Goal: Transaction & Acquisition: Purchase product/service

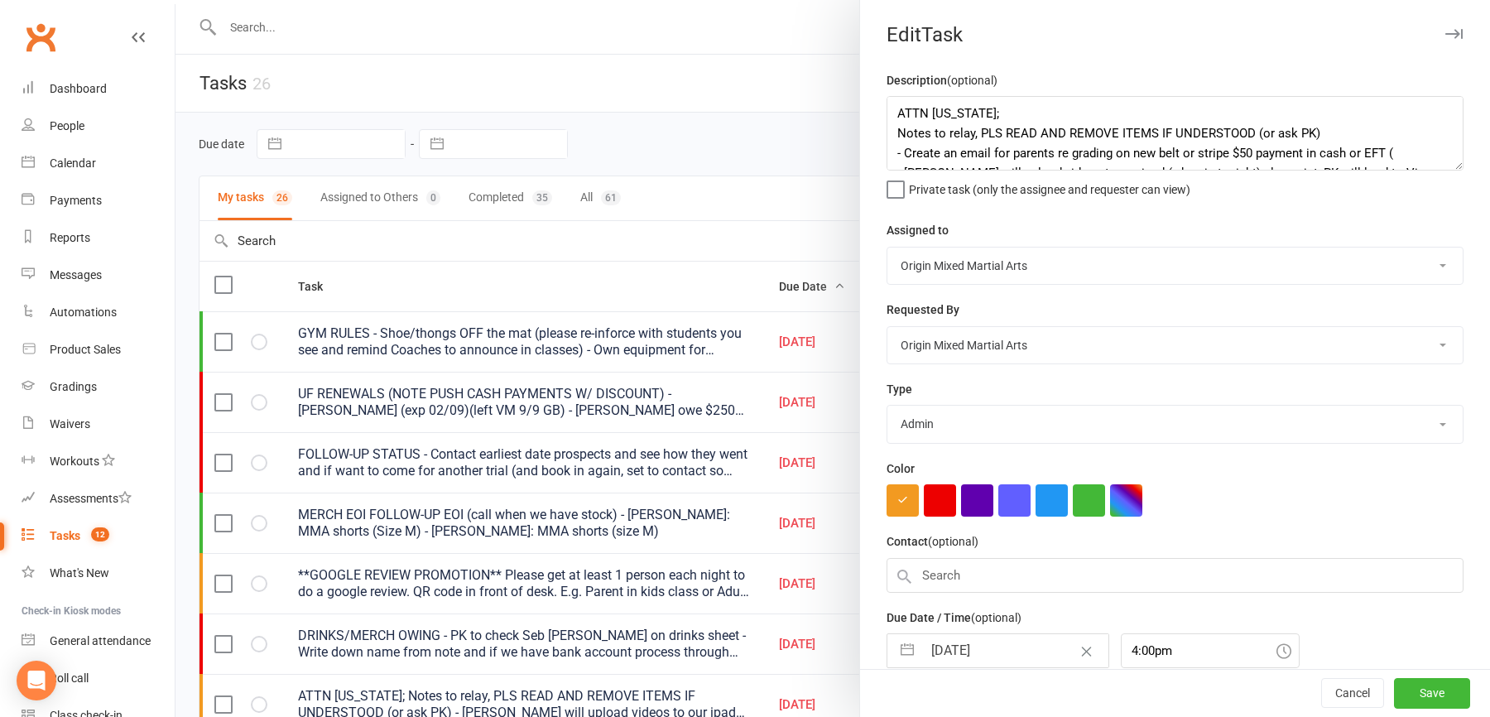
select select "started"
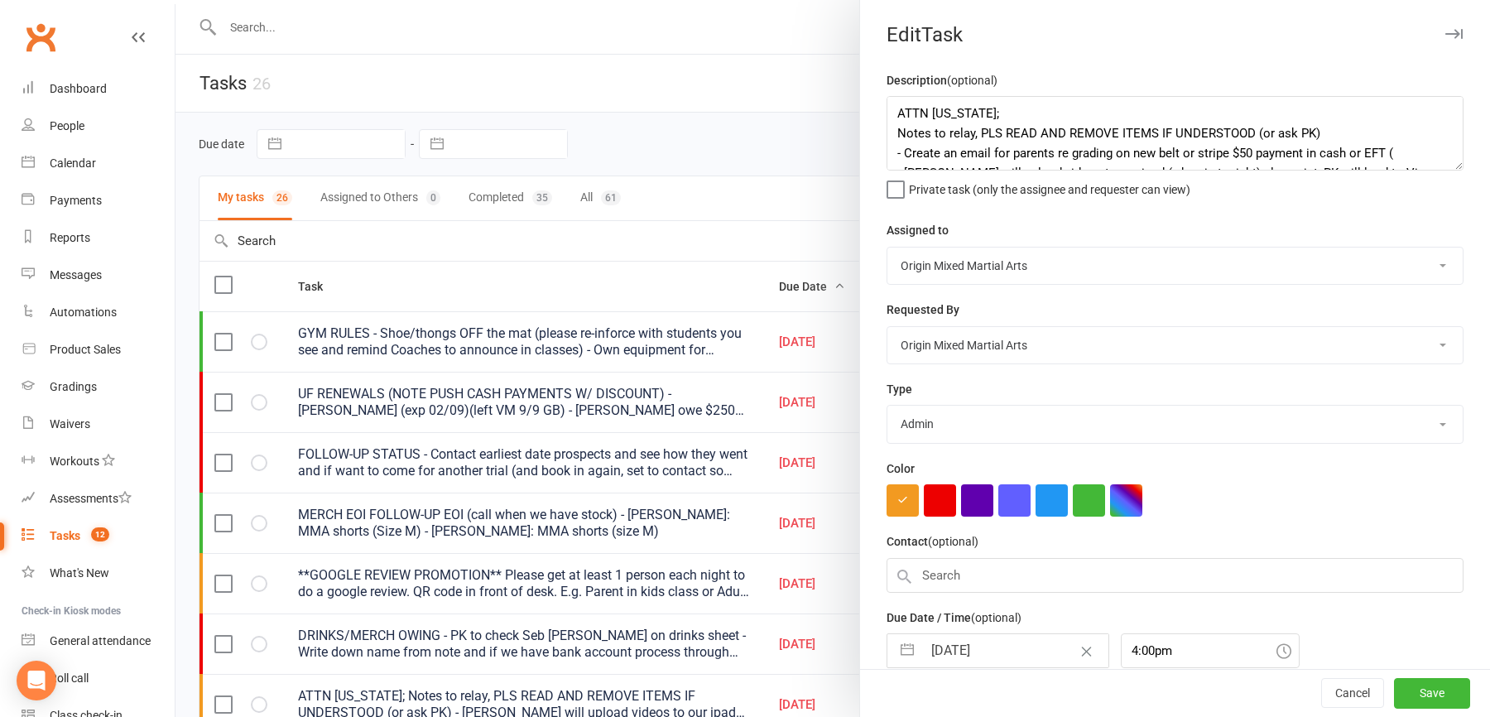
select select "started"
select select "waiting"
select select "started"
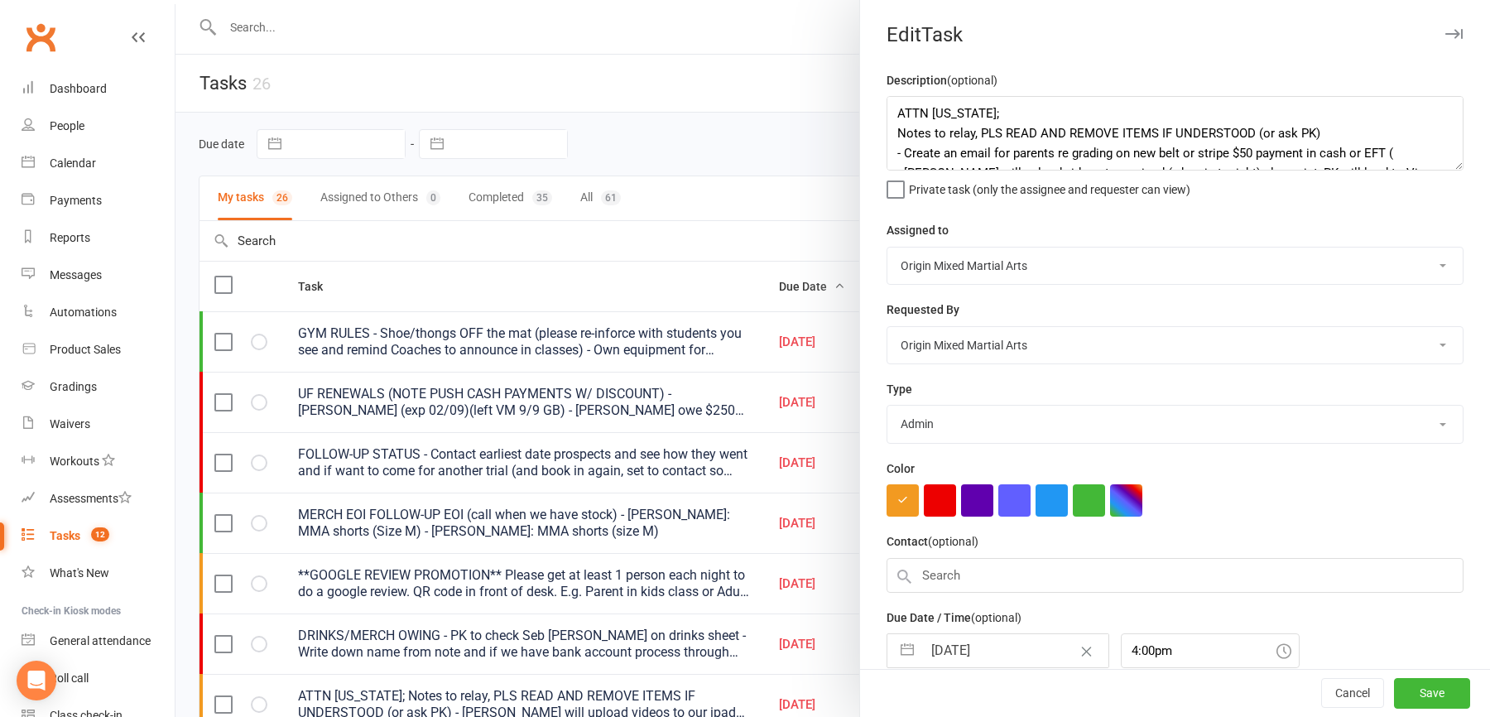
select select "waiting"
select select "started"
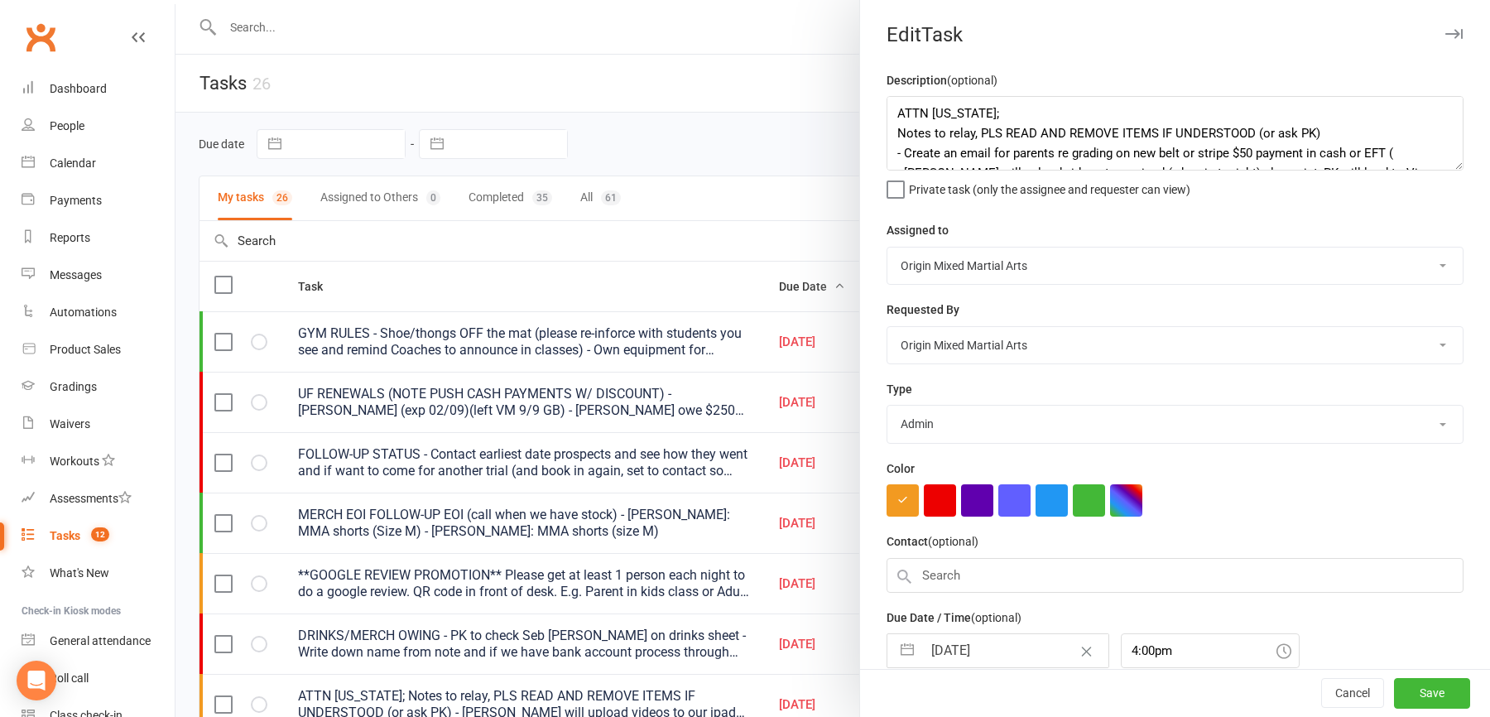
select select "waiting"
select select "started"
select select "waiting"
select select "started"
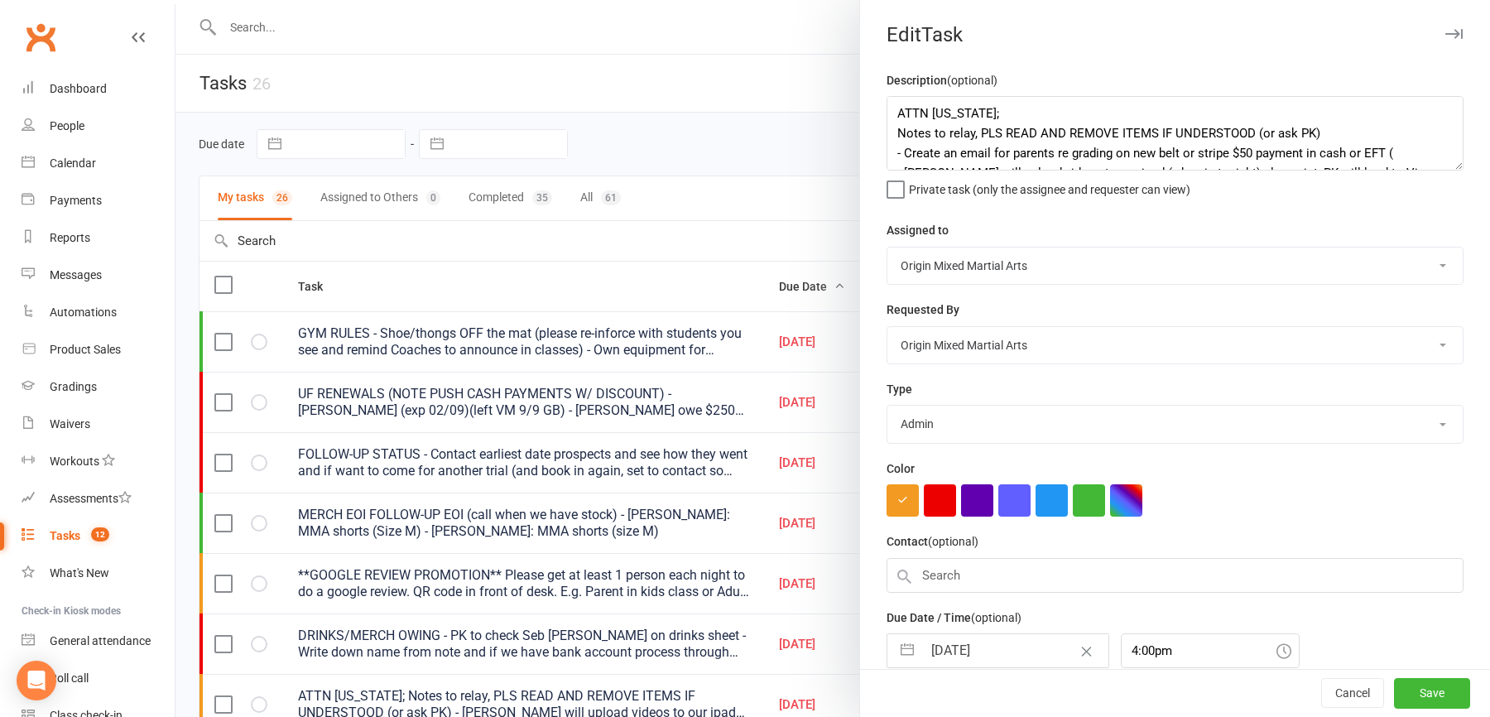
select select "started"
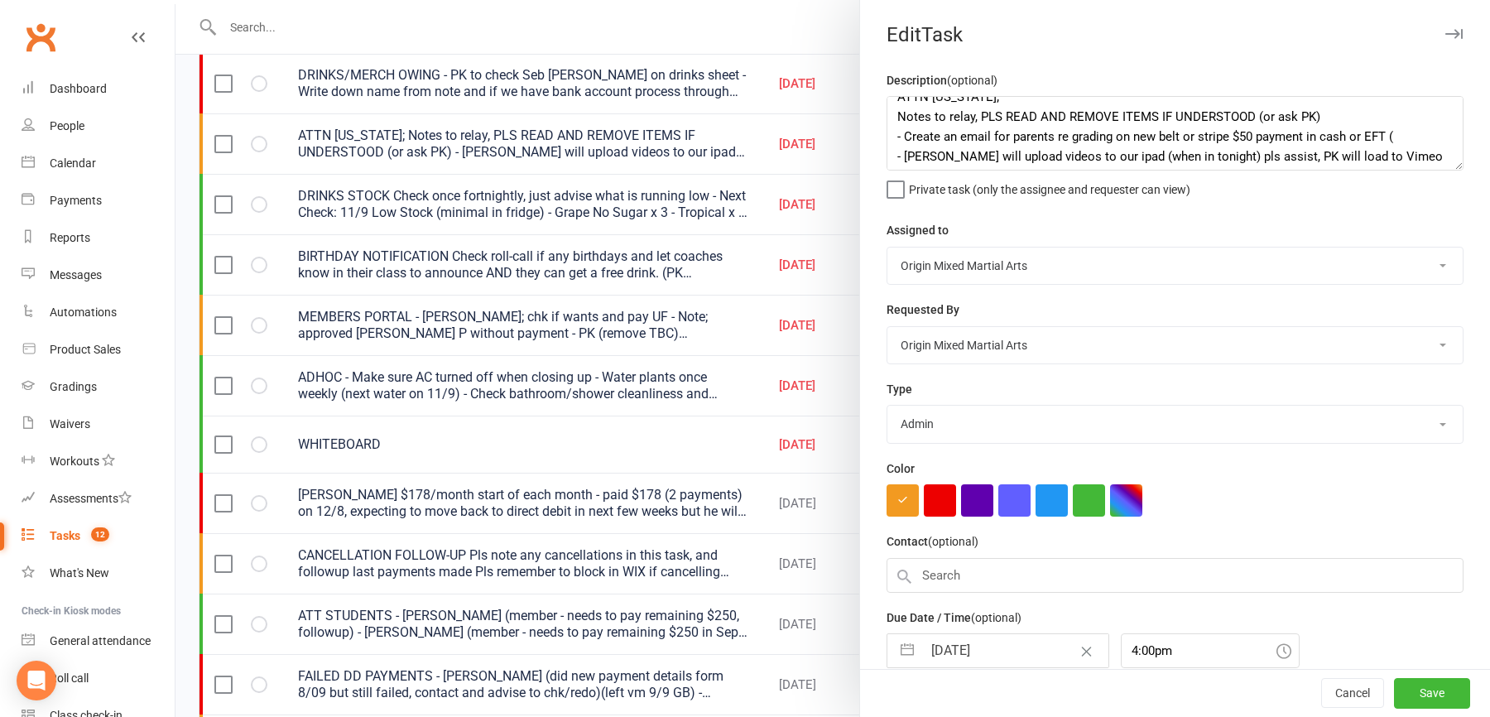
scroll to position [19, 0]
click at [1391, 132] on textarea "ATTN GEORGIA; Notes to relay, PLS READ AND REMOVE ITEMS IF UNDERSTOOD (or ask P…" at bounding box center [1174, 133] width 577 height 74
drag, startPoint x: 1393, startPoint y: 136, endPoint x: 1114, endPoint y: 135, distance: 278.9
click at [1114, 135] on textarea "ATTN GEORGIA; Notes to relay, PLS READ AND REMOVE ITEMS IF UNDERSTOOD (or ask P…" at bounding box center [1174, 133] width 577 height 74
type textarea "ATTN GEORGIA; Notes to relay, PLS READ AND REMOVE ITEMS IF UNDERSTOOD (or ask P…"
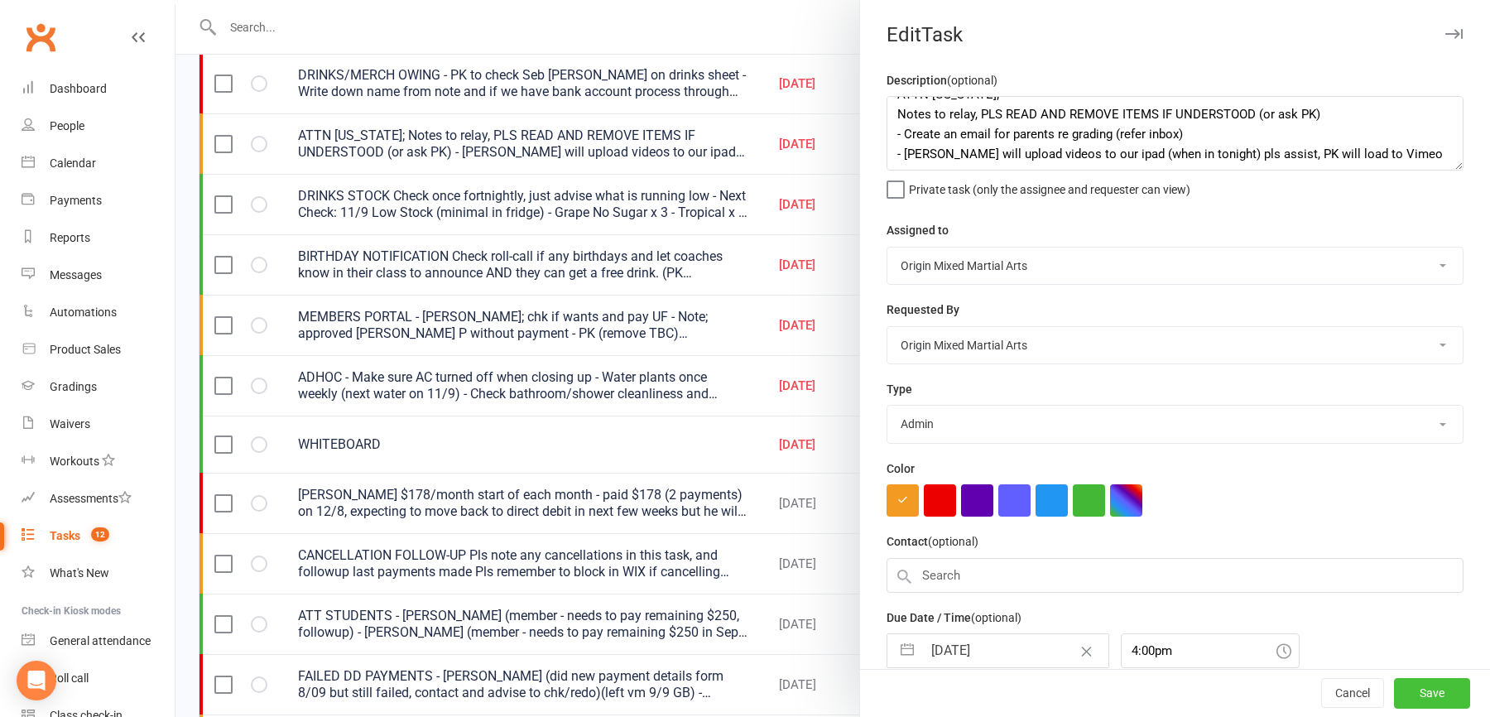
click at [1426, 682] on button "Save" at bounding box center [1432, 694] width 76 height 30
select select "started"
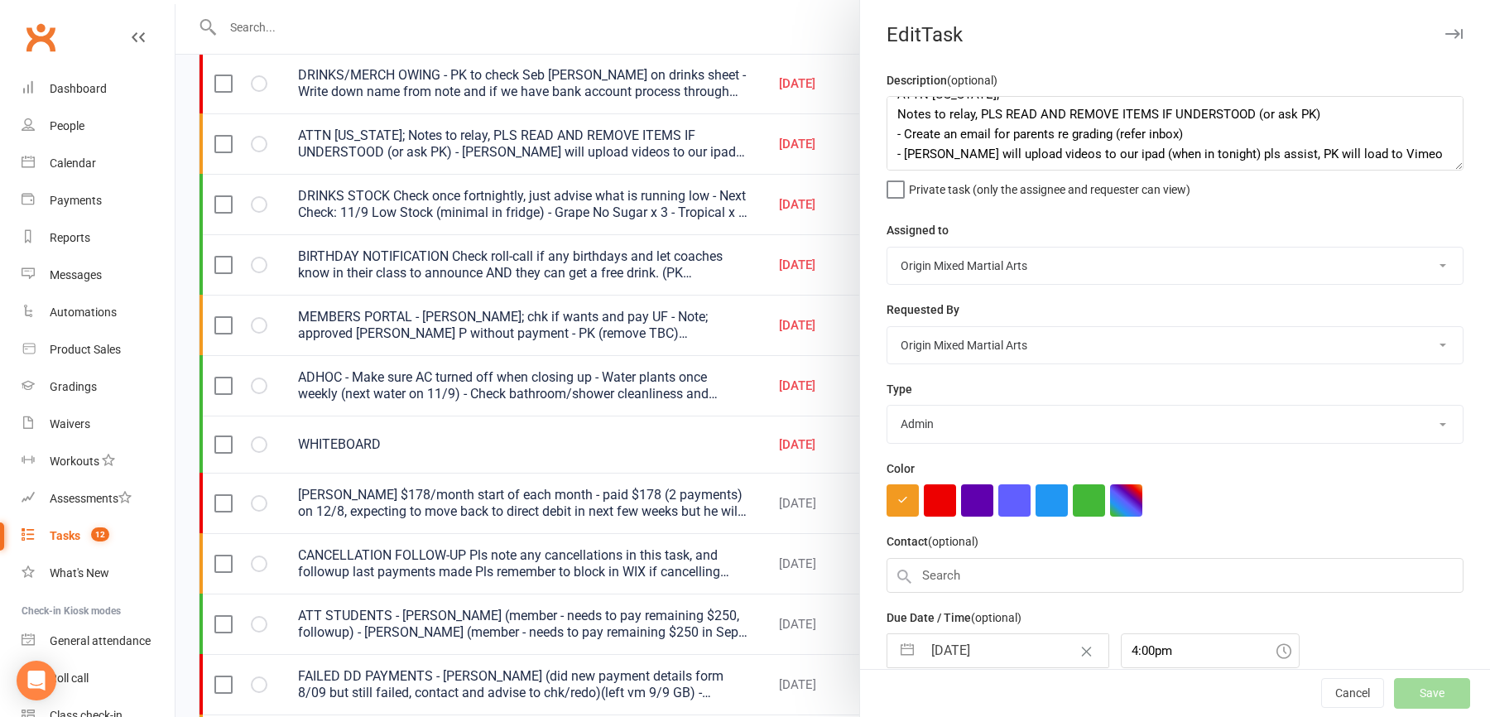
select select "started"
select select "waiting"
select select "started"
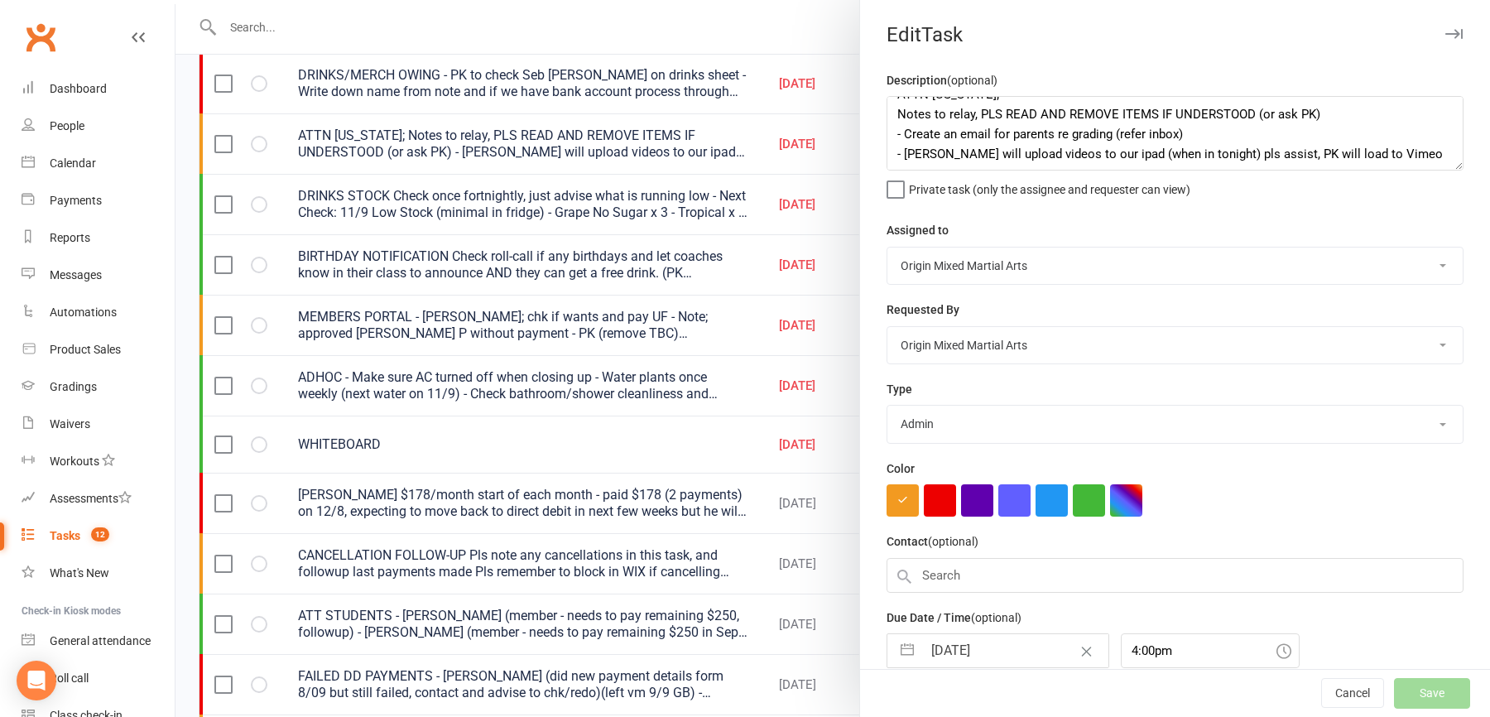
select select "started"
select select "waiting"
select select "started"
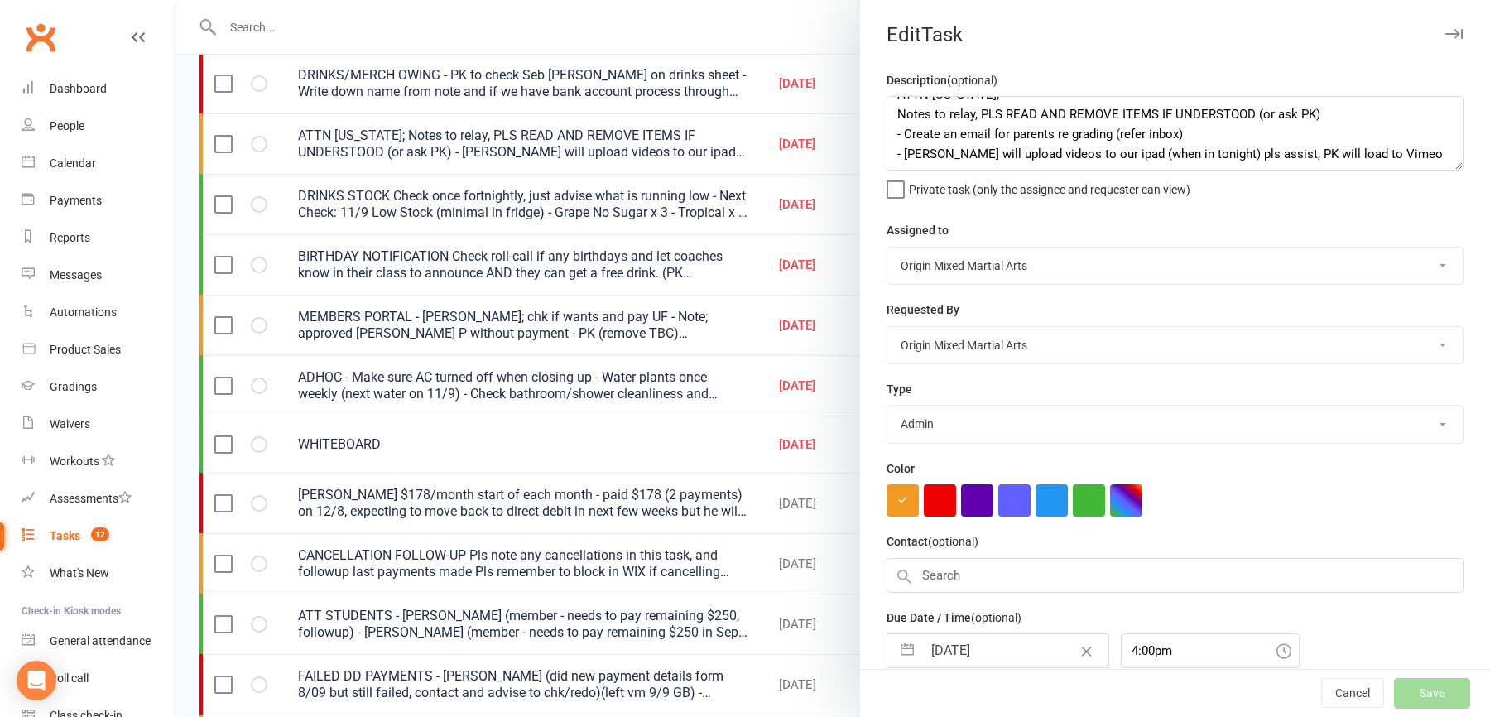
select select "started"
select select "waiting"
select select "started"
select select "waiting"
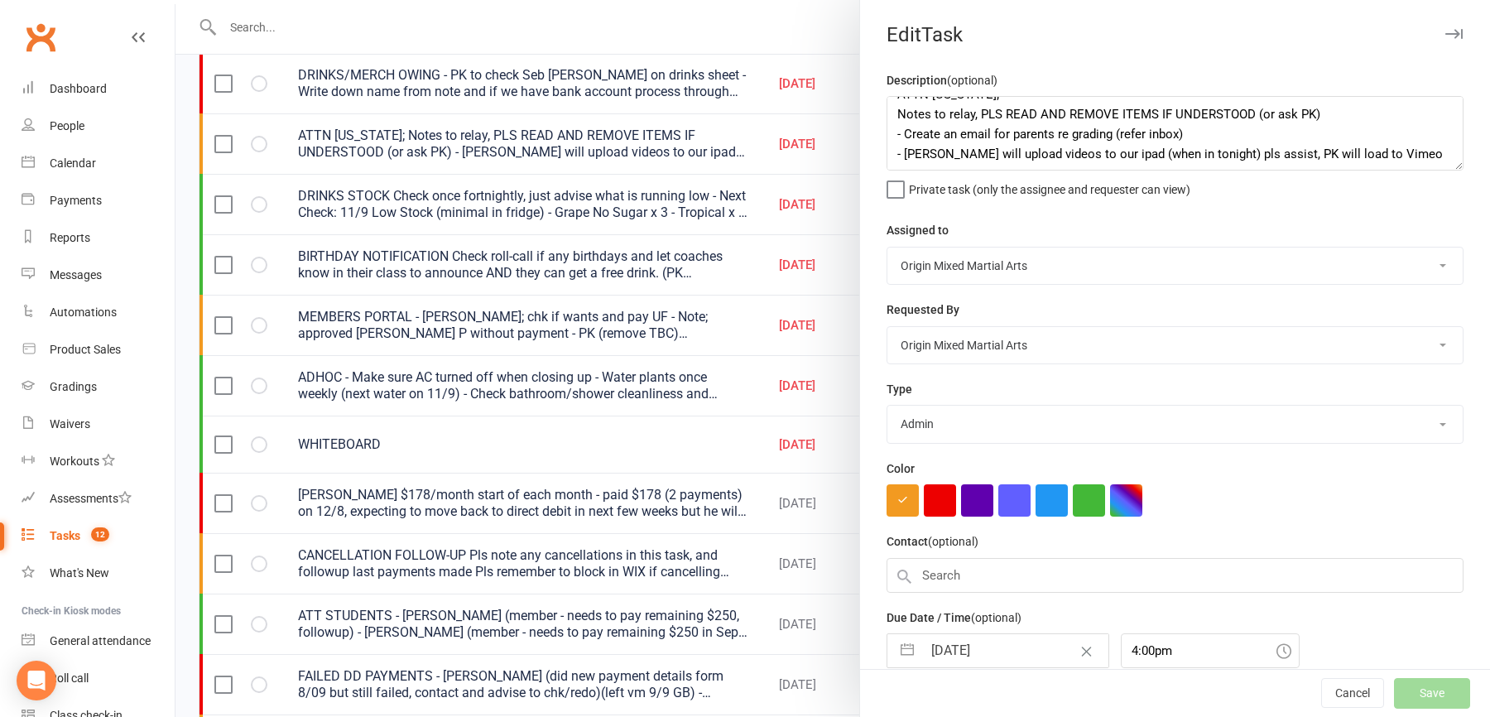
select select "started"
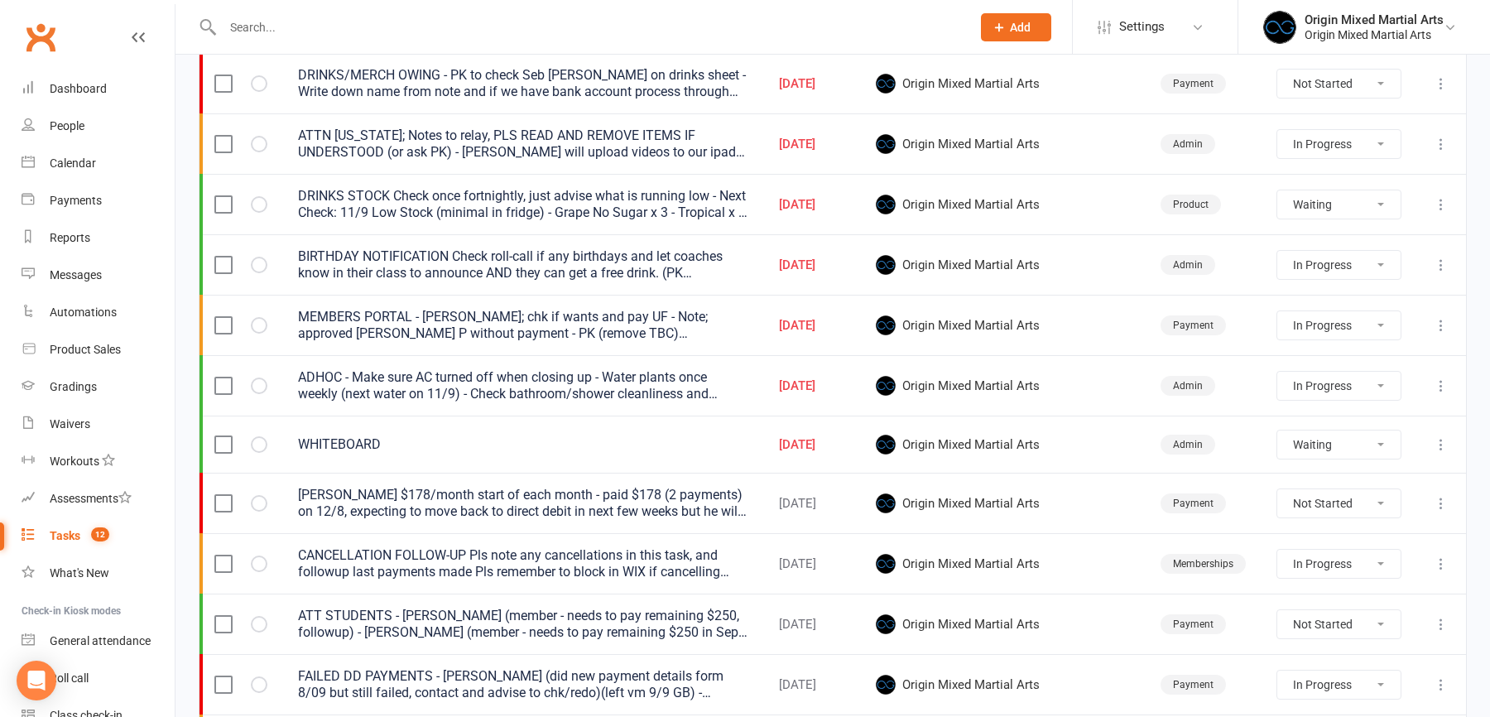
select select "started"
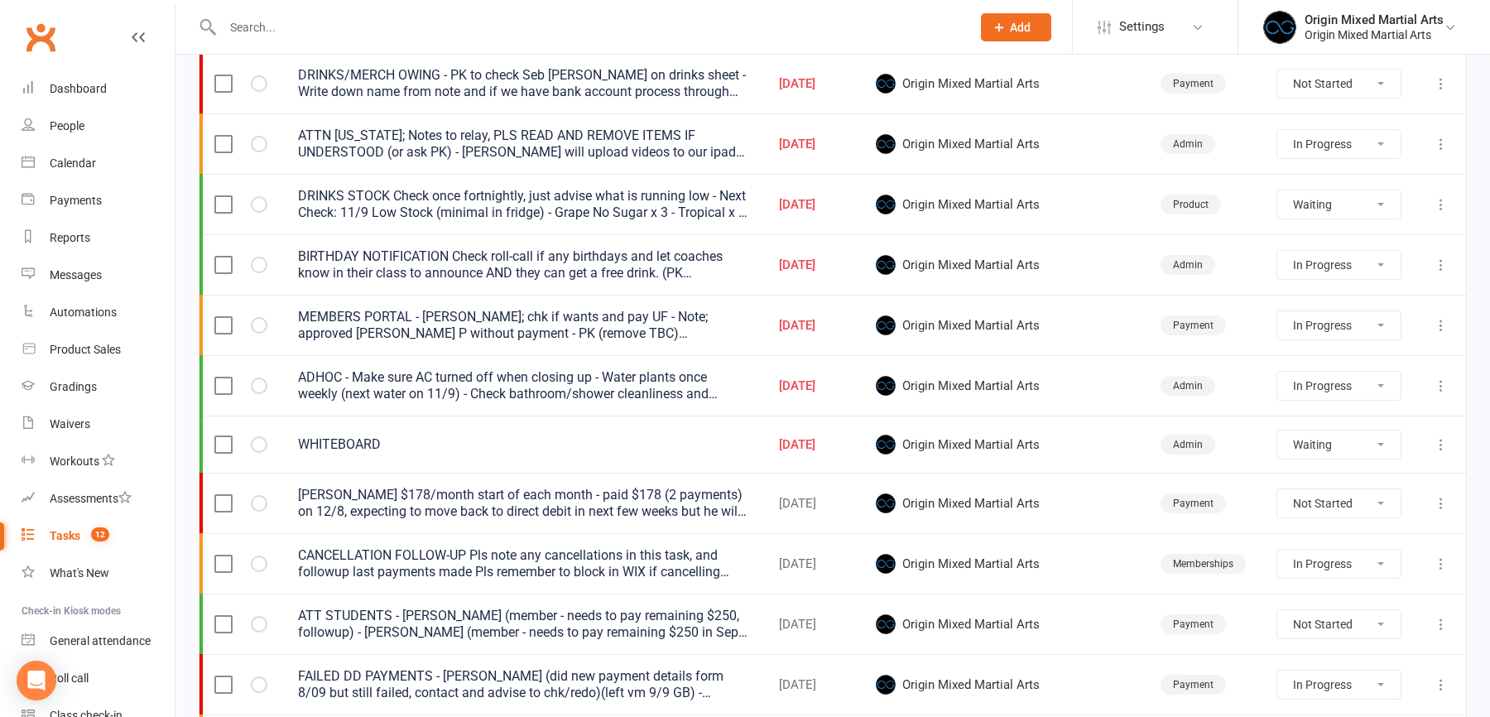
select select "started"
select select "waiting"
select select "started"
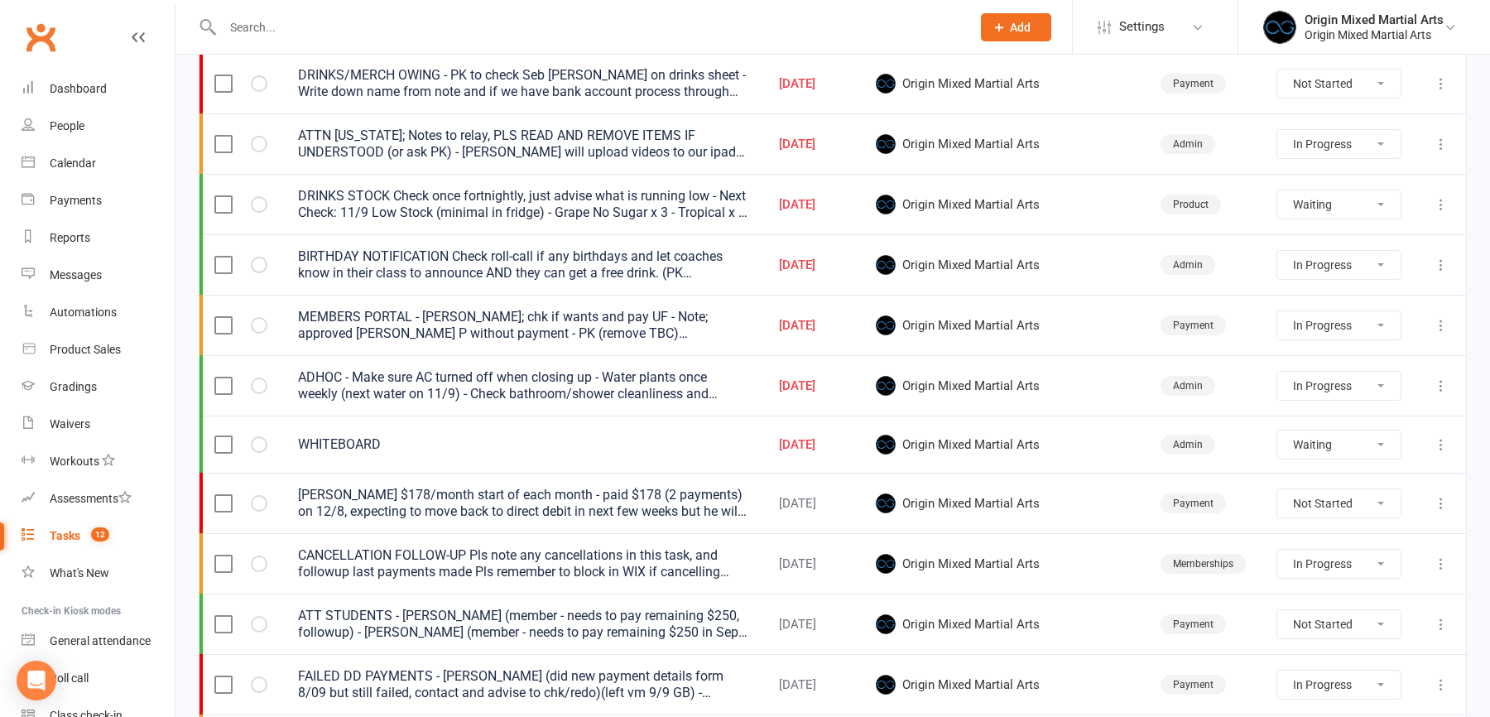
select select "waiting"
select select "started"
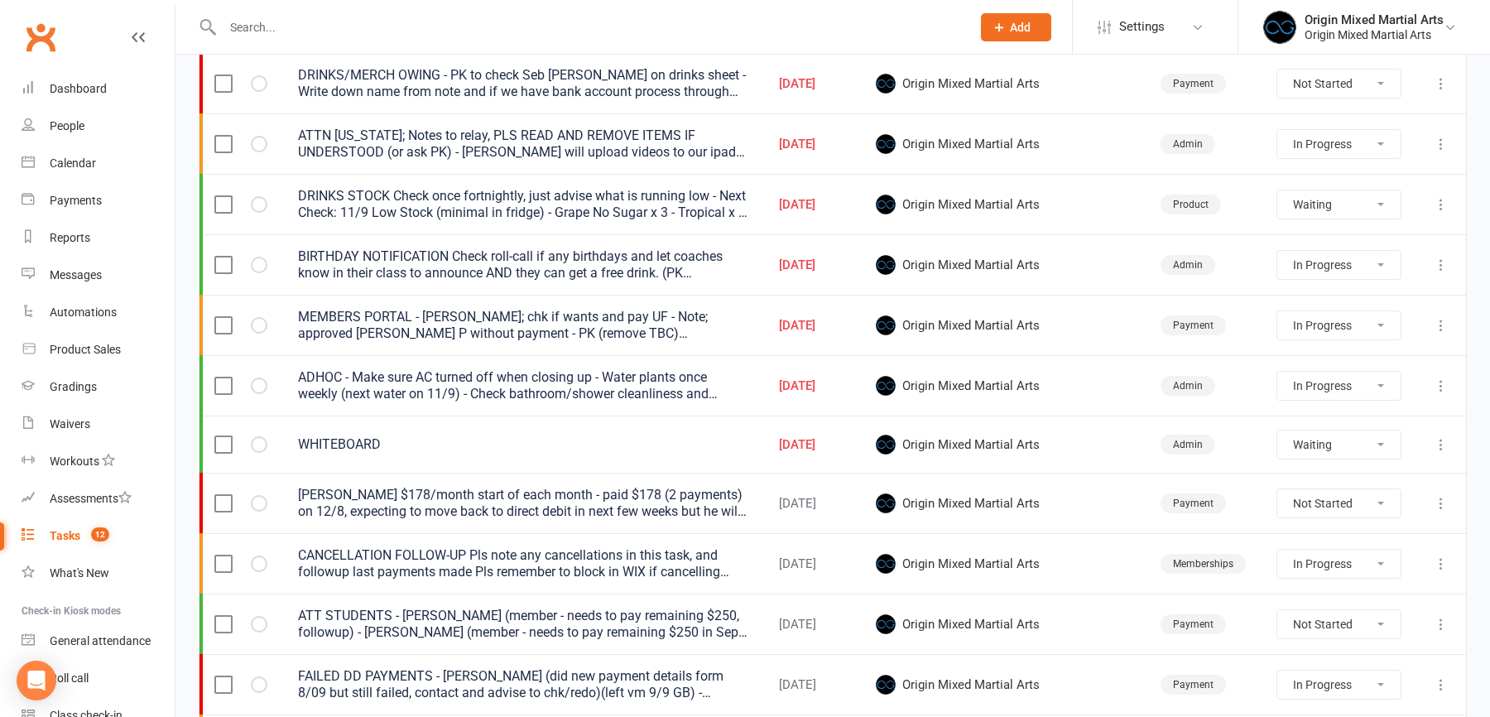
select select "waiting"
select select "started"
select select "waiting"
select select "started"
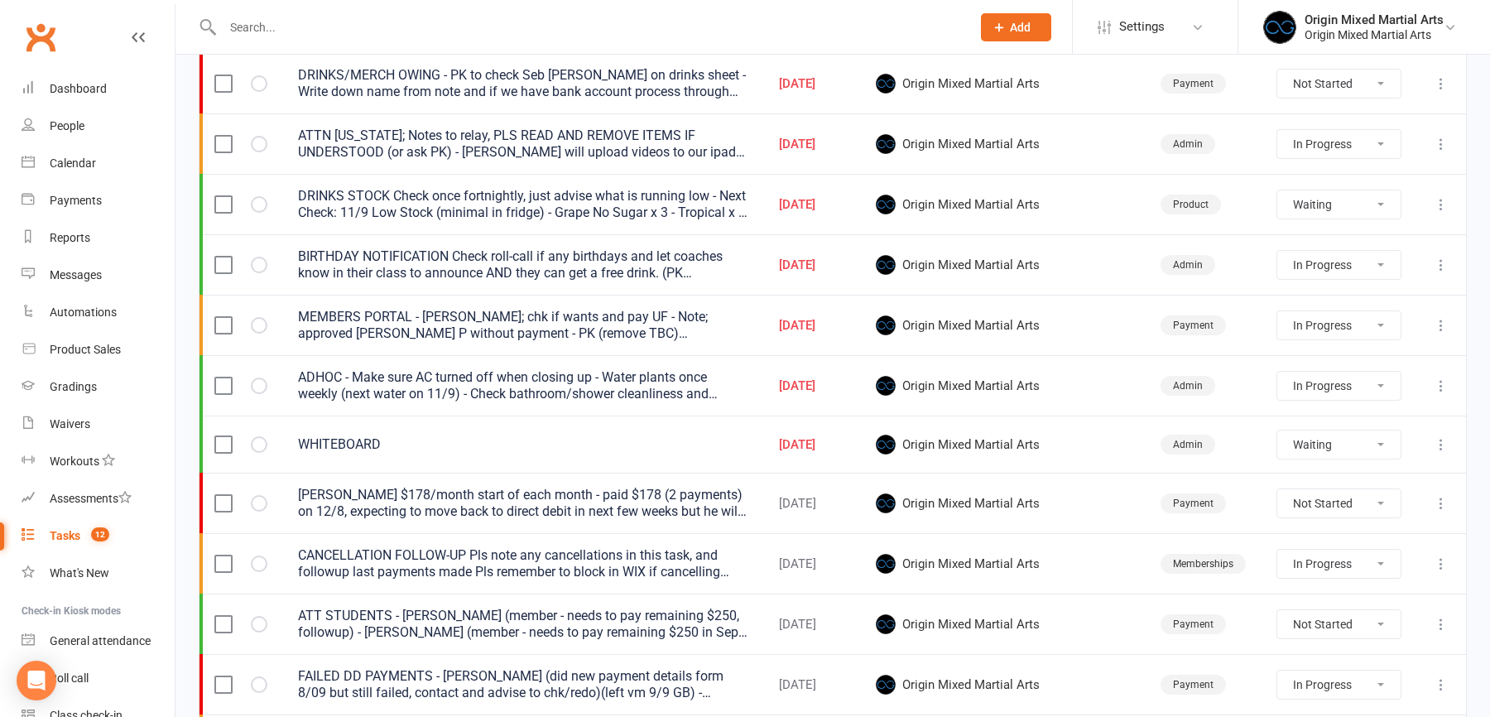
select select "started"
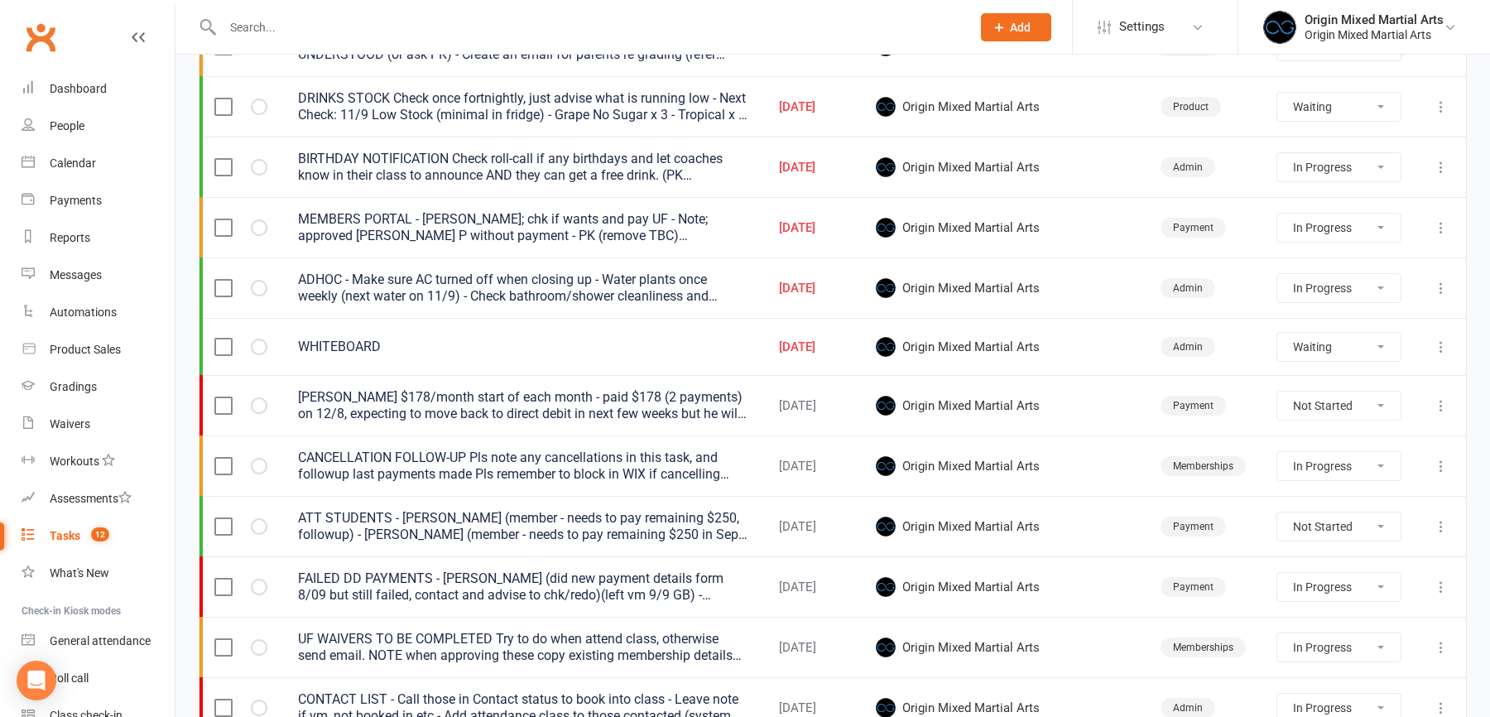
scroll to position [855, 0]
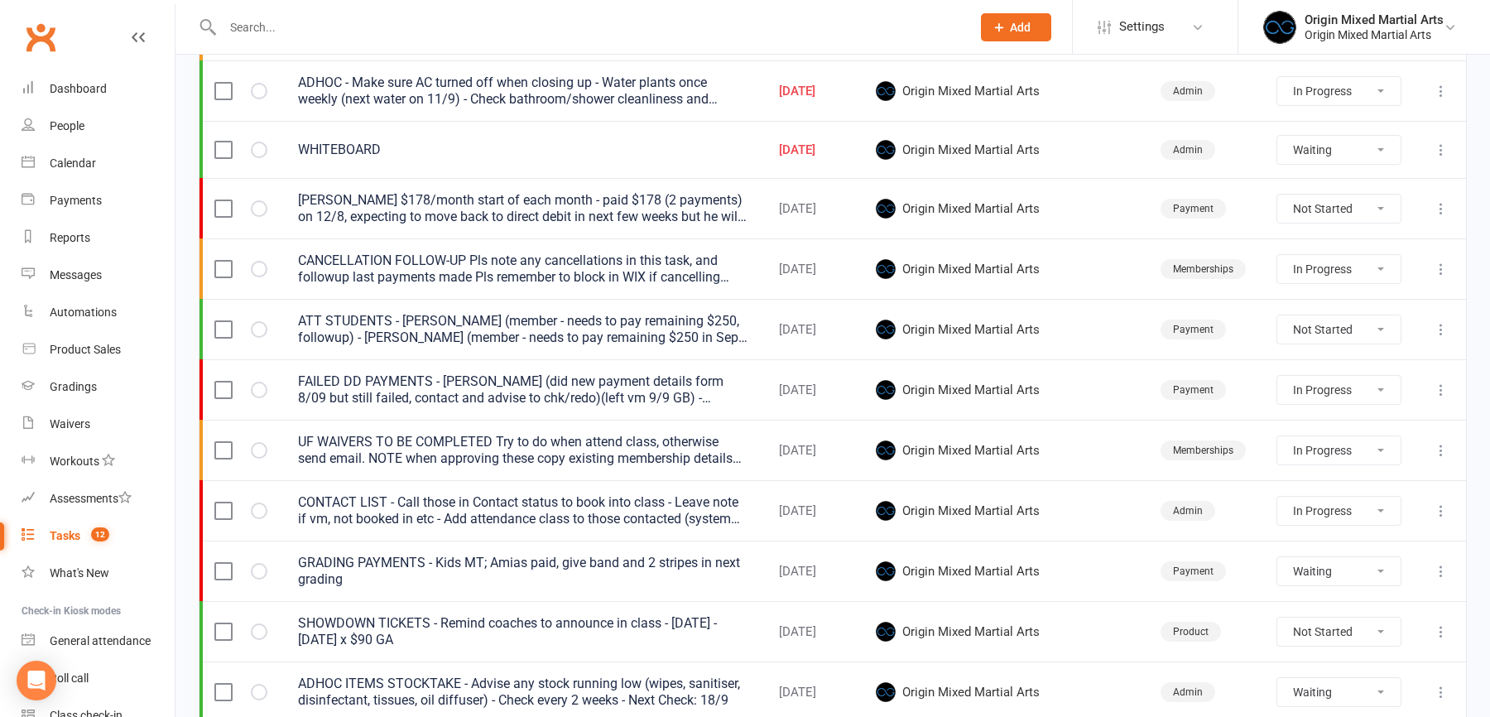
click at [1437, 382] on icon at bounding box center [1441, 390] width 17 height 17
click at [1356, 447] on link "Edit" at bounding box center [1368, 448] width 164 height 33
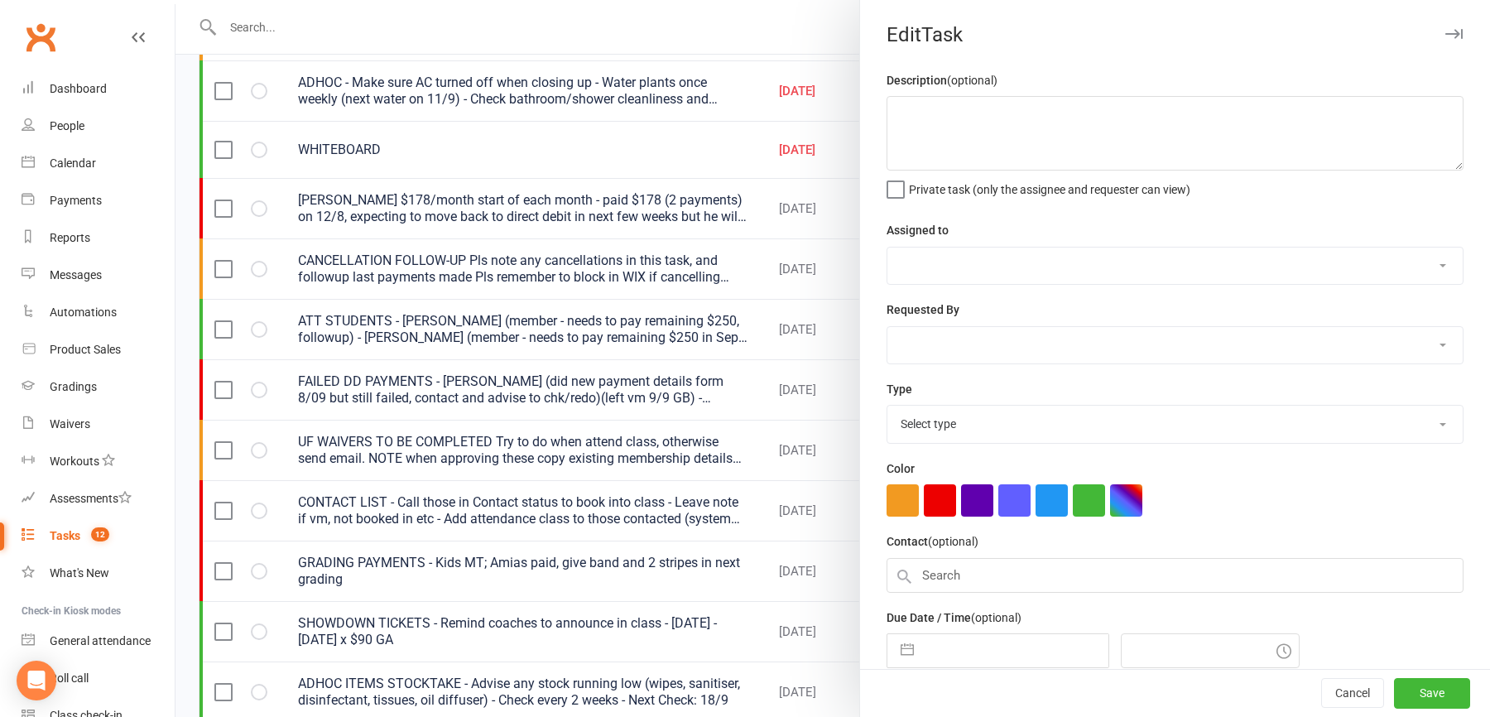
type textarea "FAILED DD PAYMENTS - Freddie T (did new payment details form 8/09 but still fai…"
select select "43946"
type input "16 Sep 2025"
type input "4:00pm"
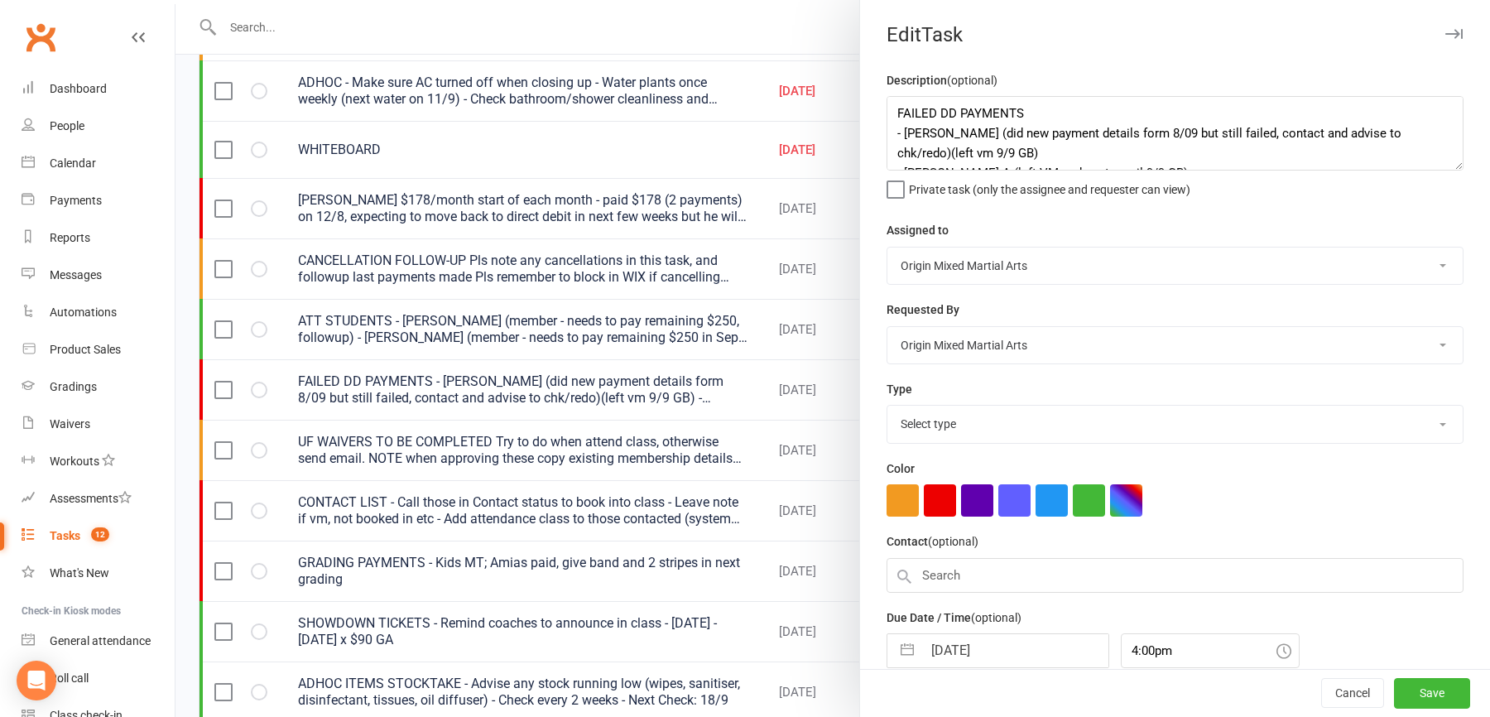
select select "24254"
click at [1096, 118] on textarea "FAILED DD PAYMENTS - Freddie T (did new payment details form 8/09 but still fai…" at bounding box center [1174, 133] width 577 height 74
type textarea "FAILED DD PAYMENTS - Liam Hoad - Oscar A - Tana S - Freddie T (did new payment …"
click at [1437, 709] on div "Cancel Save" at bounding box center [1175, 693] width 630 height 47
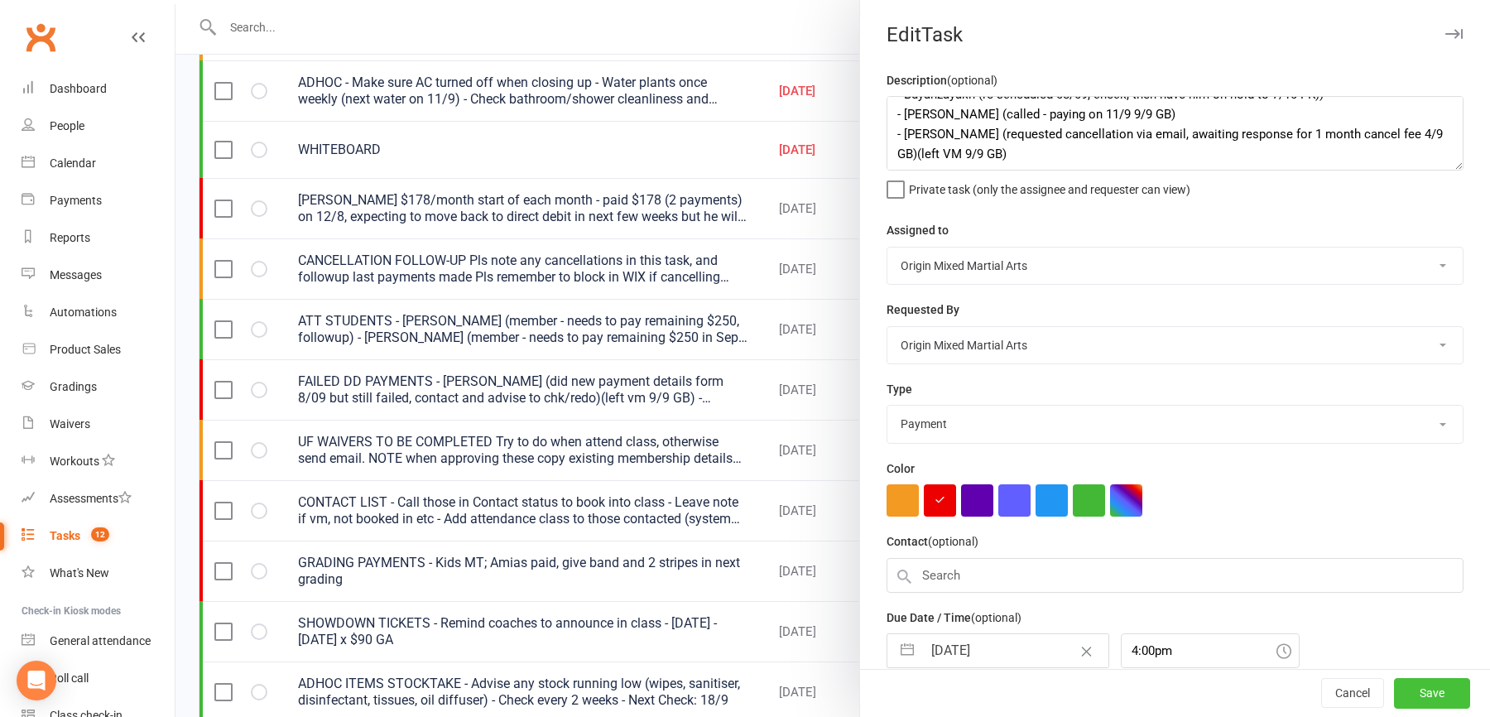
click at [1434, 690] on button "Save" at bounding box center [1432, 694] width 76 height 30
select select "started"
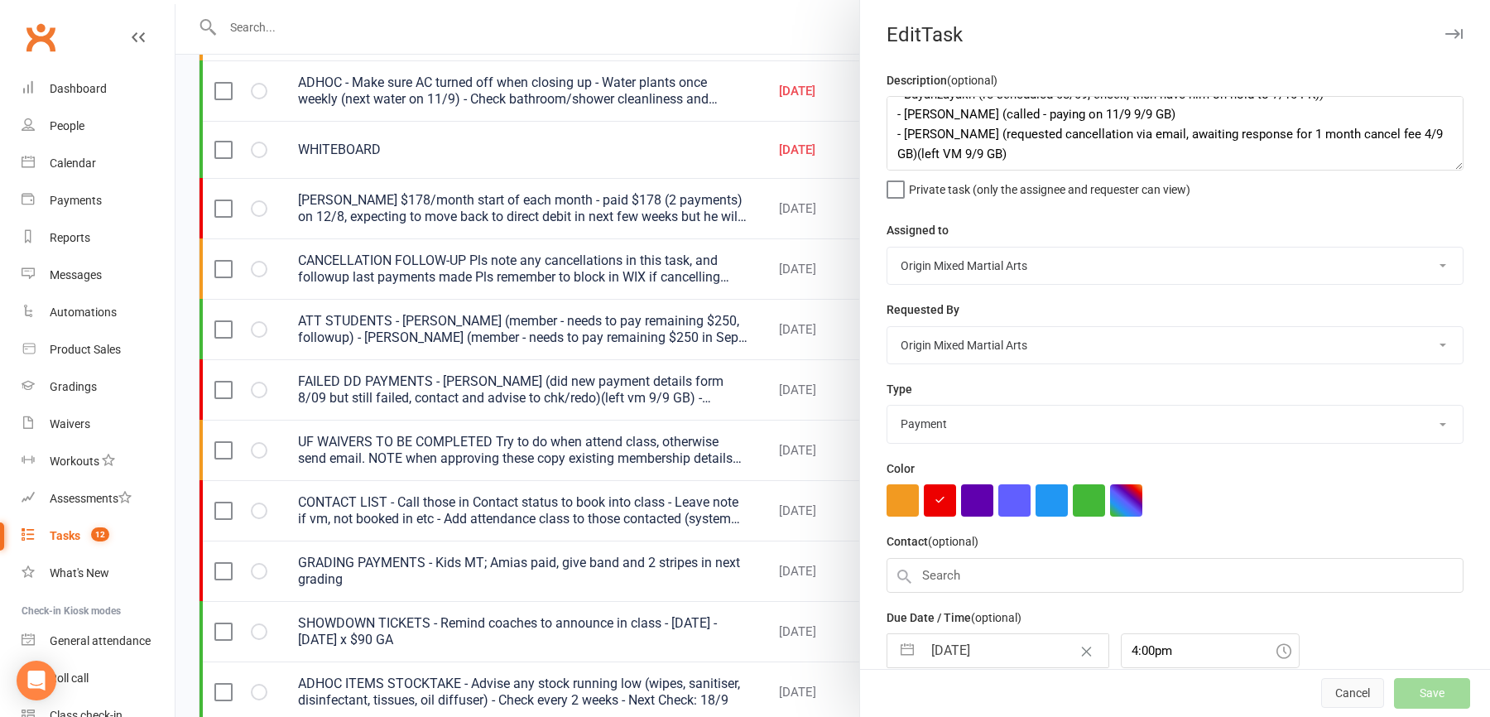
select select "started"
select select "waiting"
select select "started"
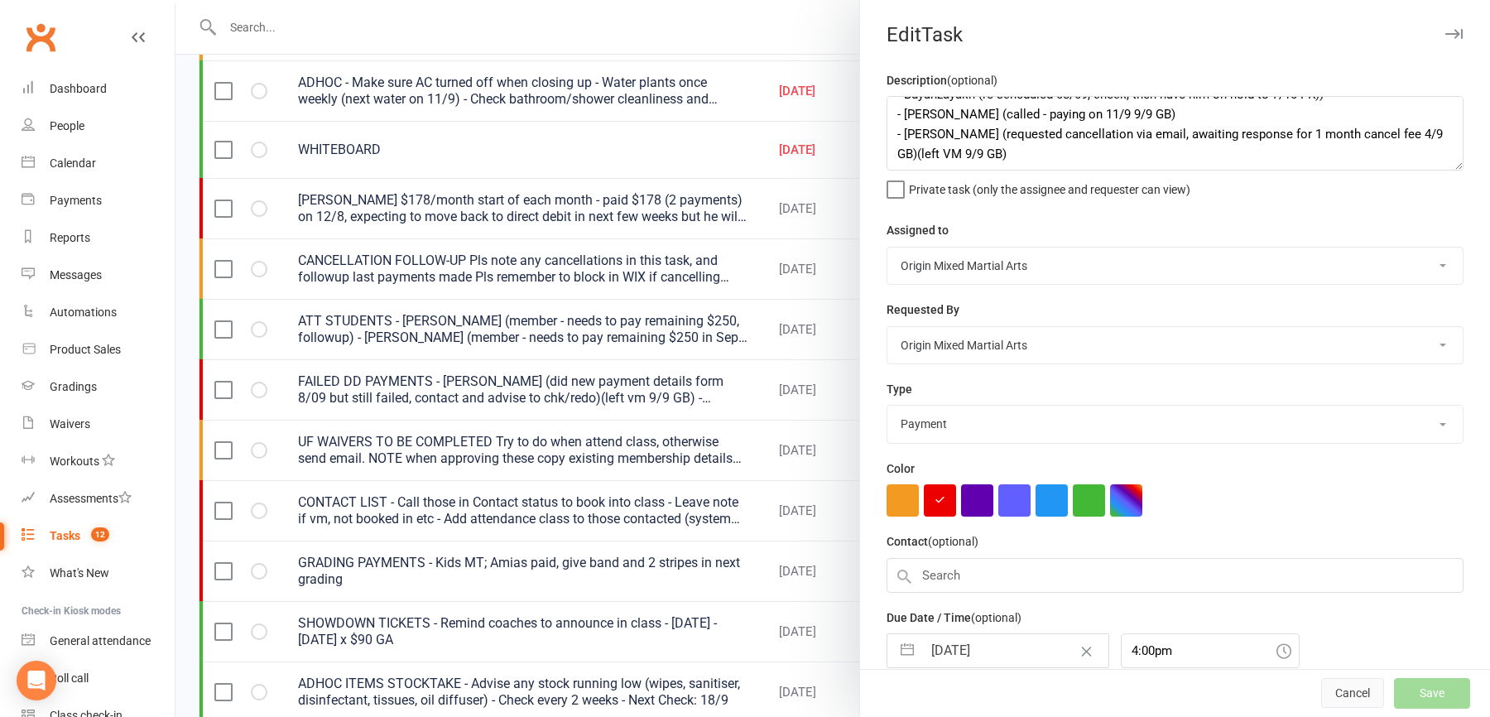
select select "started"
select select "waiting"
select select "started"
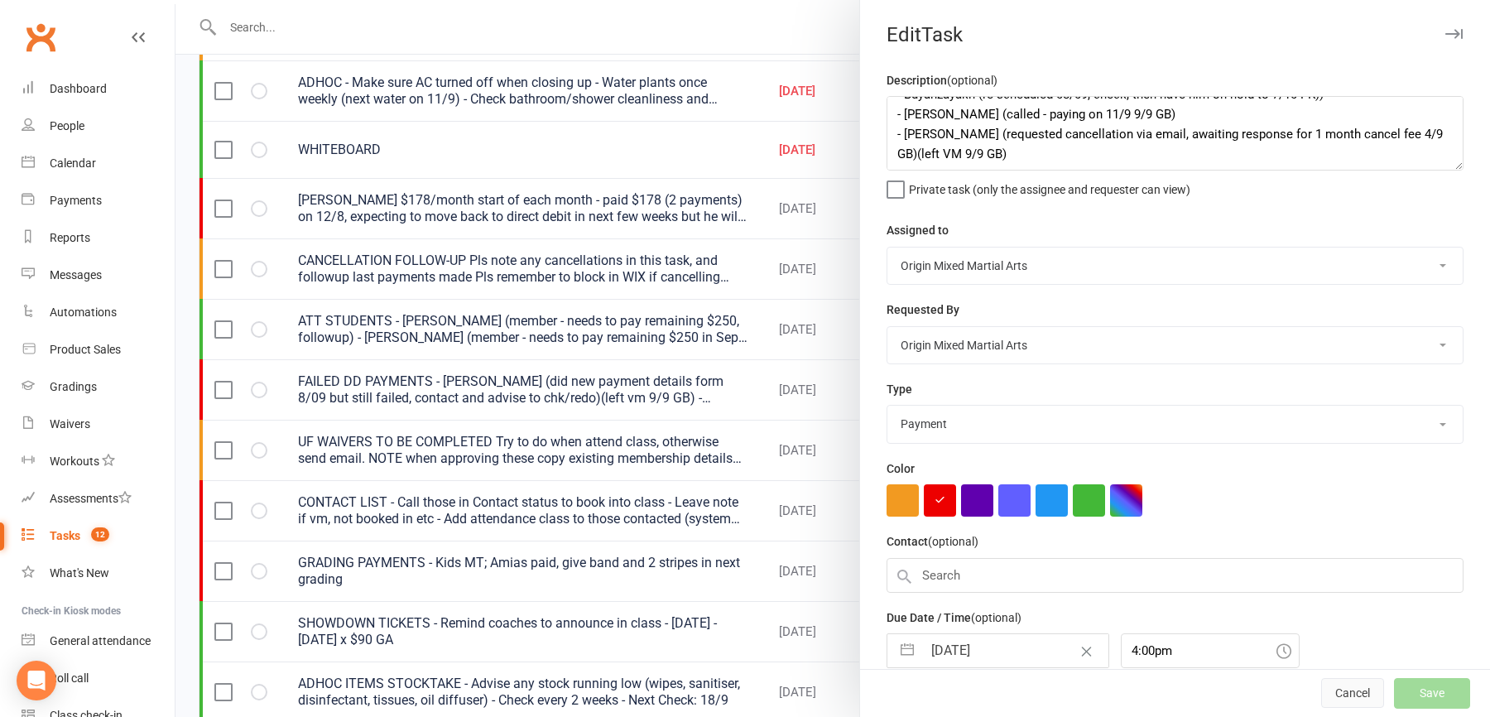
select select "started"
select select "waiting"
select select "started"
select select "waiting"
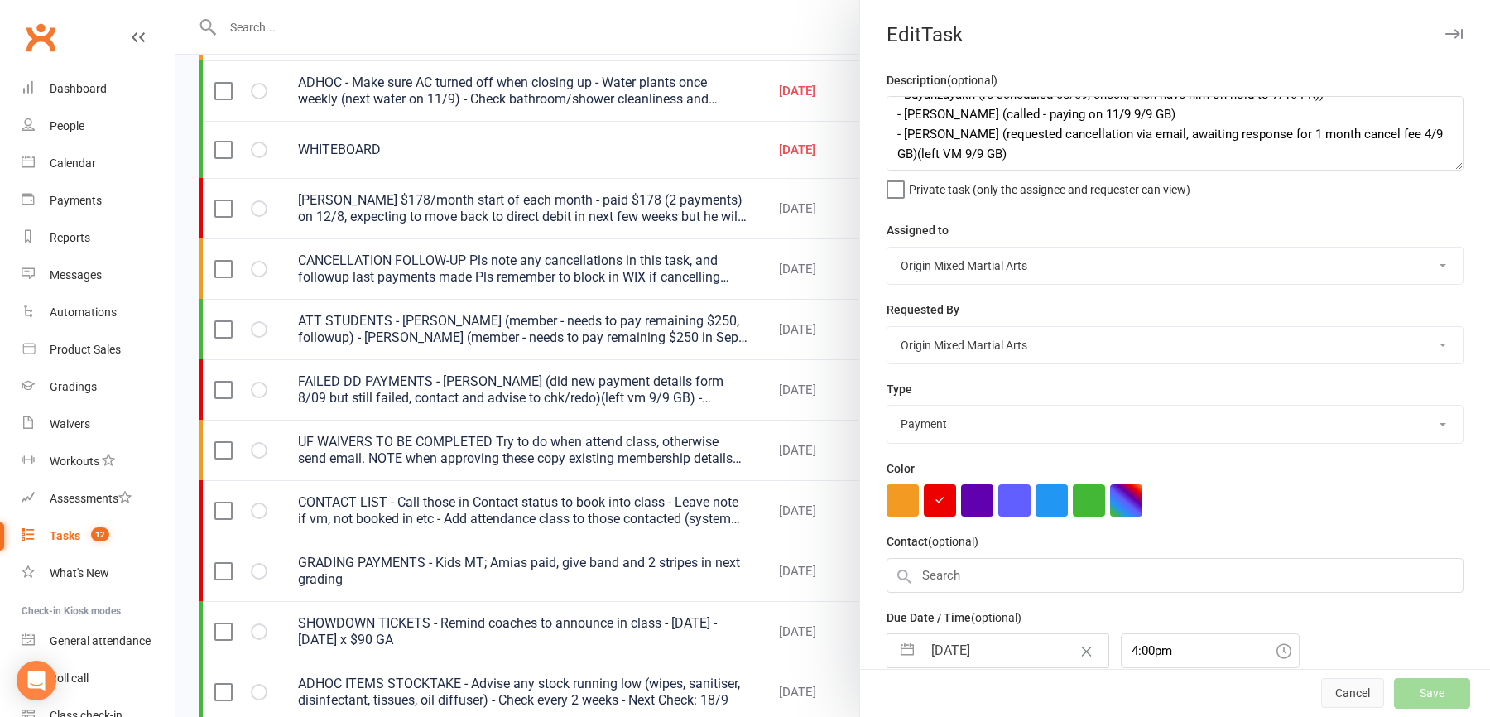
select select "started"
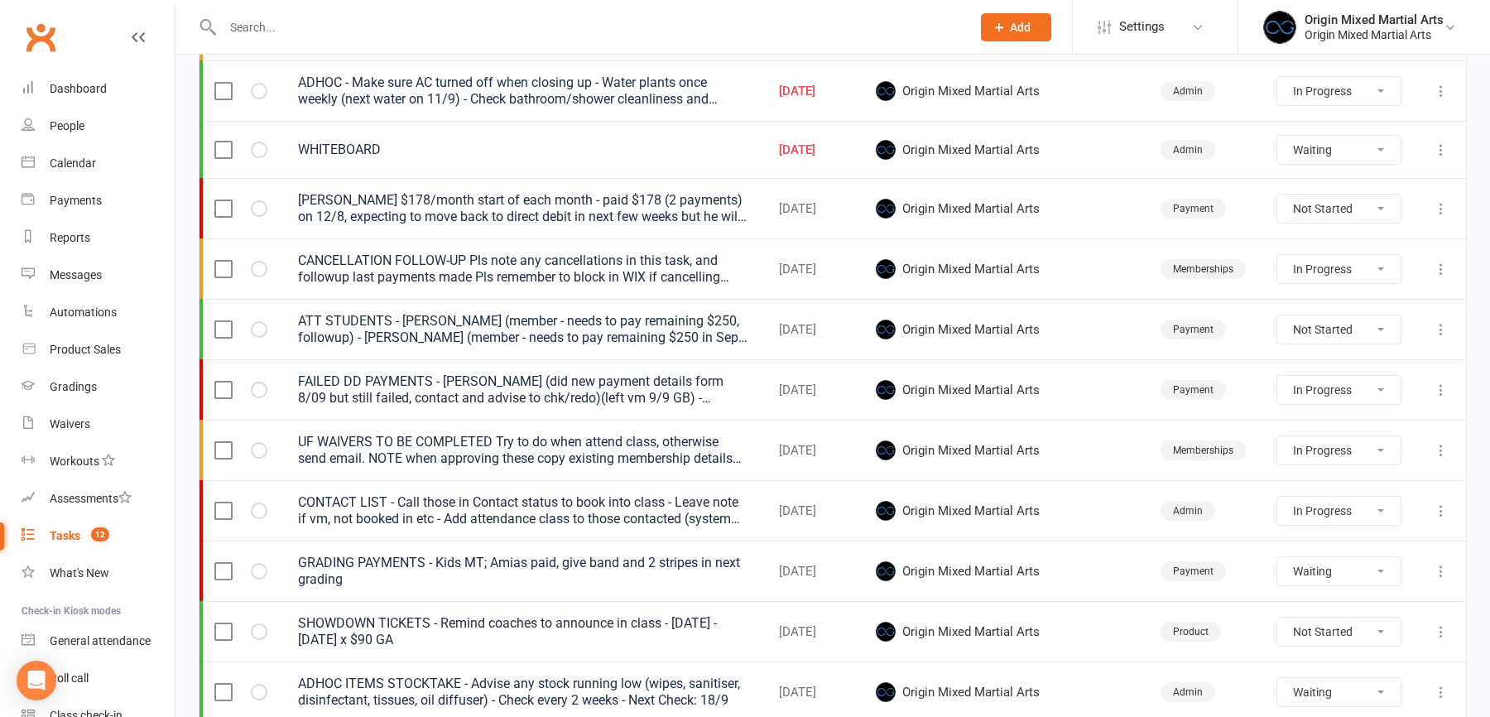
select select "started"
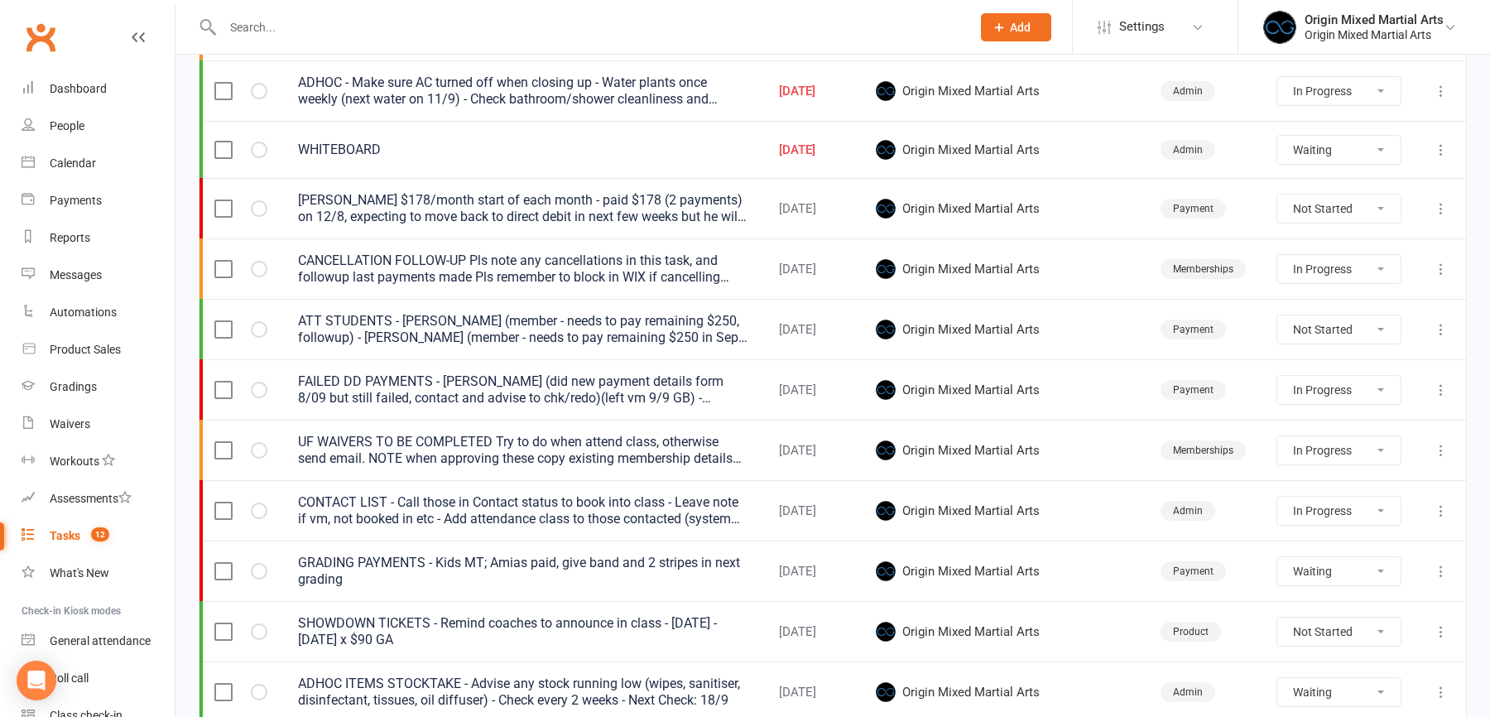
select select "started"
select select "waiting"
select select "started"
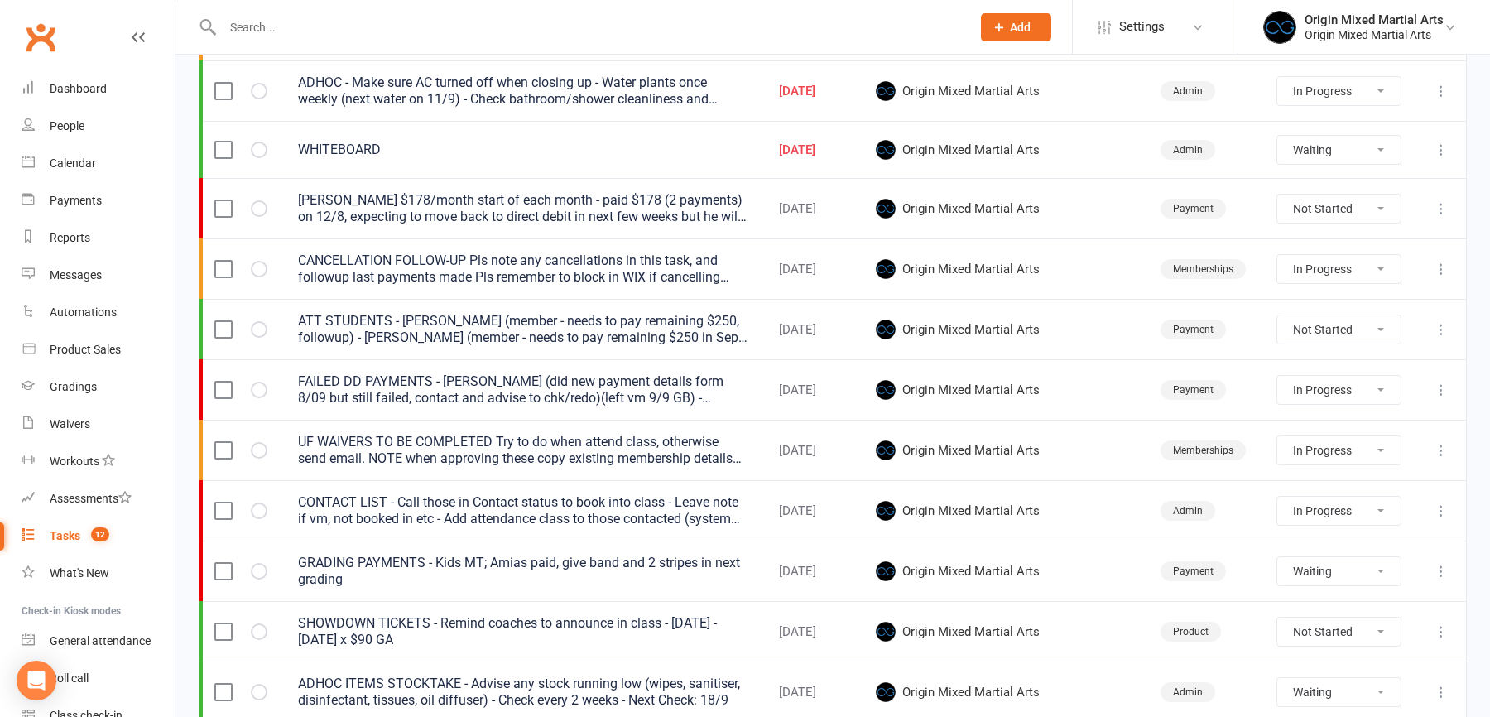
select select "waiting"
select select "started"
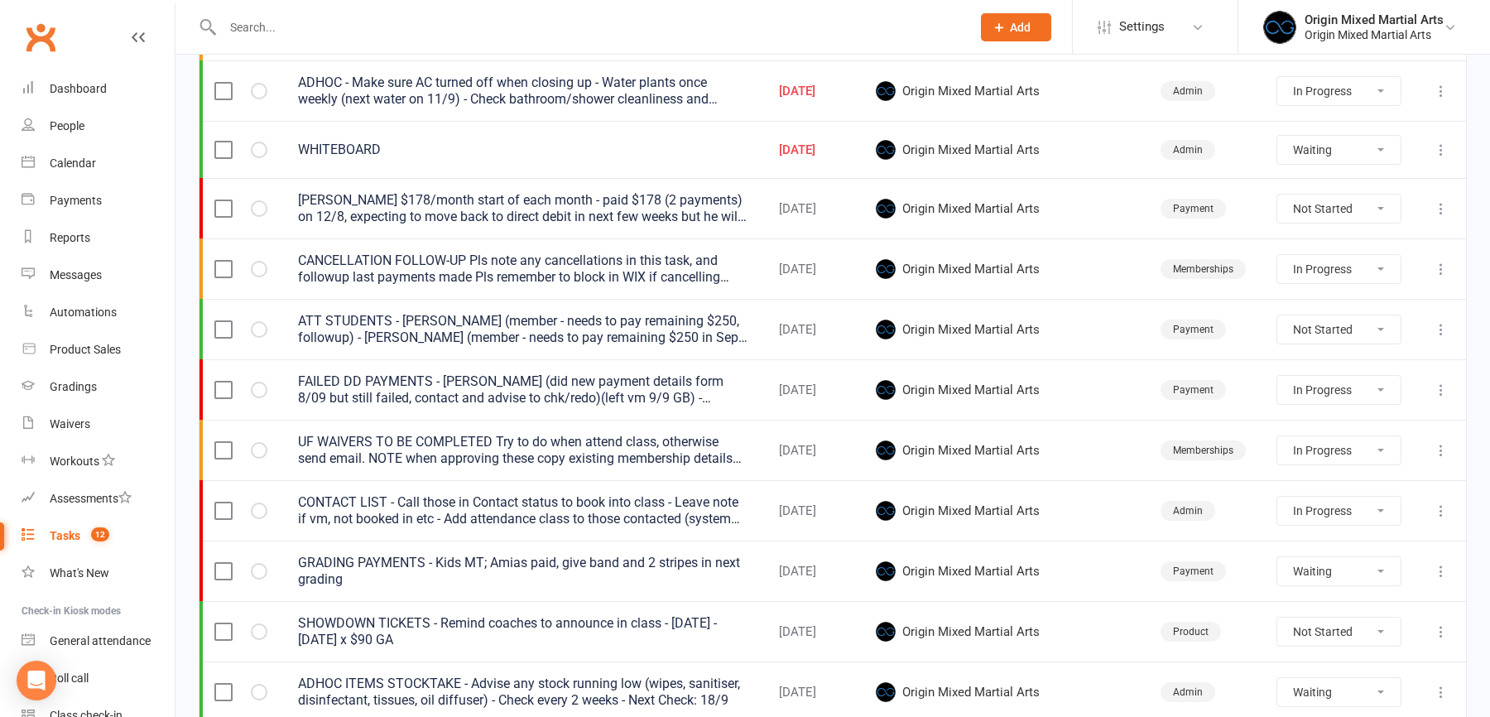
select select "waiting"
select select "started"
select select "waiting"
select select "started"
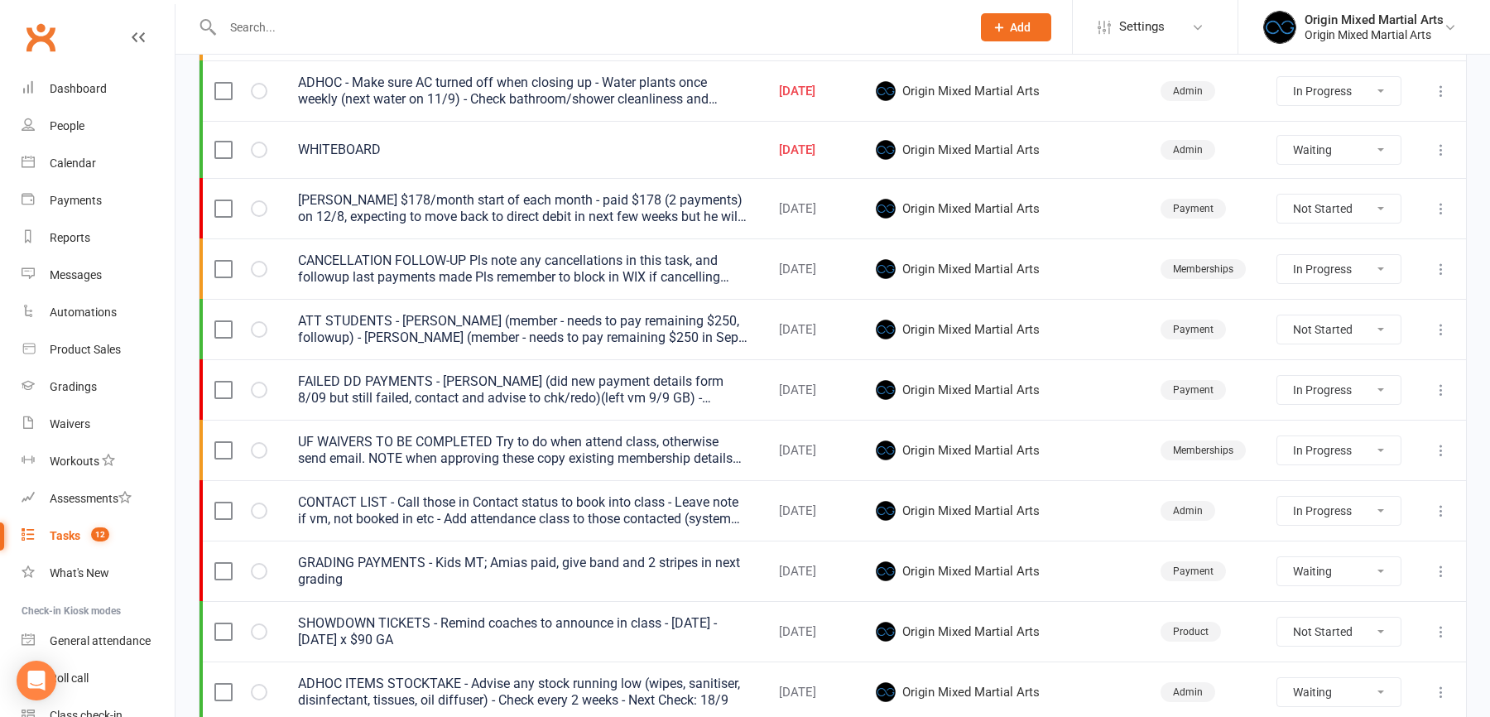
select select "started"
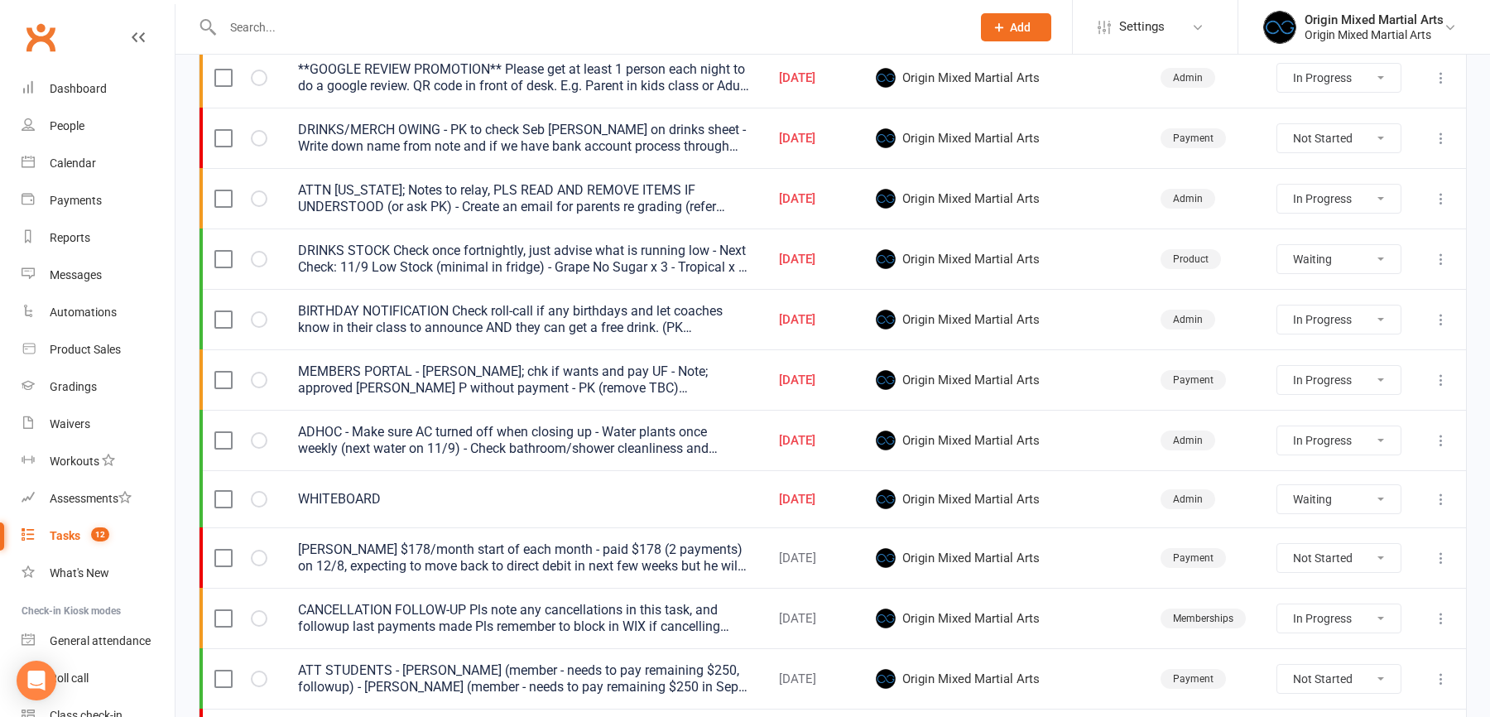
scroll to position [498, 0]
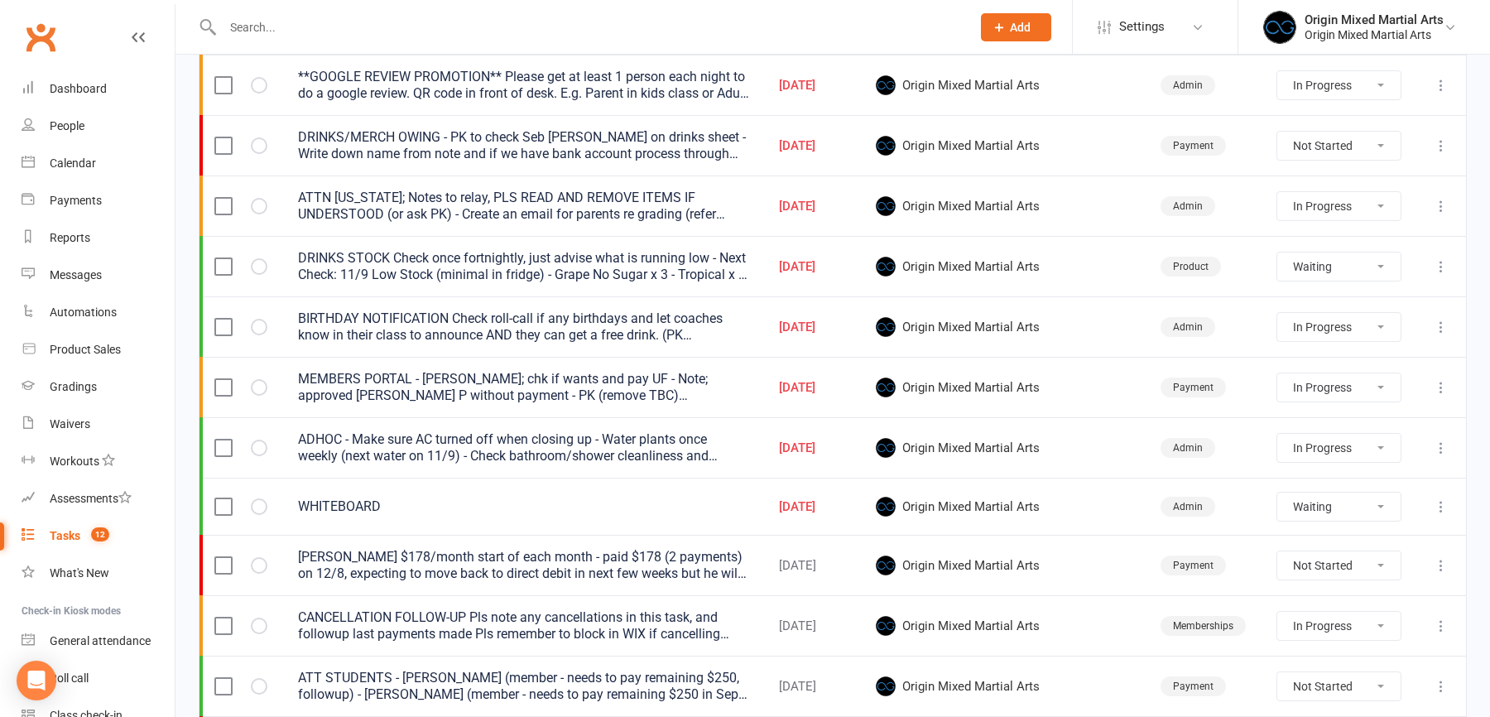
click at [1440, 204] on icon at bounding box center [1441, 206] width 17 height 17
click at [1375, 257] on link "Edit" at bounding box center [1368, 268] width 164 height 33
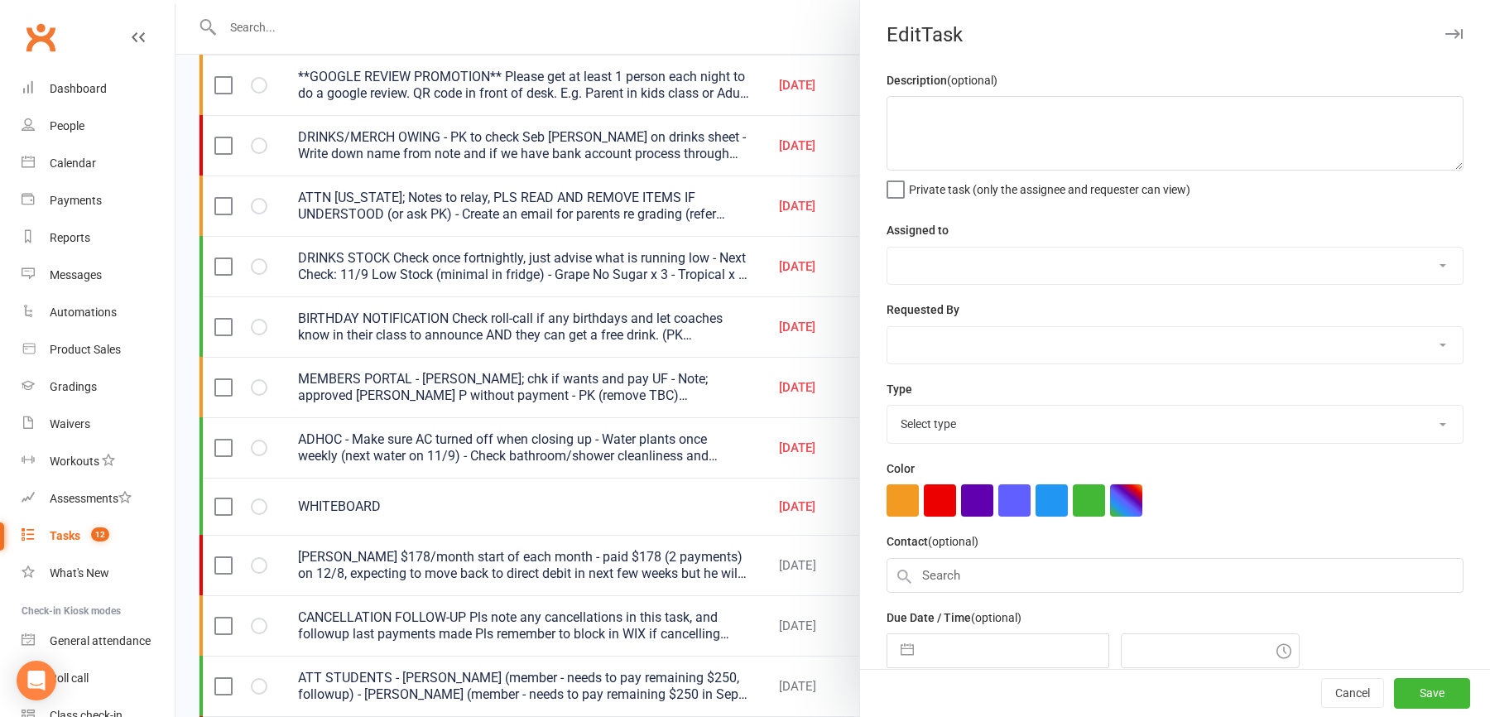
type textarea "ATTN GEORGIA; Notes to relay, PLS READ AND REMOVE ITEMS IF UNDERSTOOD (or ask P…"
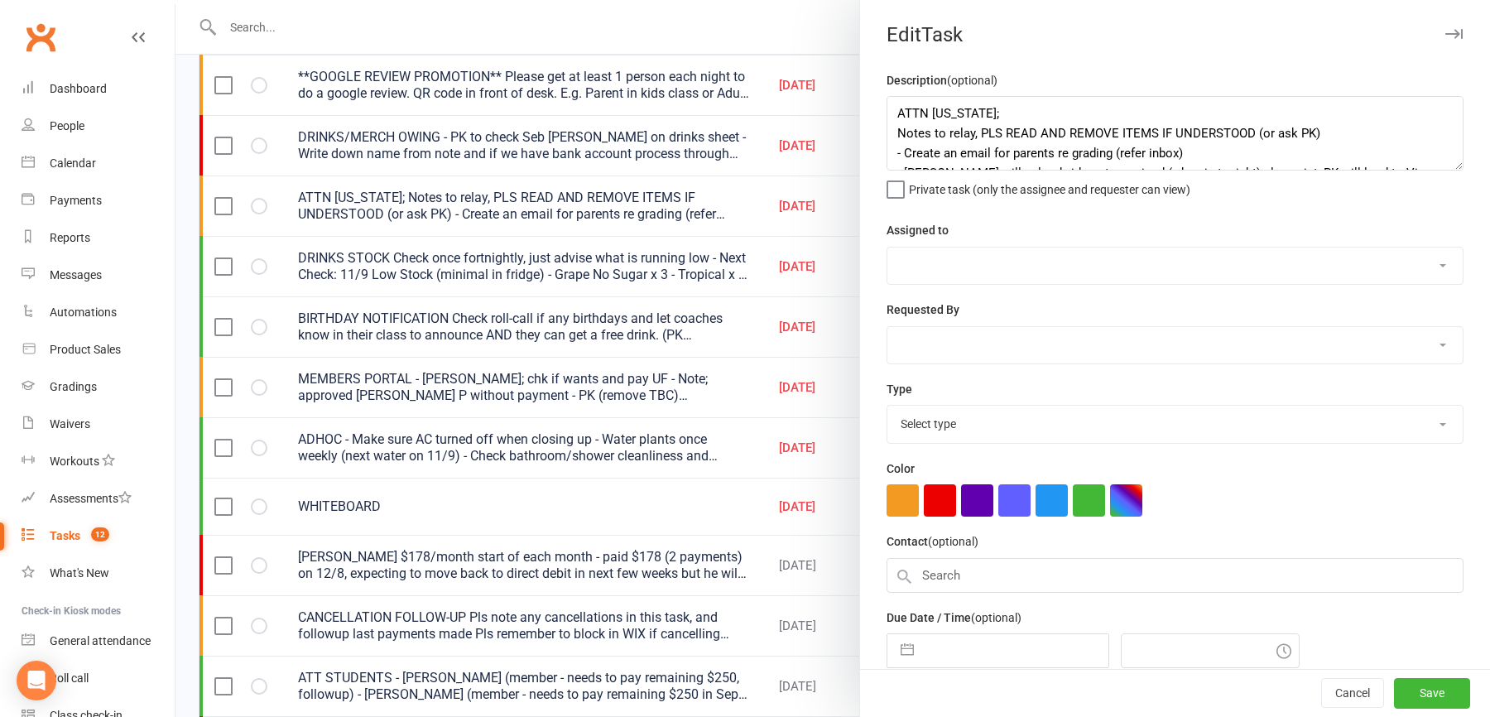
select select "43946"
type input "11 Sep 2025"
type input "4:00pm"
select select "31926"
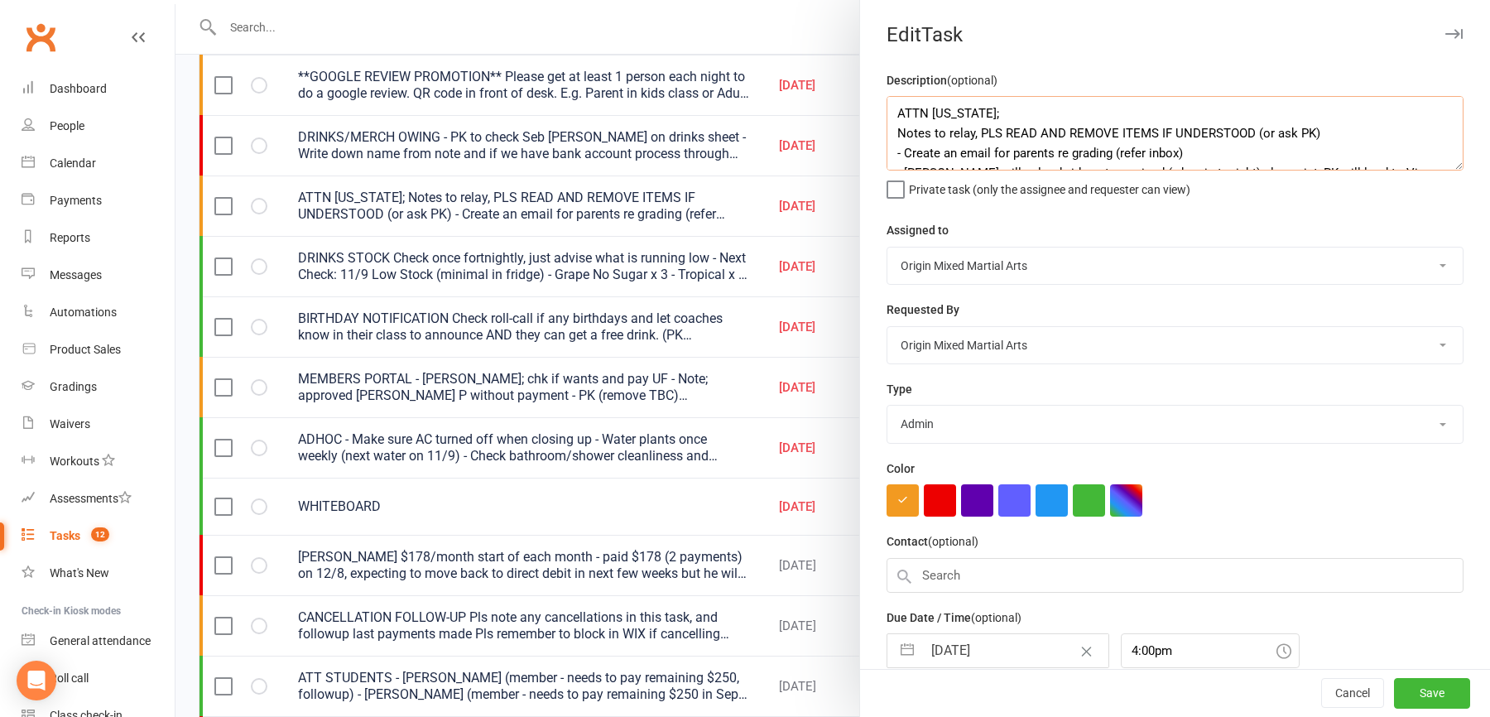
click at [1351, 127] on textarea "ATTN GEORGIA; Notes to relay, PLS READ AND REMOVE ITEMS IF UNDERSTOOD (or ask P…" at bounding box center [1174, 133] width 577 height 74
type textarea "ATTN GEORGIA; Notes to relay, PLS READ AND REMOVE ITEMS IF UNDERSTOOD (or ask P…"
click at [1424, 688] on button "Save" at bounding box center [1432, 694] width 76 height 30
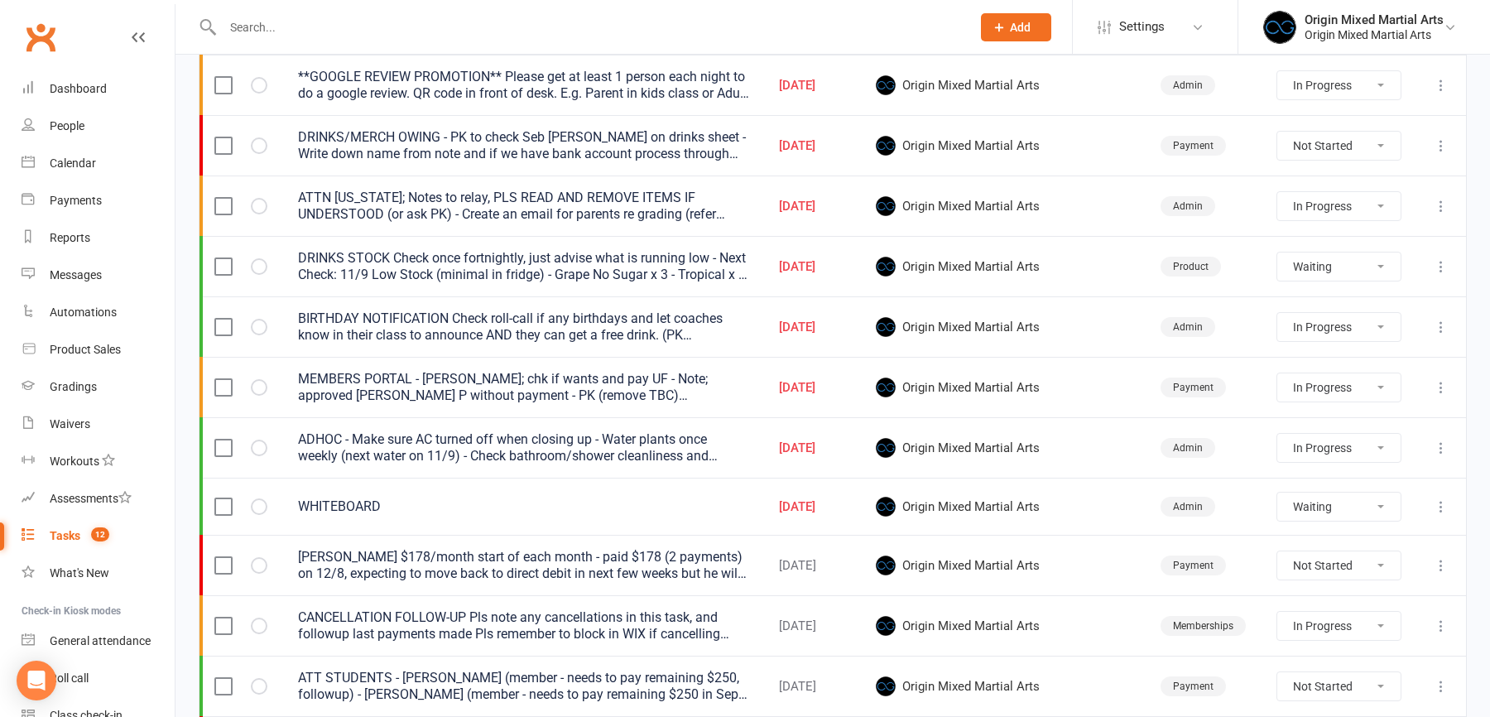
select select "started"
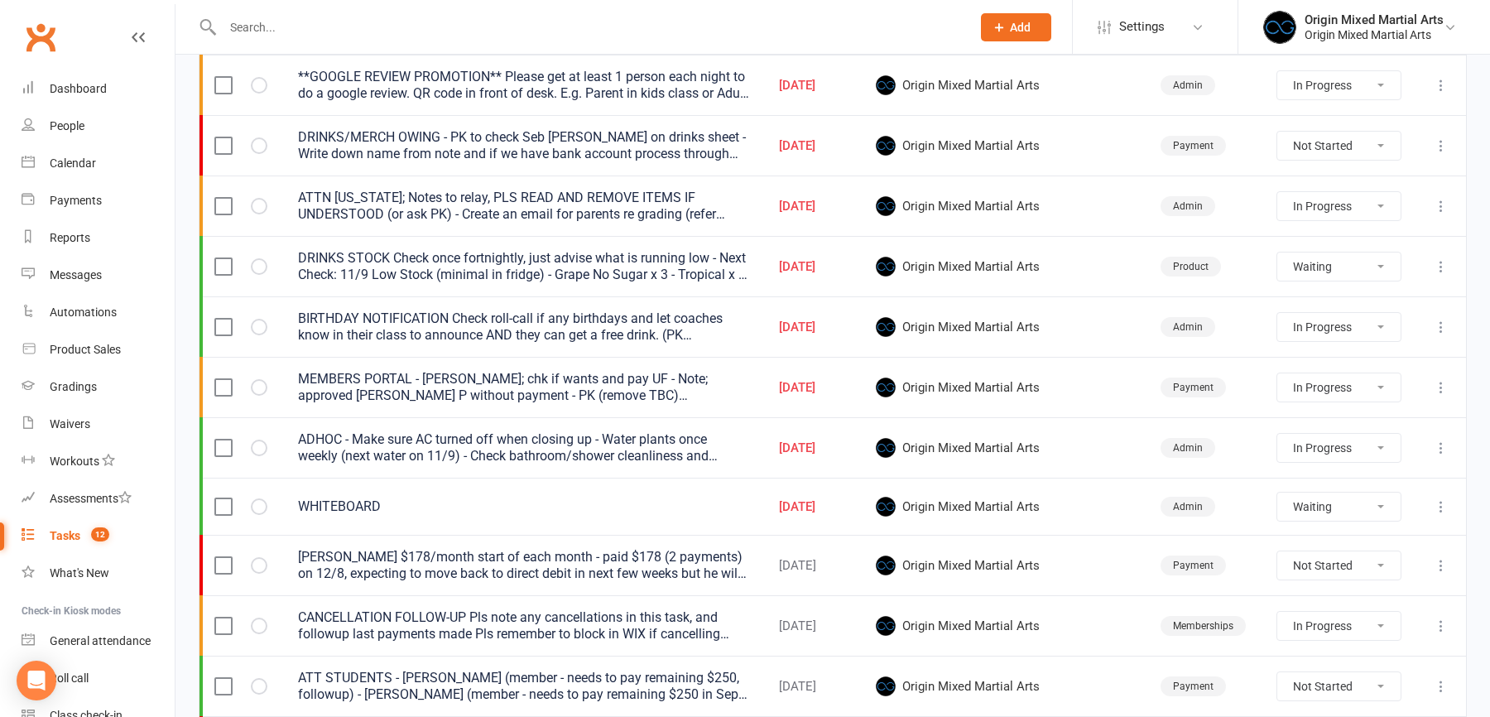
select select "started"
select select "waiting"
select select "started"
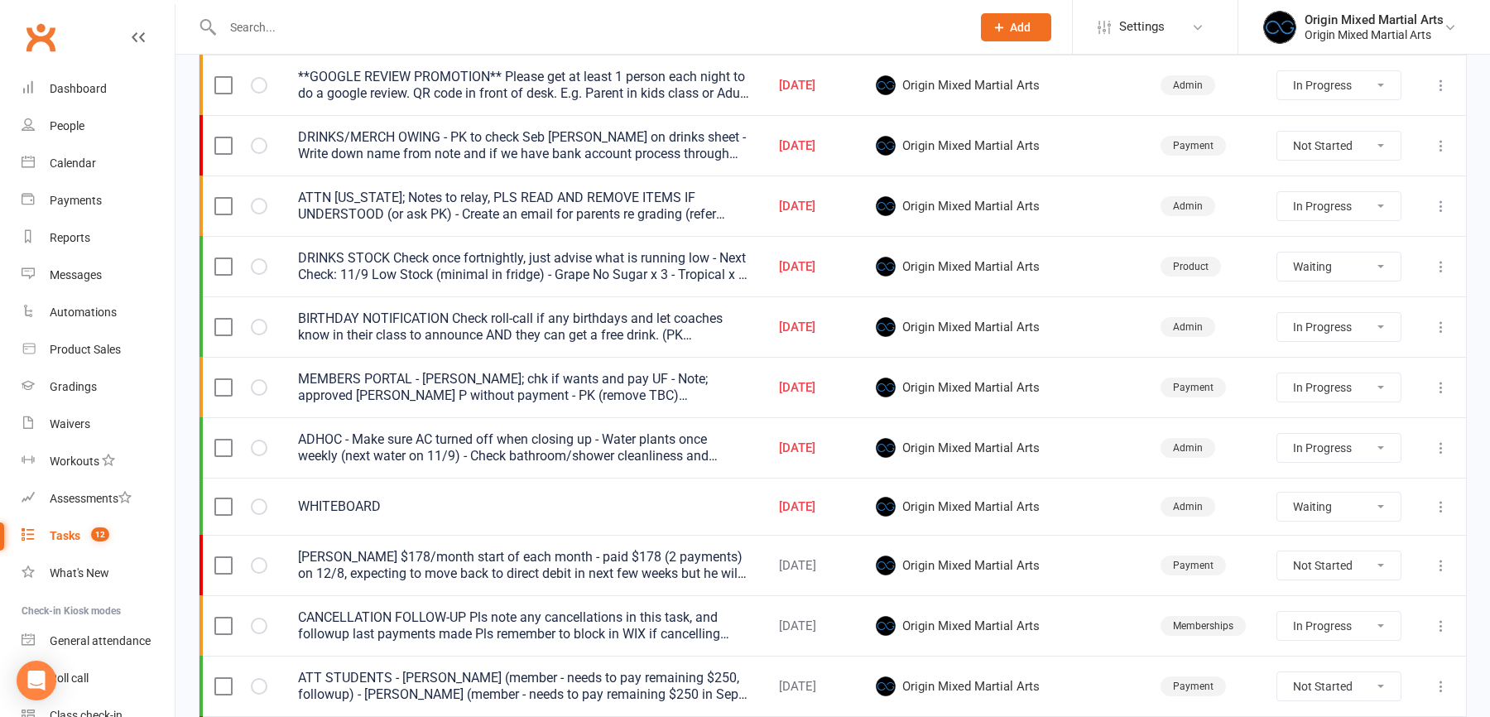
select select "waiting"
select select "started"
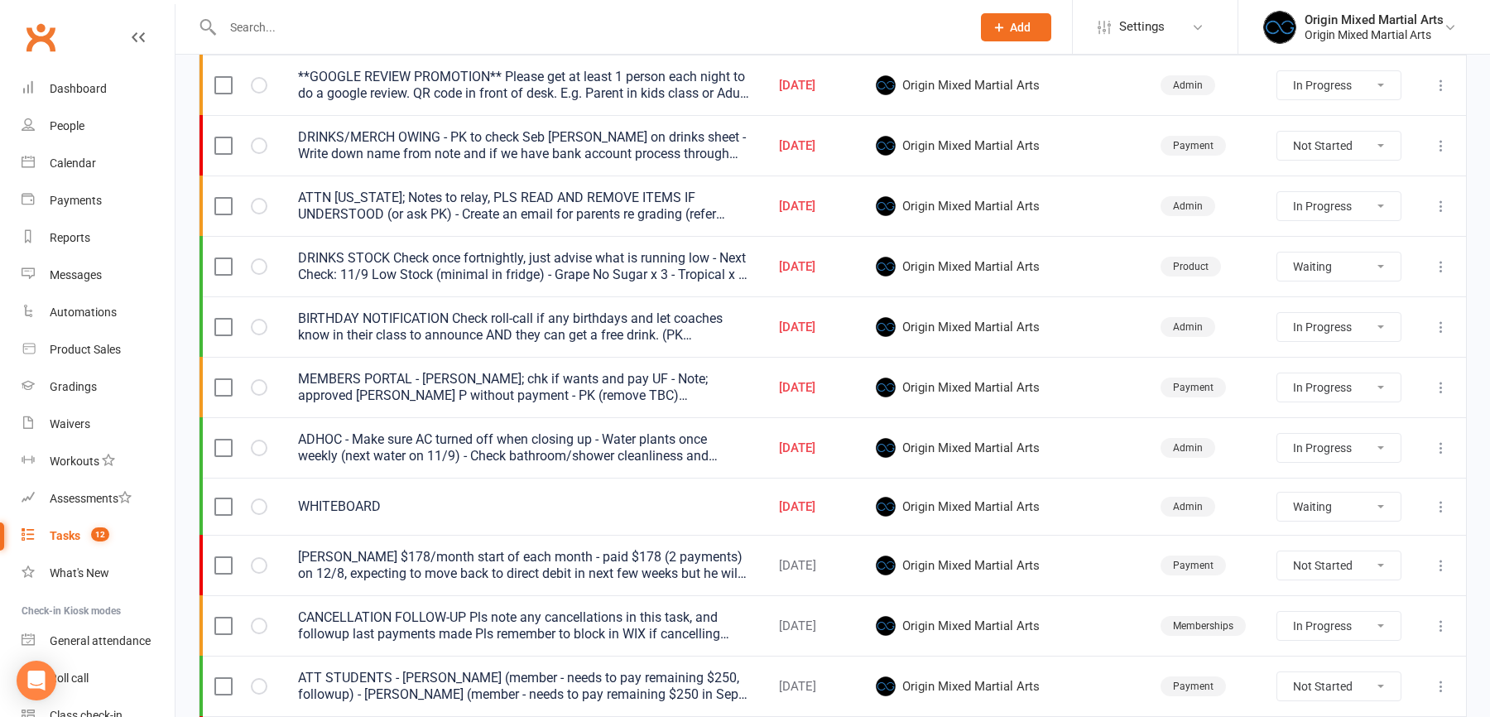
select select "waiting"
select select "started"
select select "waiting"
select select "started"
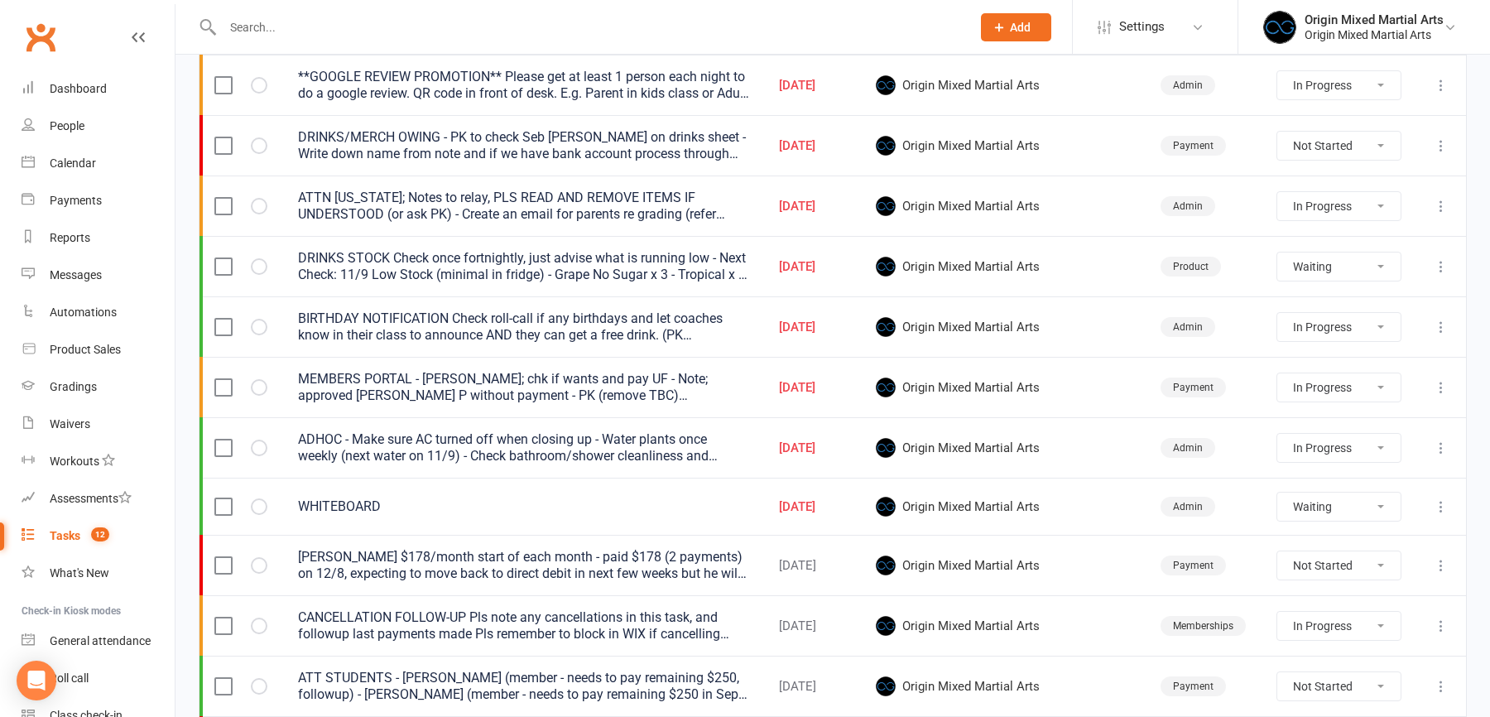
select select "started"
click at [1443, 262] on icon at bounding box center [1441, 266] width 17 height 17
click at [1380, 337] on link "Edit" at bounding box center [1368, 327] width 164 height 33
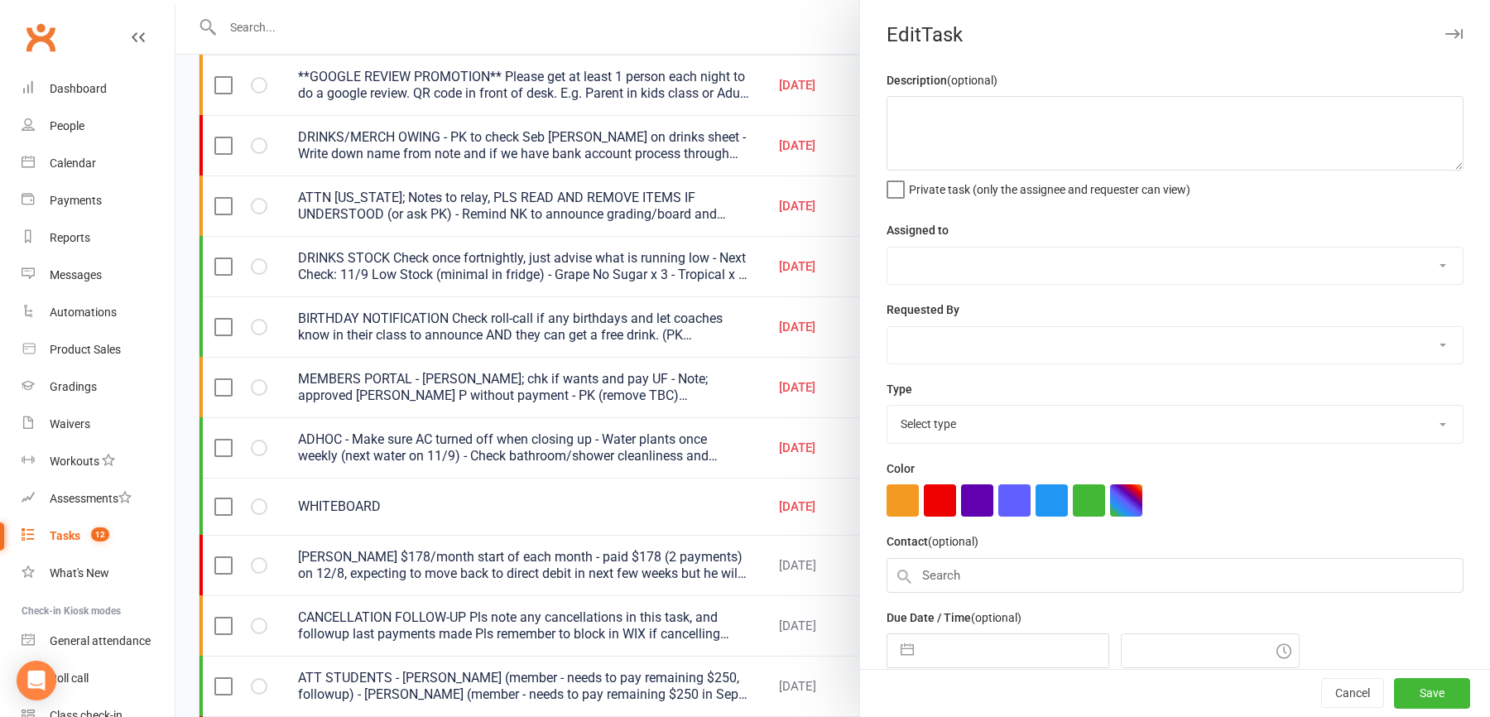
type textarea "DRINKS STOCK Check once fortnightly, just advise what is running low - Next Che…"
select select "43946"
type input "11 Sep 2025"
type input "4:00pm"
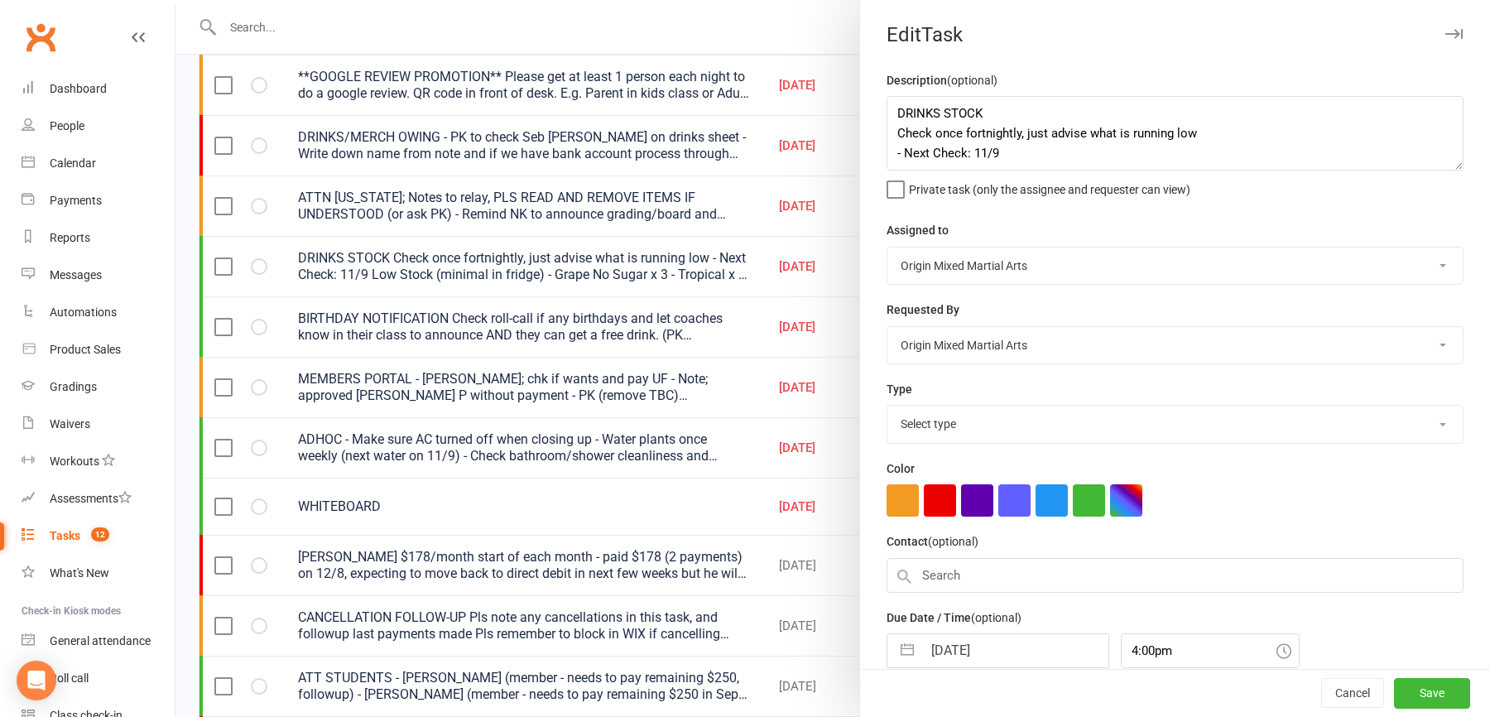
select select "31417"
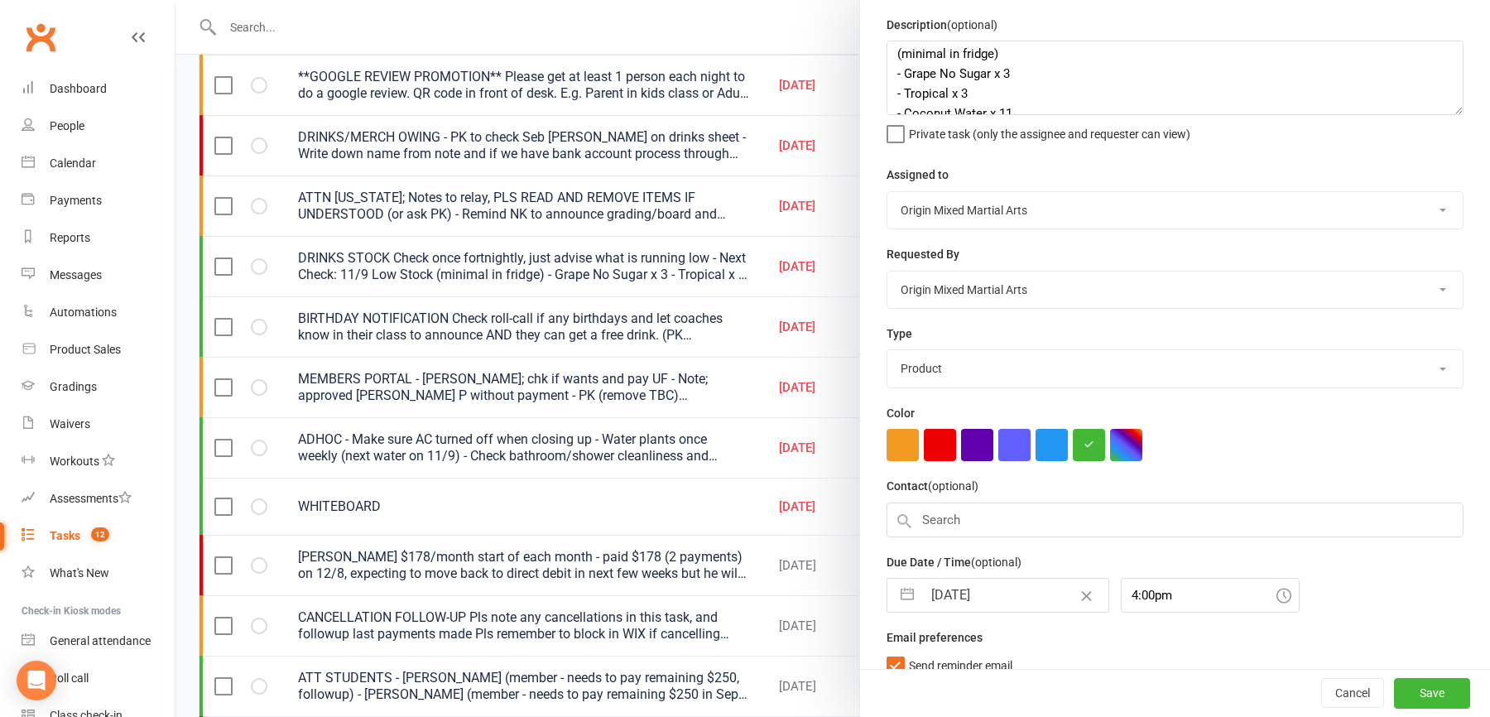
scroll to position [0, 0]
select select "7"
select select "2025"
select select "8"
select select "2025"
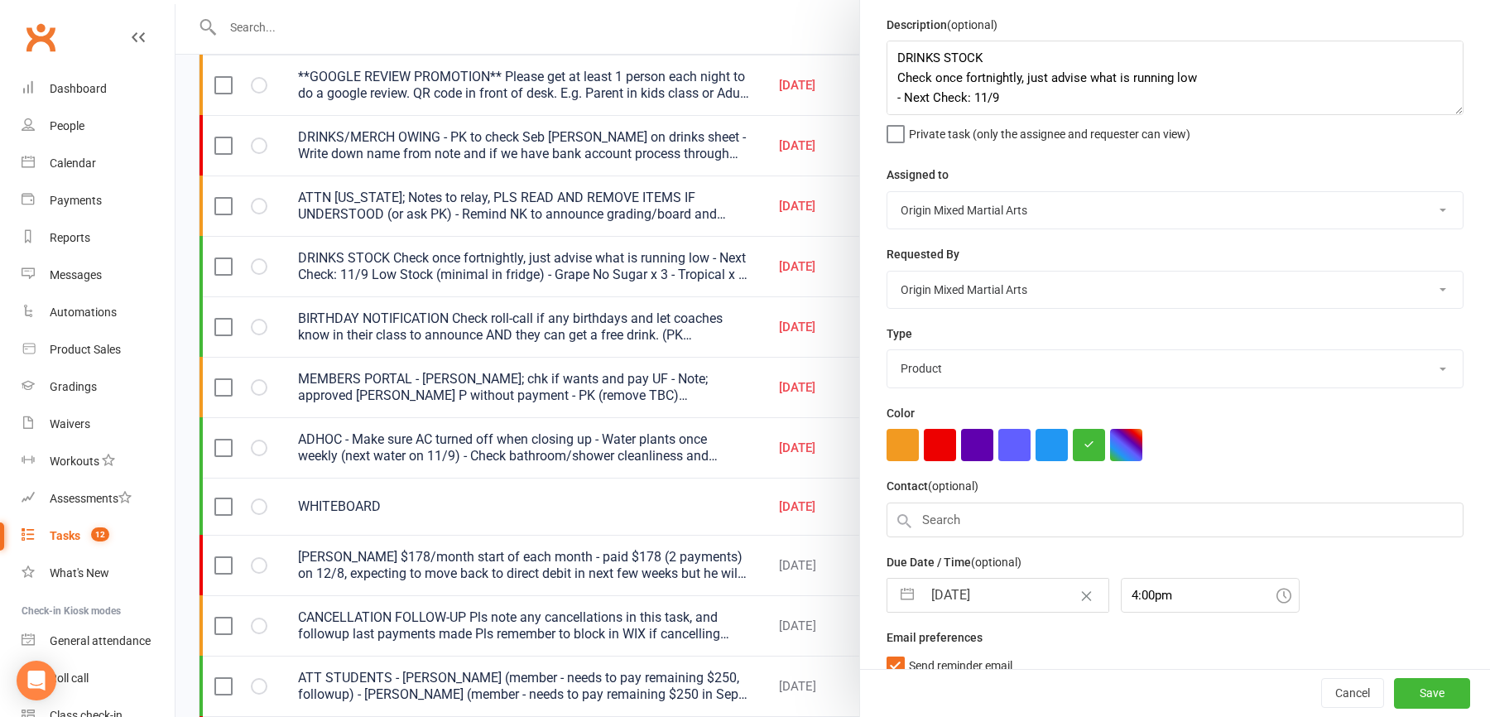
select select "9"
select select "2025"
click at [980, 603] on input "11 Sep 2025" at bounding box center [1015, 595] width 186 height 33
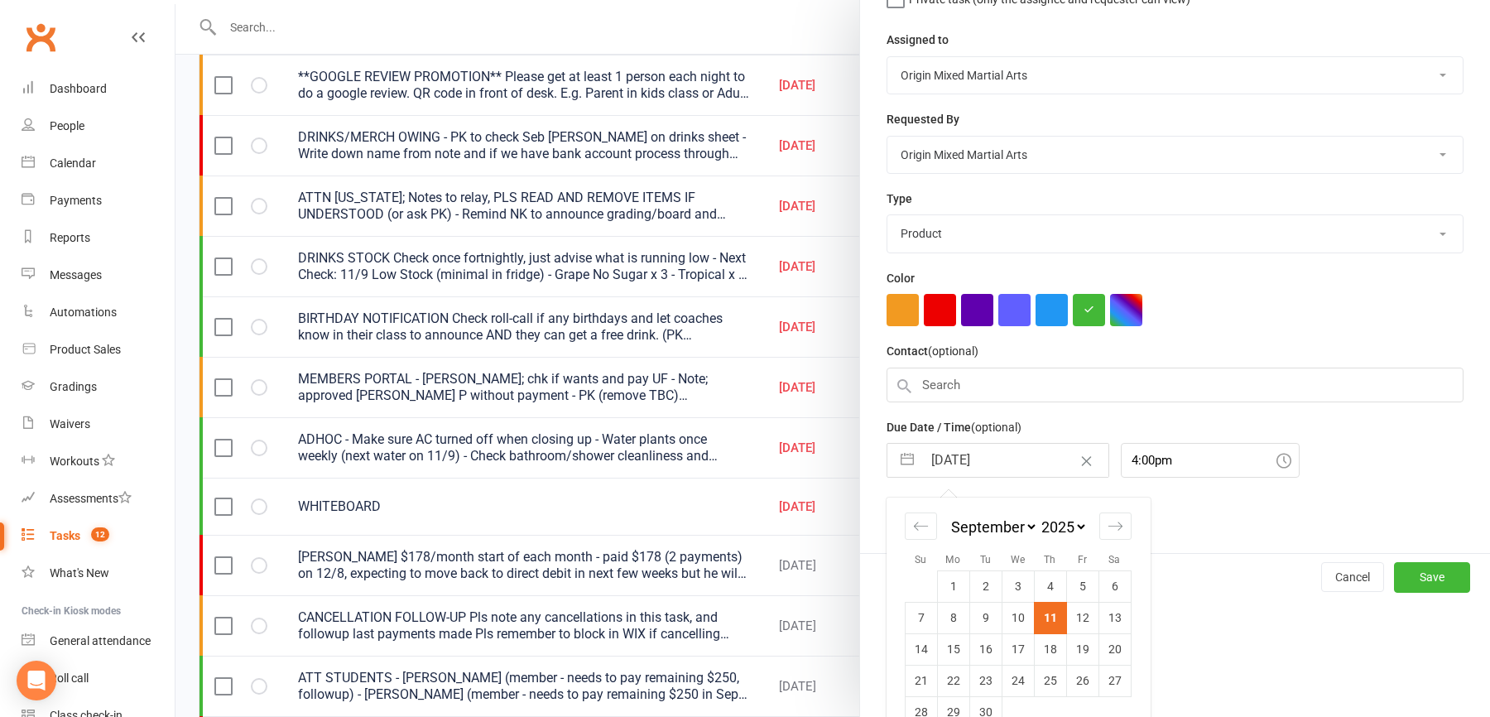
scroll to position [219, 0]
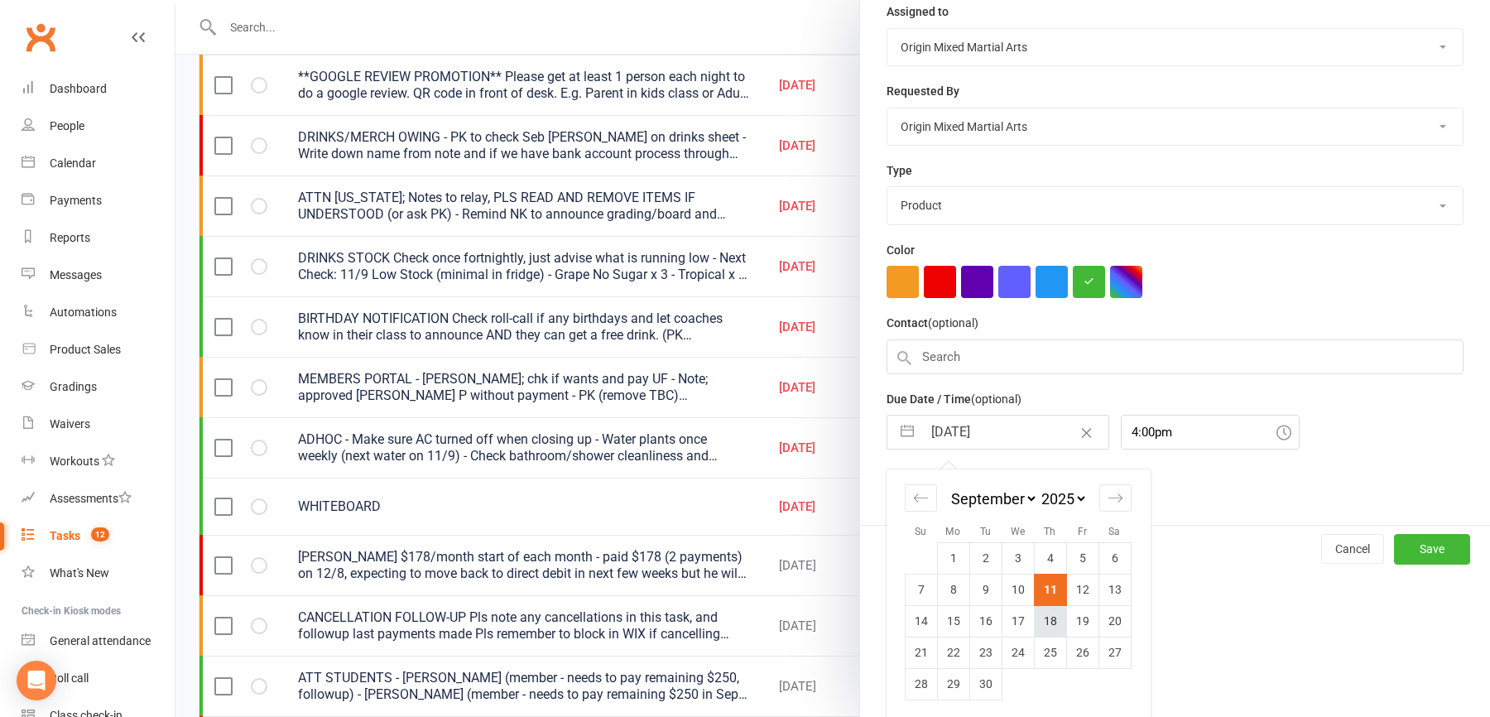
click at [1056, 622] on td "18" at bounding box center [1050, 620] width 32 height 31
type input "18 Sep 2025"
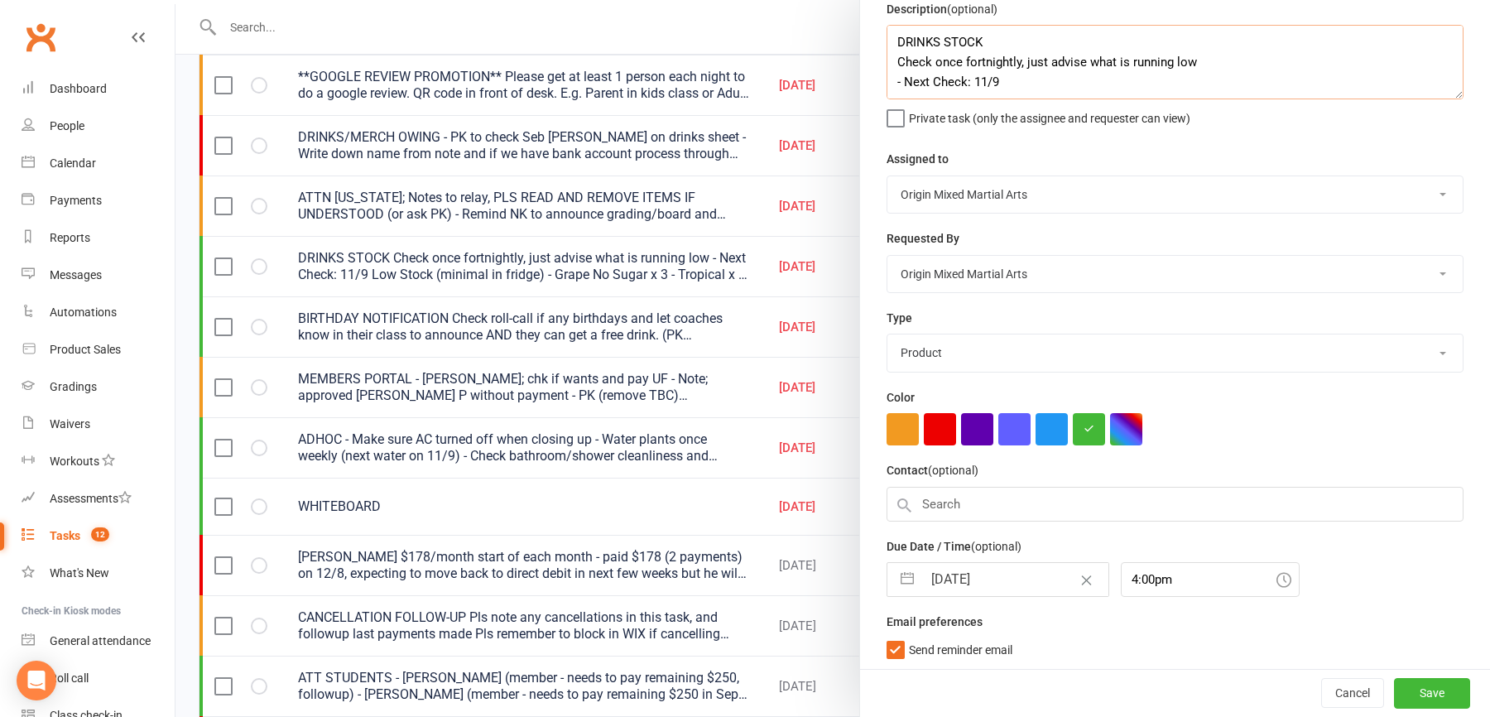
click at [986, 84] on textarea "DRINKS STOCK Check once fortnightly, just advise what is running low - Next Che…" at bounding box center [1174, 62] width 577 height 74
click at [1082, 41] on textarea "DRINKS STOCK Check once fortnightly, just advise what is running low - Next Che…" at bounding box center [1174, 62] width 577 height 74
type textarea "DRINKS STOCK - Just keep filling fridge with what we have.... Check once fortni…"
click at [1413, 689] on button "Save" at bounding box center [1432, 694] width 76 height 30
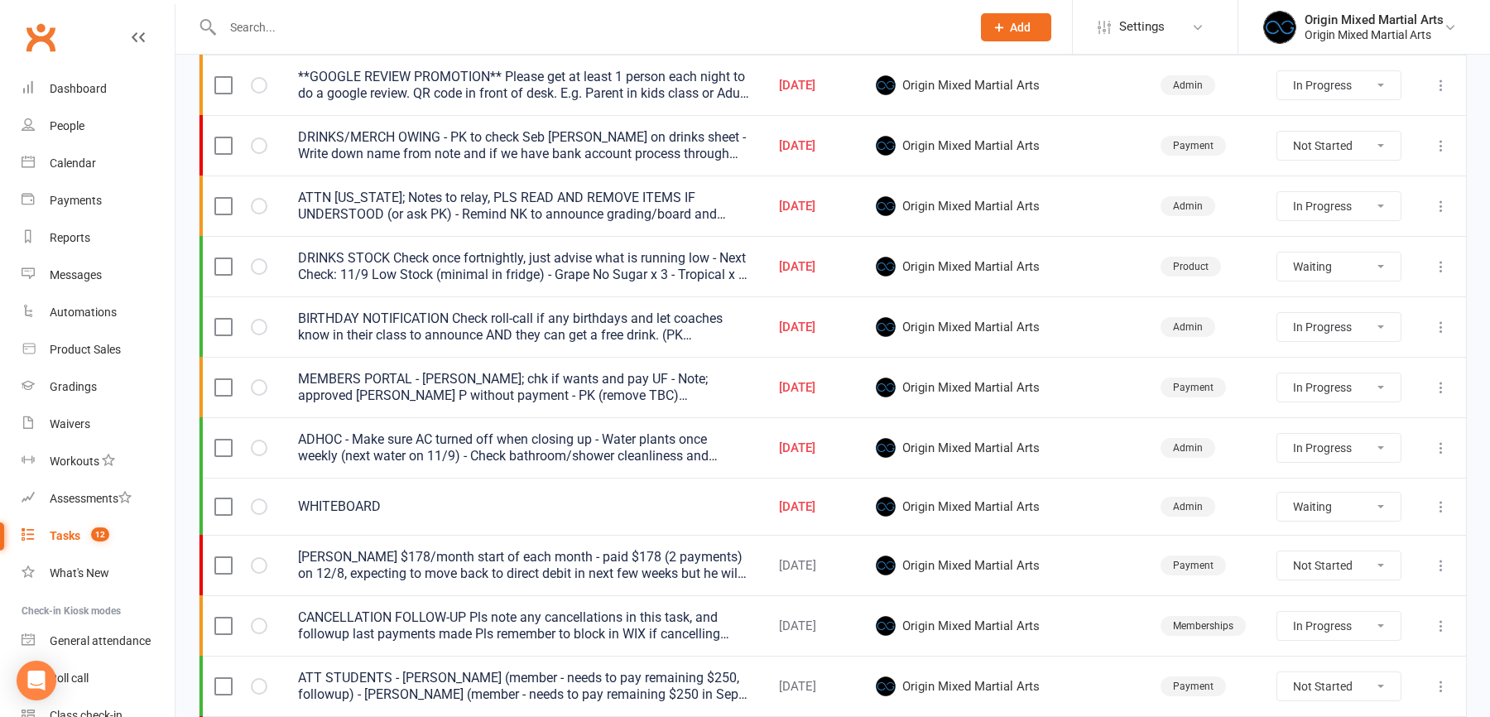
select select "started"
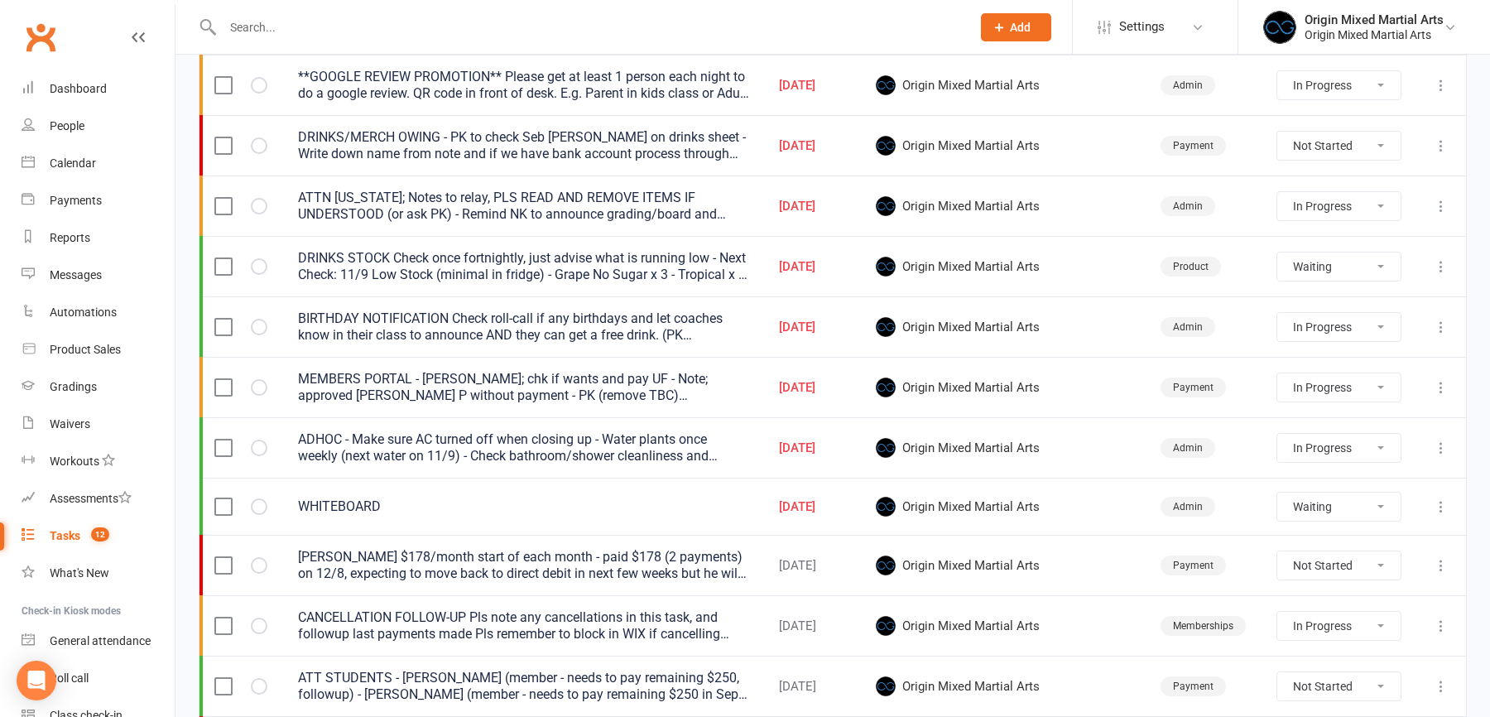
select select "started"
select select "waiting"
select select "started"
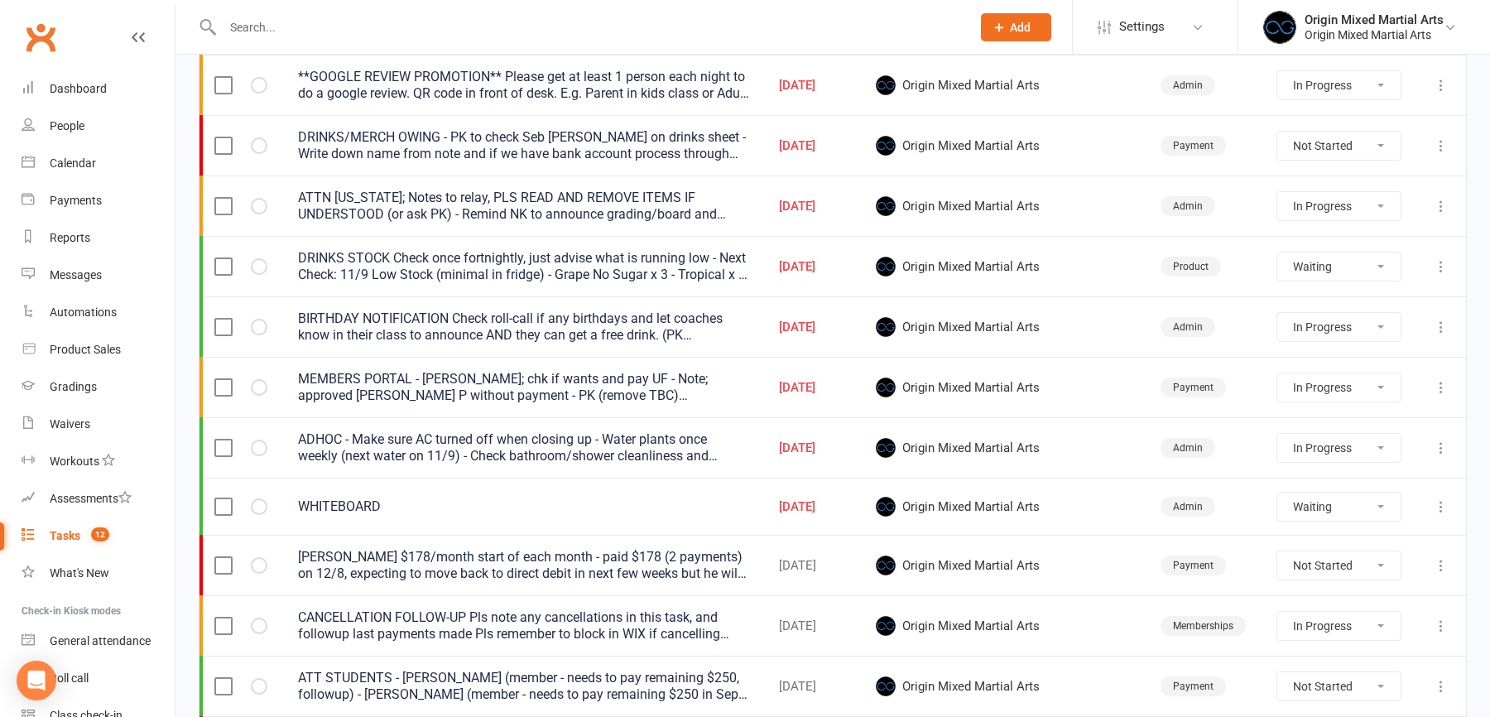
select select "started"
select select "waiting"
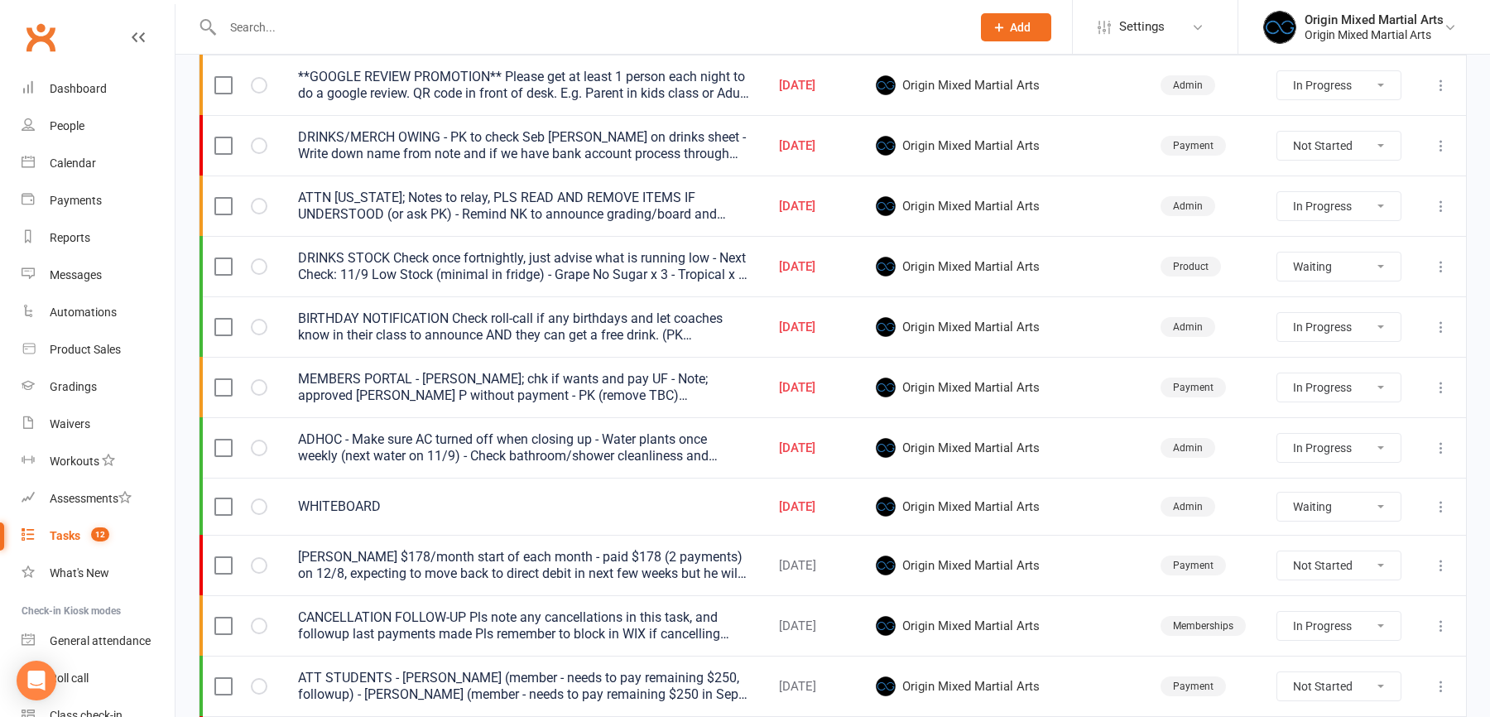
select select "started"
select select "waiting"
select select "started"
select select "waiting"
select select "started"
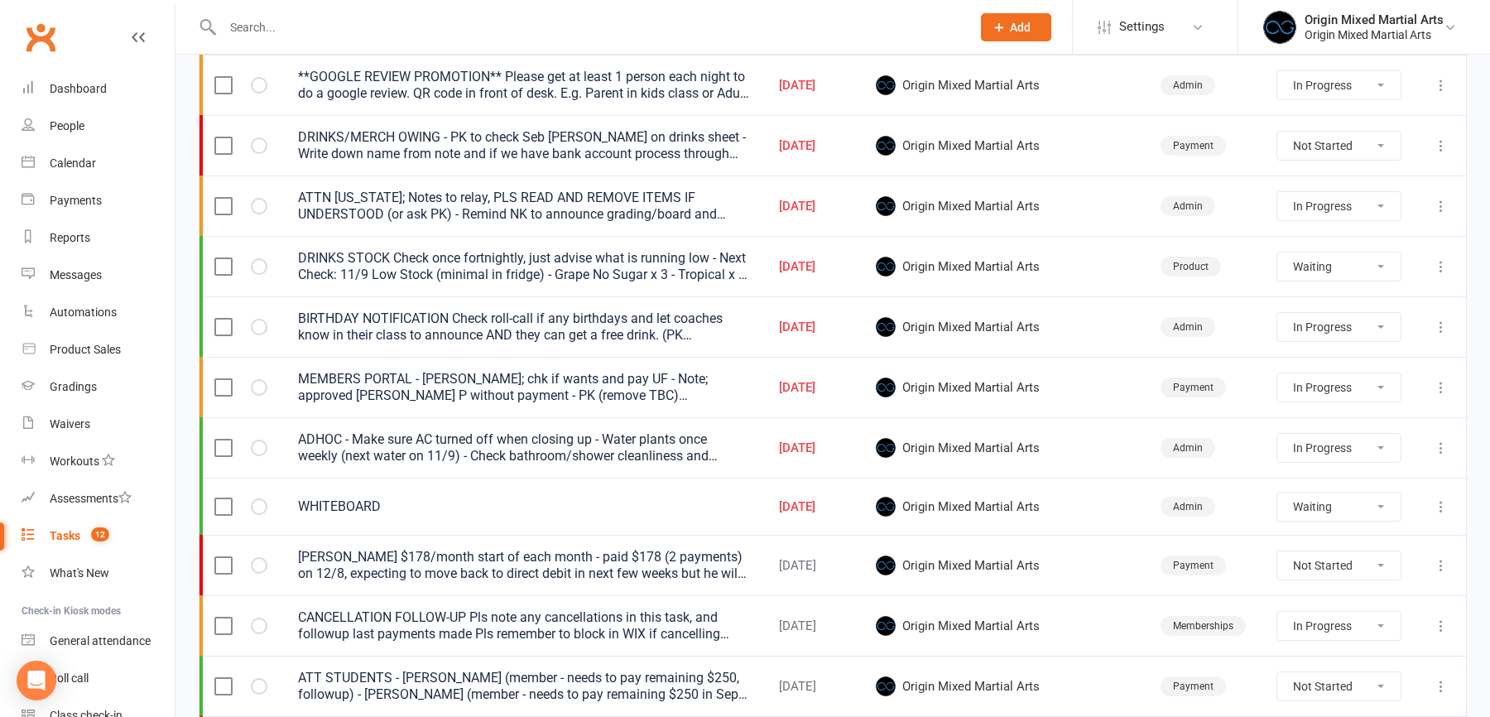
select select "started"
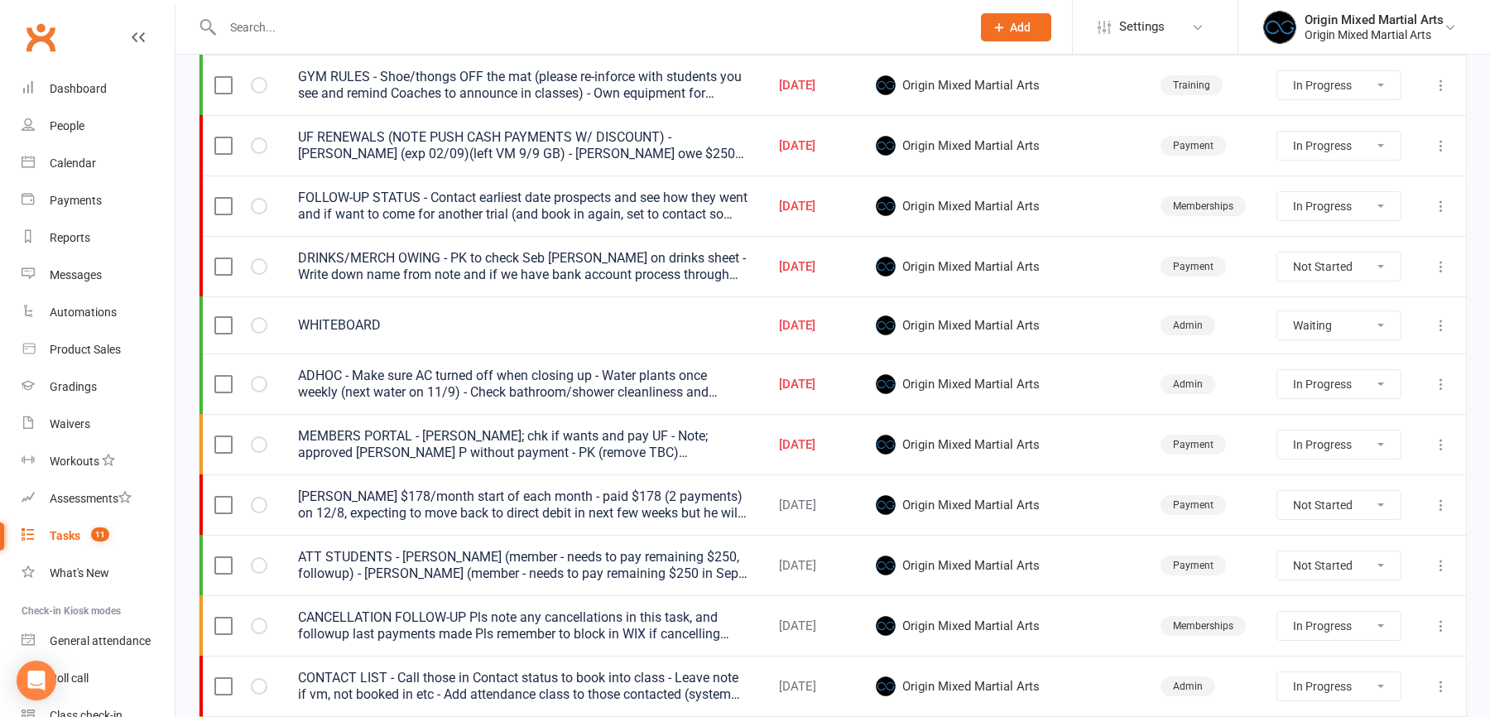
click at [1442, 142] on icon at bounding box center [1441, 145] width 17 height 17
click at [1361, 201] on link "Edit" at bounding box center [1368, 207] width 164 height 33
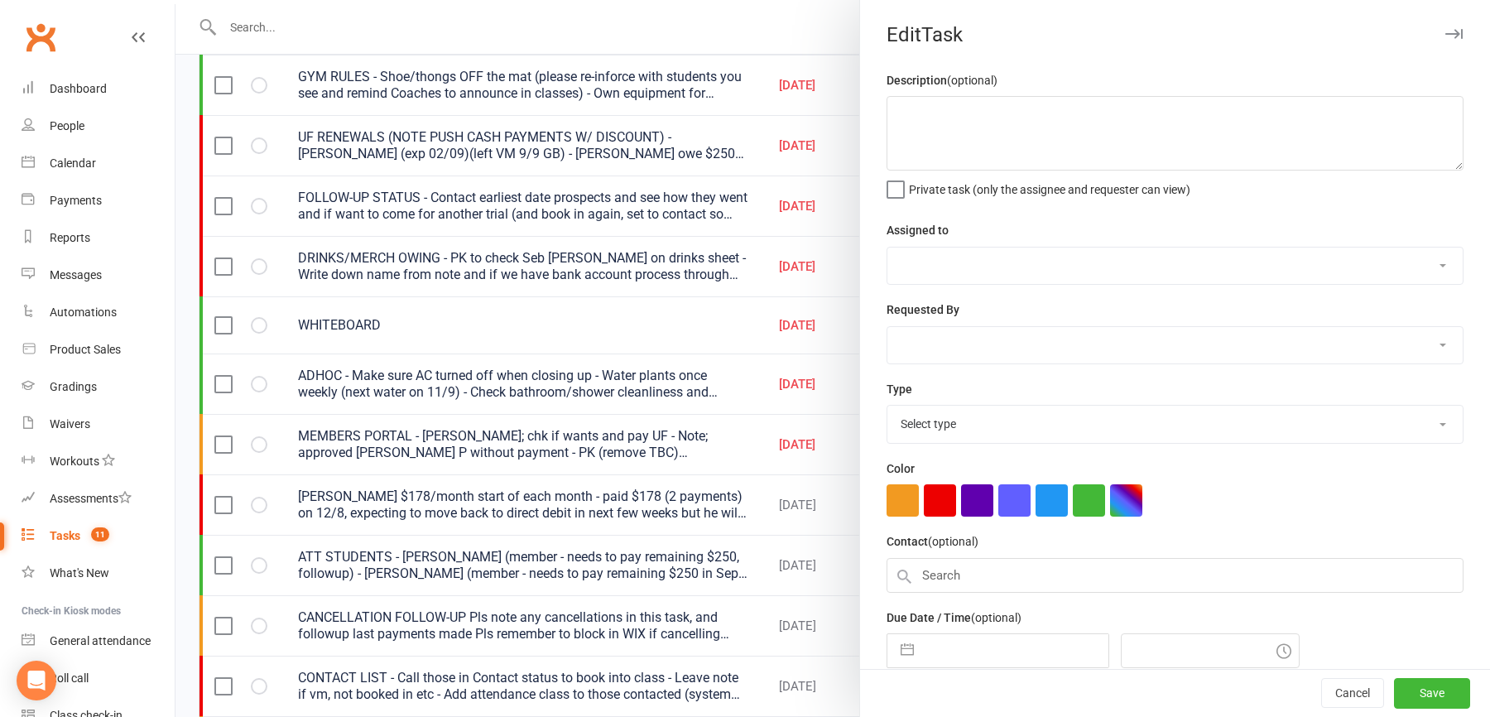
type textarea "UF RENEWALS (NOTE PUSH CASH PAYMENTS W/ DISCOUNT) - Mick Swinnerton (exp 02/09)…"
select select "43946"
type input "11 Sep 2025"
type input "4:00pm"
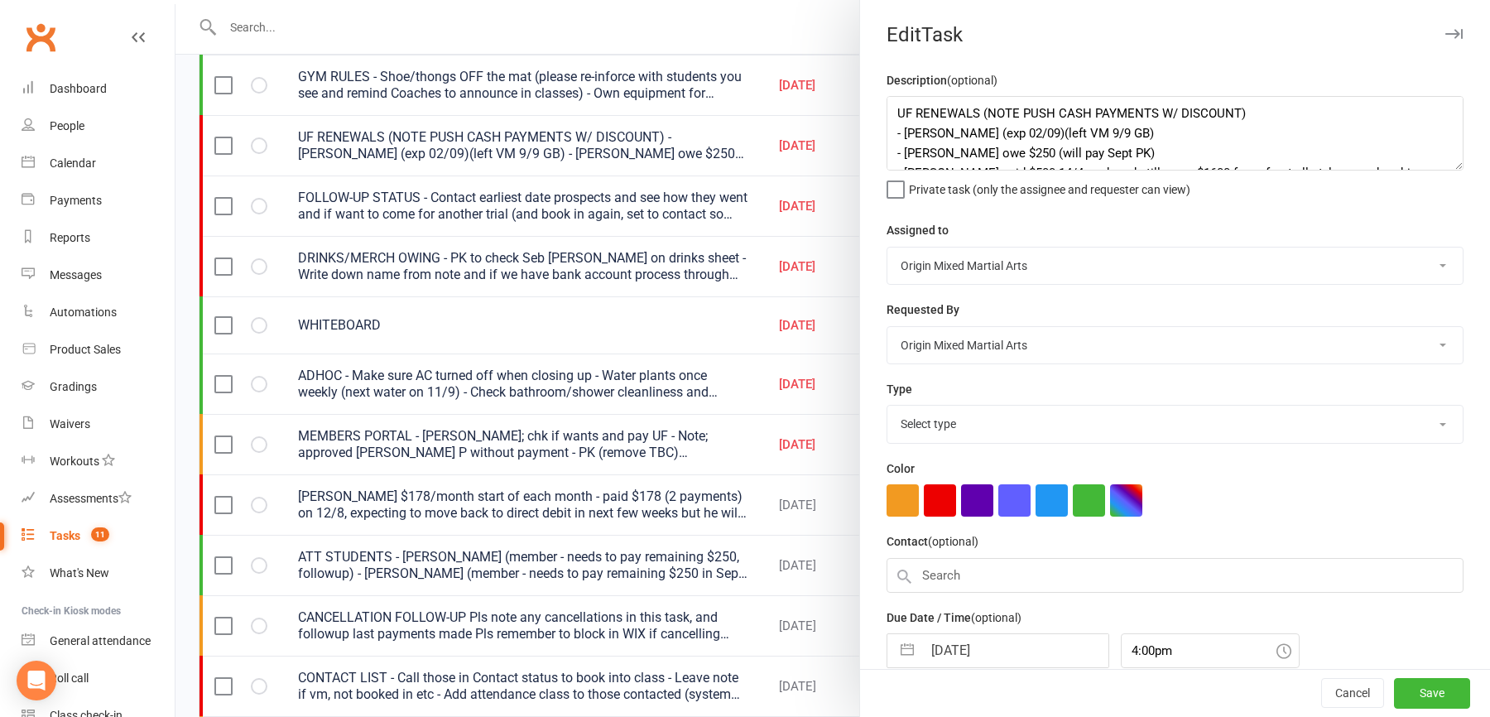
select select "24254"
click at [1259, 108] on textarea "UF RENEWALS (NOTE PUSH CASH PAYMENTS W/ DISCOUNT) - Mick Swinnerton (exp 02/09)…" at bounding box center [1174, 133] width 577 height 74
type textarea "UF RENEWALS (NOTE PUSH CASH PAYMENTS W/ DISCOUNT) - New drinks sheet being prin…"
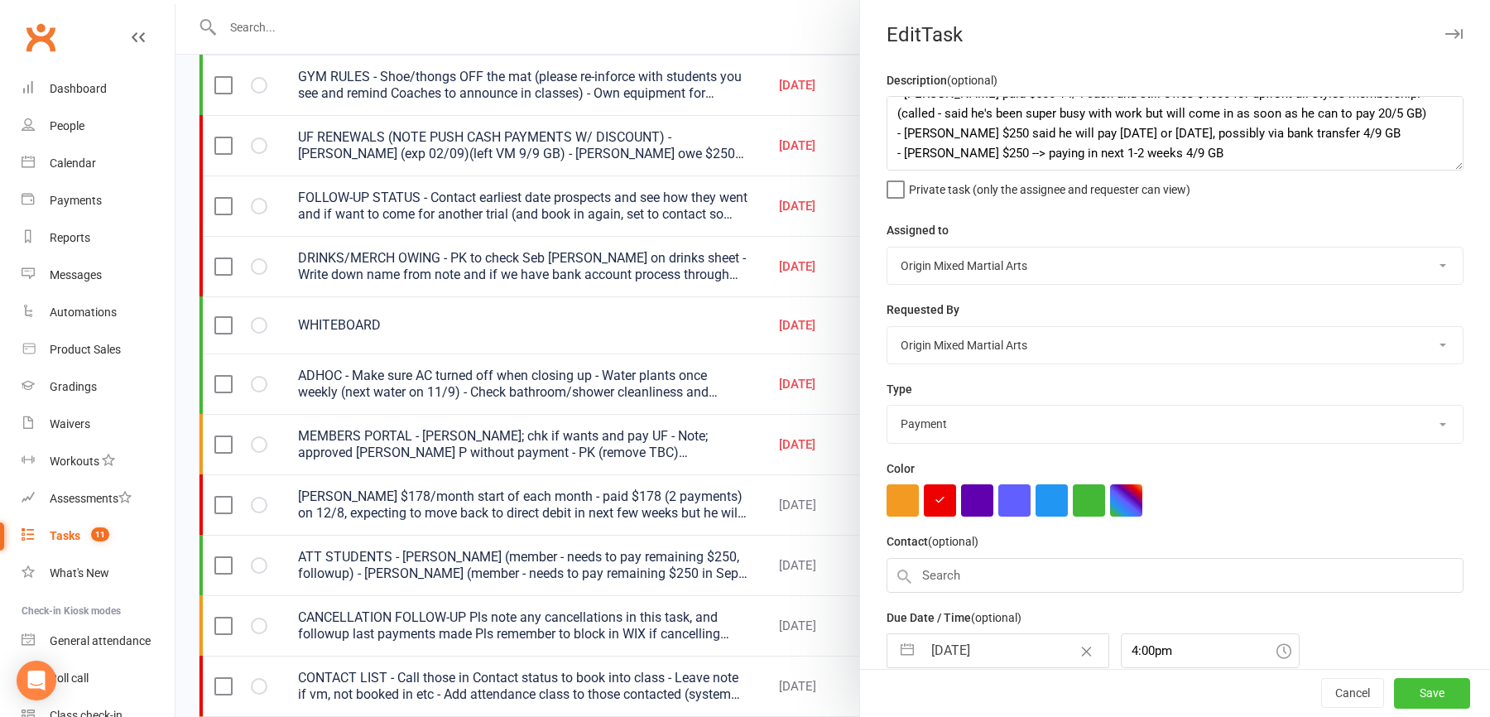
click at [1422, 685] on button "Save" at bounding box center [1432, 694] width 76 height 30
select select "started"
select select "waiting"
select select "started"
select select "waiting"
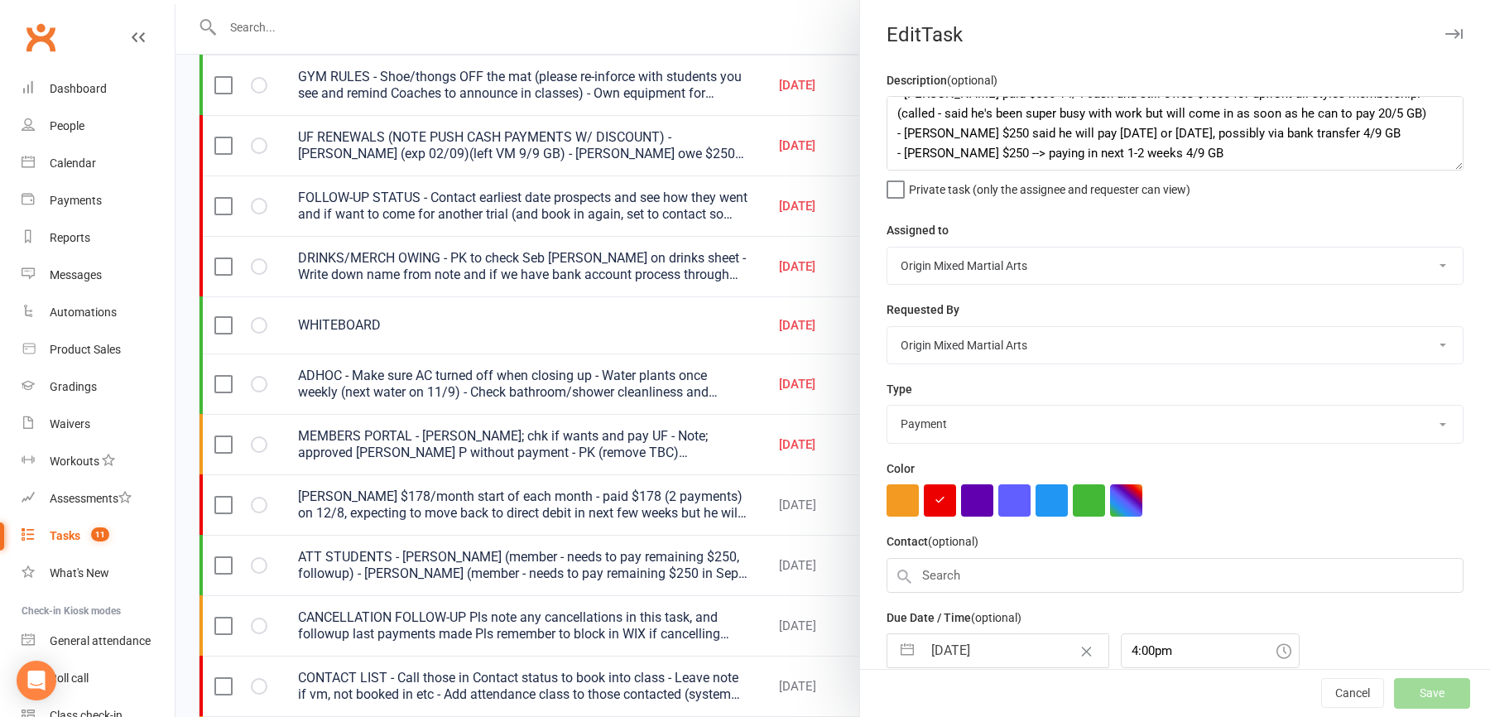
select select "started"
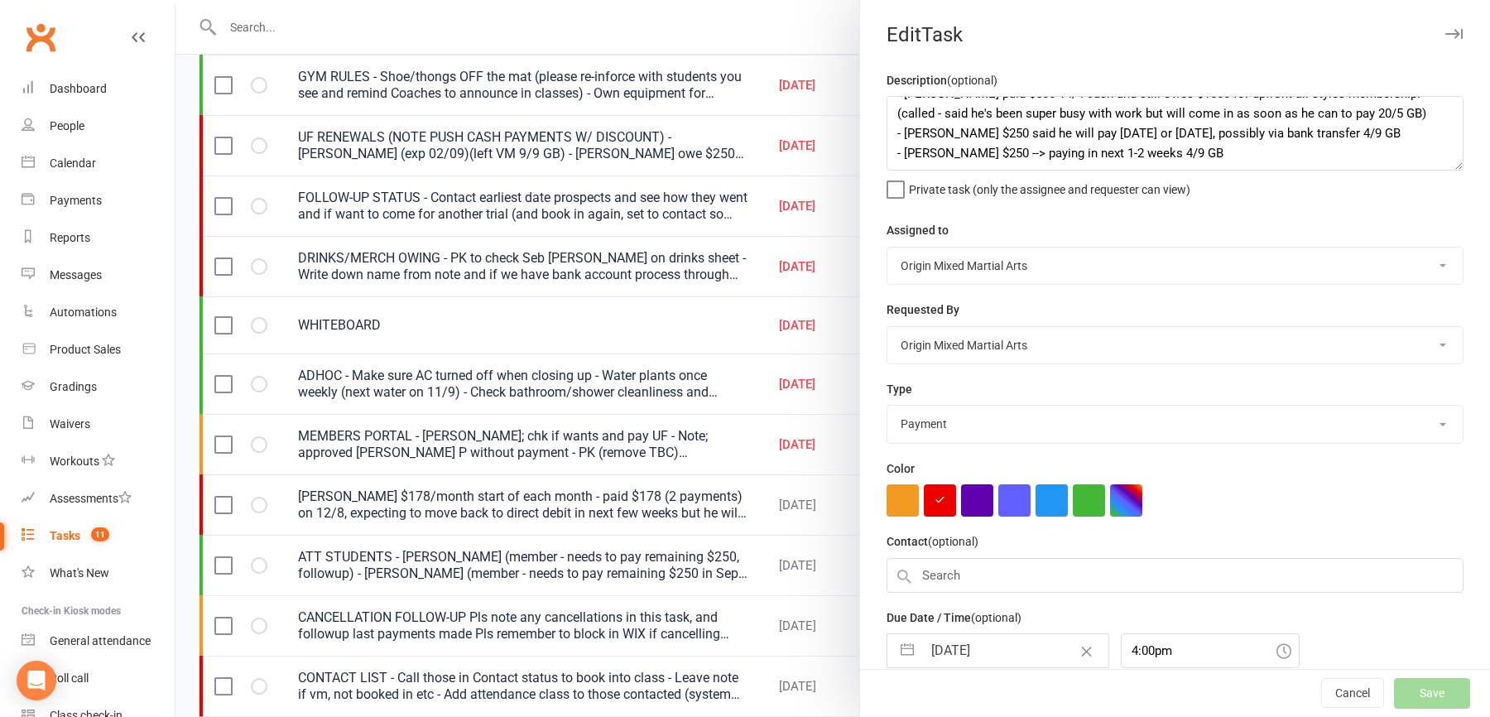
select select "started"
select select "waiting"
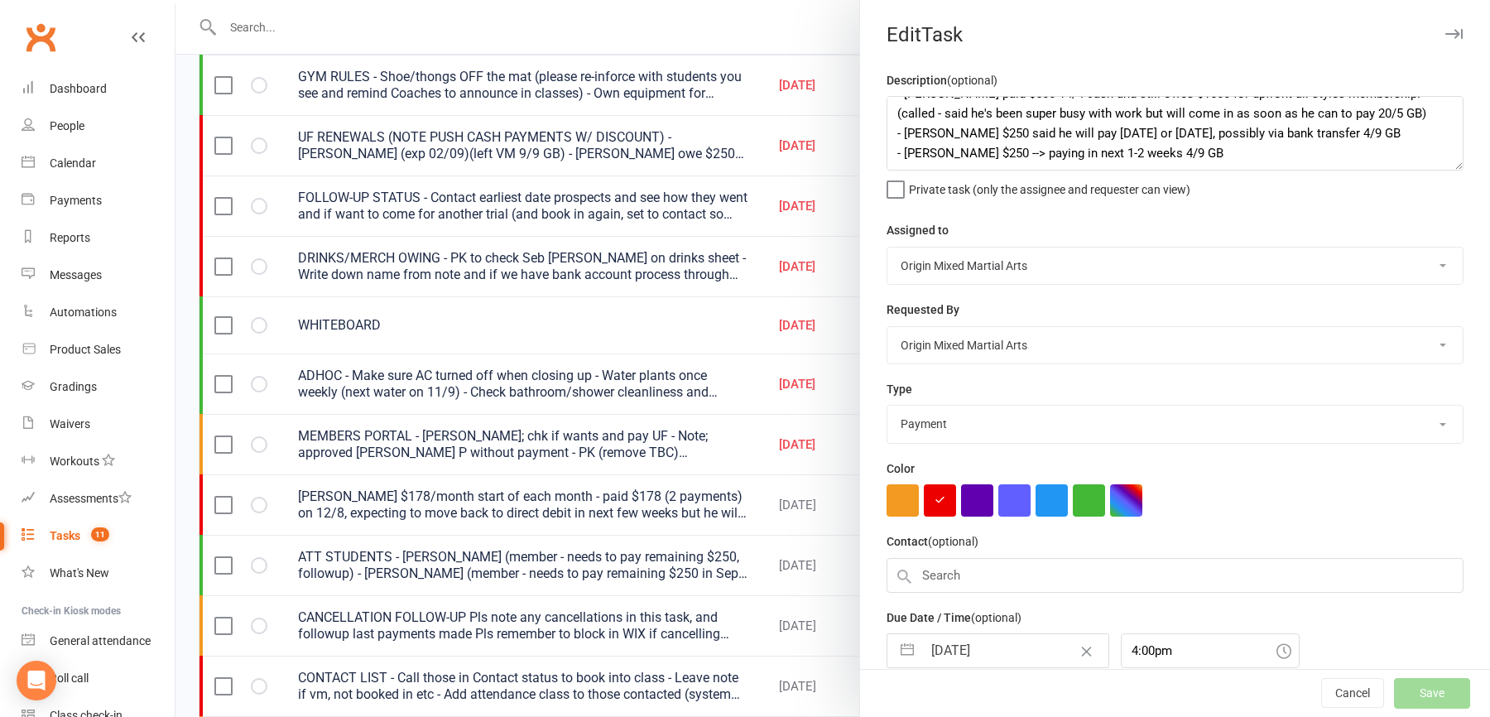
select select "started"
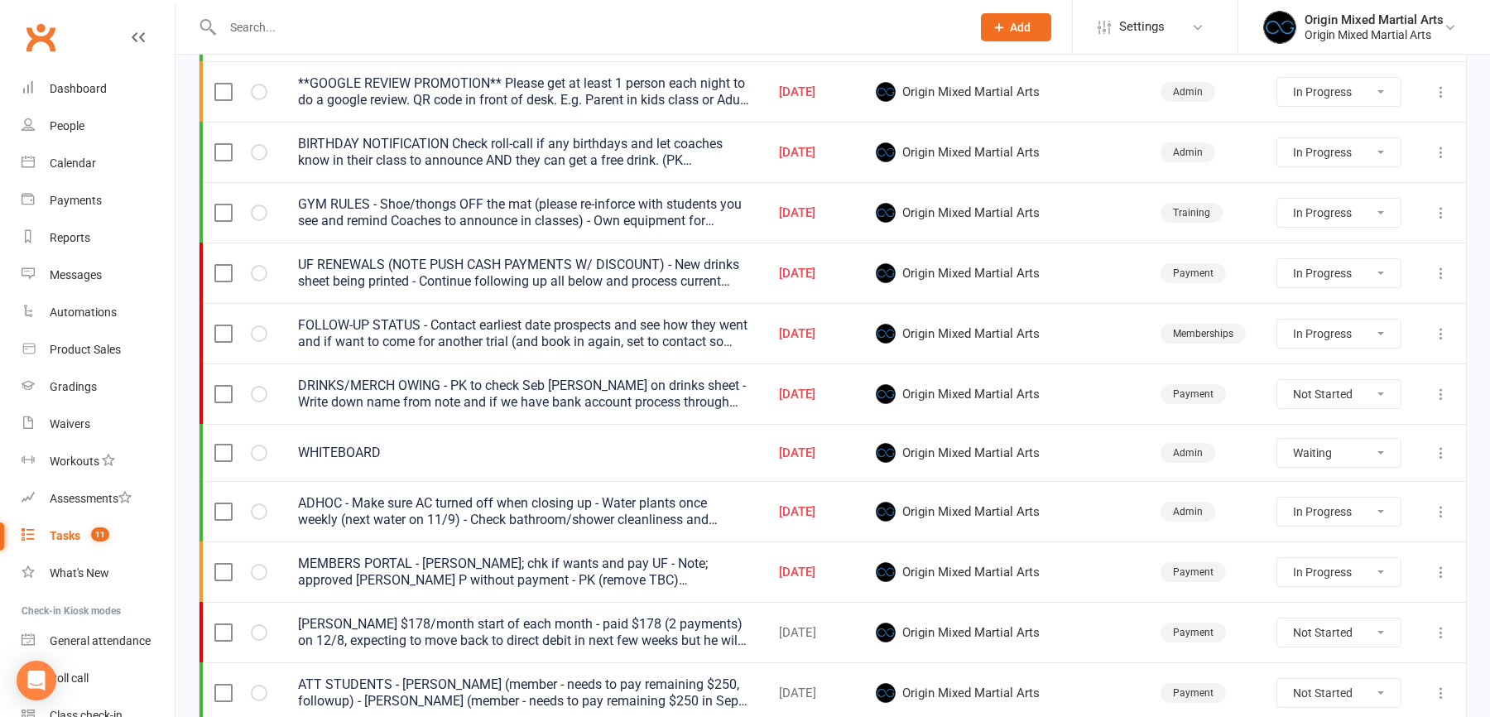
scroll to position [196, 0]
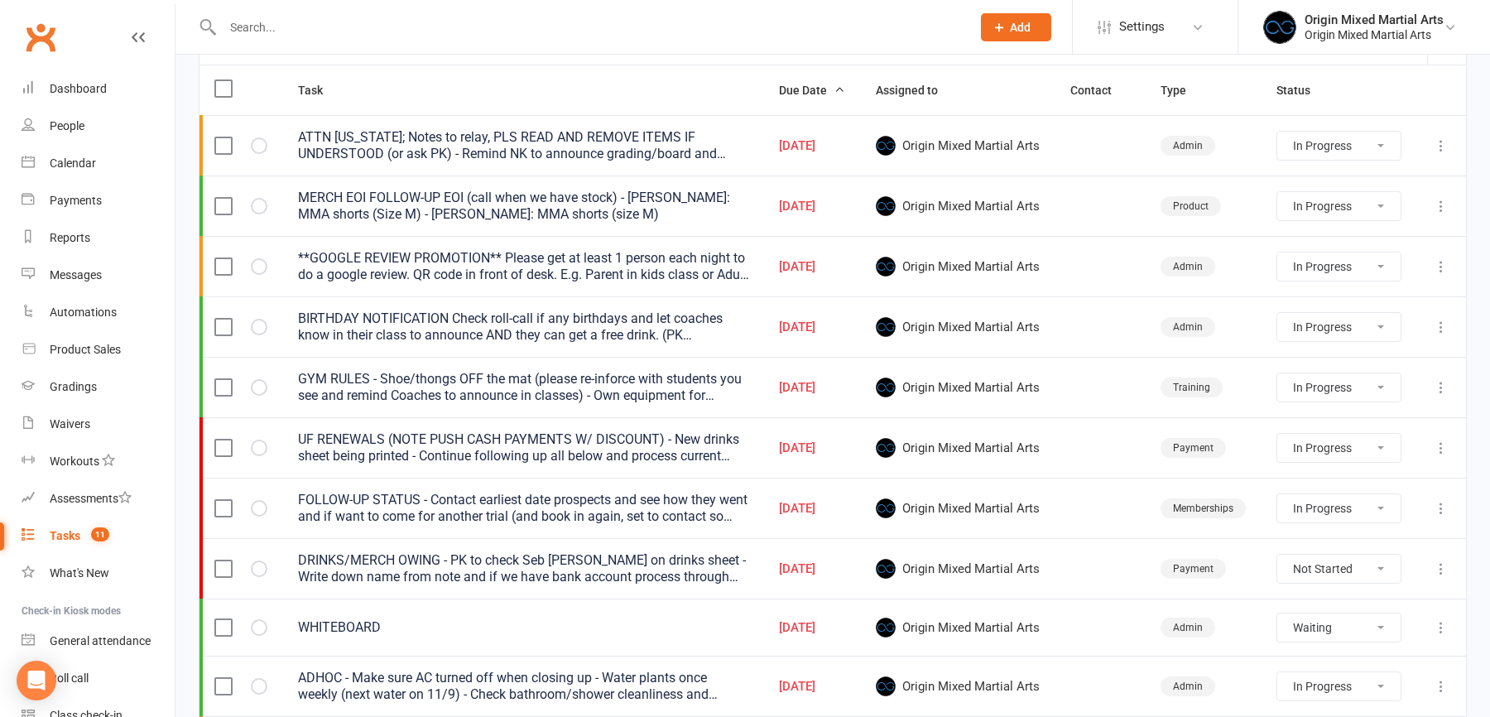
click at [1438, 146] on icon at bounding box center [1441, 145] width 17 height 17
click at [1367, 198] on link "Edit" at bounding box center [1368, 209] width 164 height 33
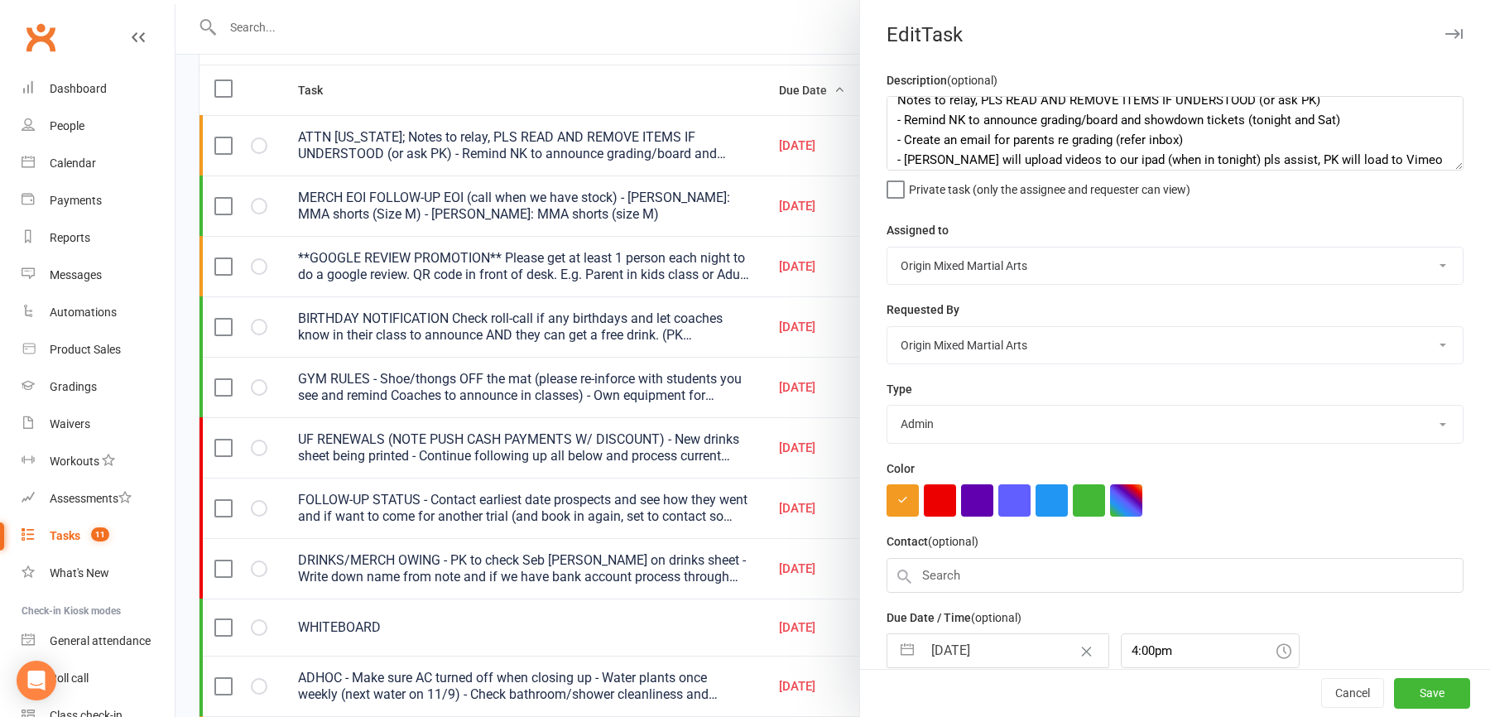
scroll to position [38, 0]
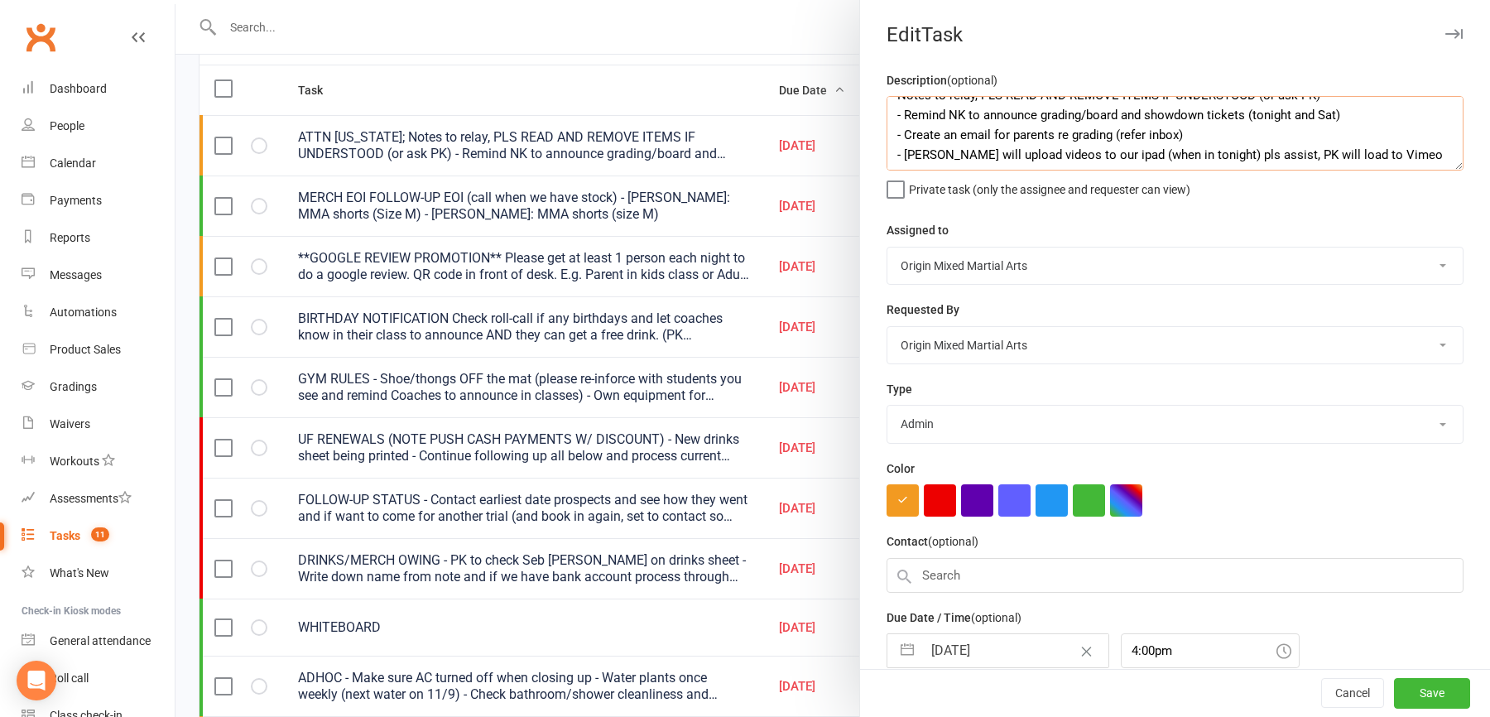
click at [1300, 137] on textarea "ATTN GEORGIA; Notes to relay, PLS READ AND REMOVE ITEMS IF UNDERSTOOD (or ask P…" at bounding box center [1174, 133] width 577 height 74
click at [975, 152] on textarea "ATTN GEORGIA; Notes to relay, PLS READ AND REMOVE ITEMS IF UNDERSTOOD (or ask P…" at bounding box center [1174, 133] width 577 height 74
click at [1052, 156] on textarea "ATTN GEORGIA; Notes to relay, PLS READ AND REMOVE ITEMS IF UNDERSTOOD (or ask P…" at bounding box center [1174, 133] width 577 height 74
click at [1410, 687] on button "Save" at bounding box center [1432, 694] width 76 height 30
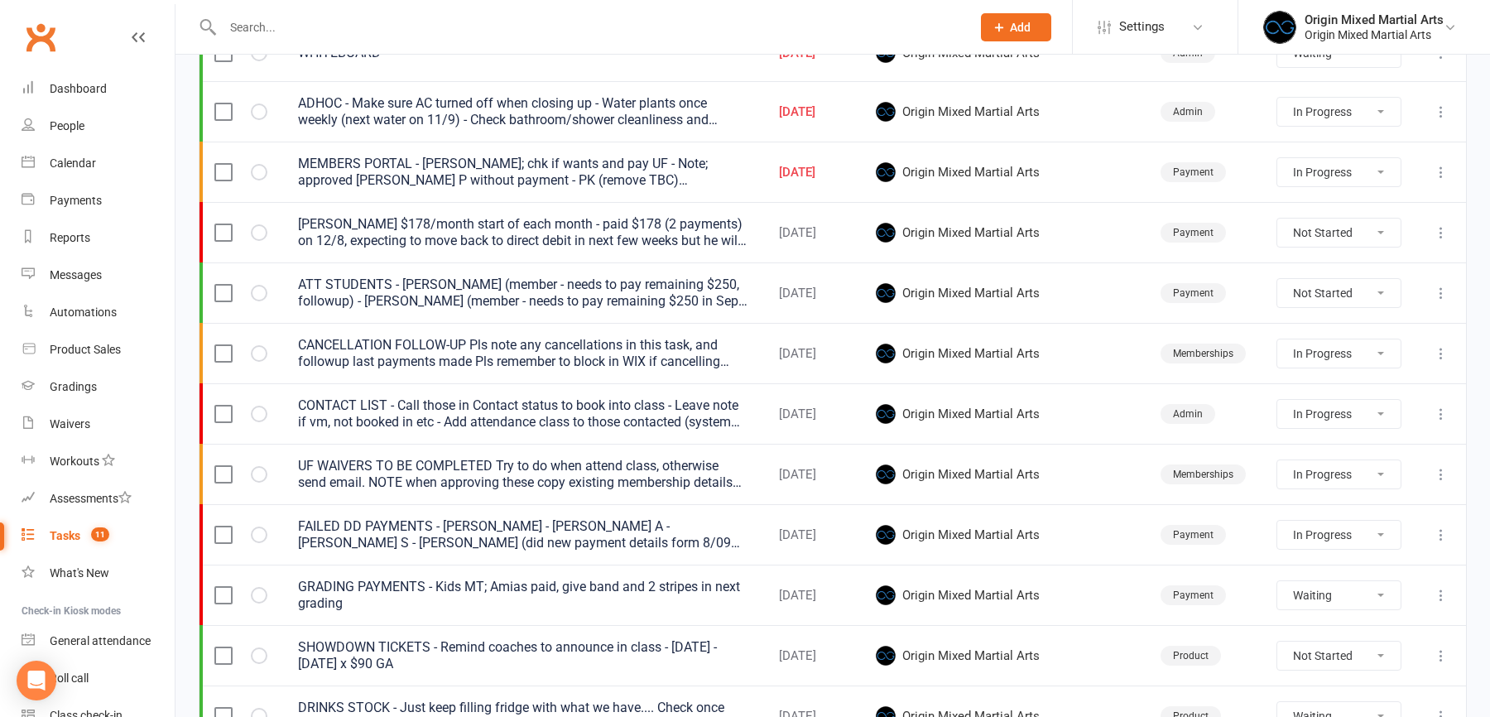
scroll to position [771, 0]
click at [1438, 526] on icon at bounding box center [1441, 534] width 17 height 17
click at [1331, 584] on link "Edit" at bounding box center [1368, 591] width 164 height 33
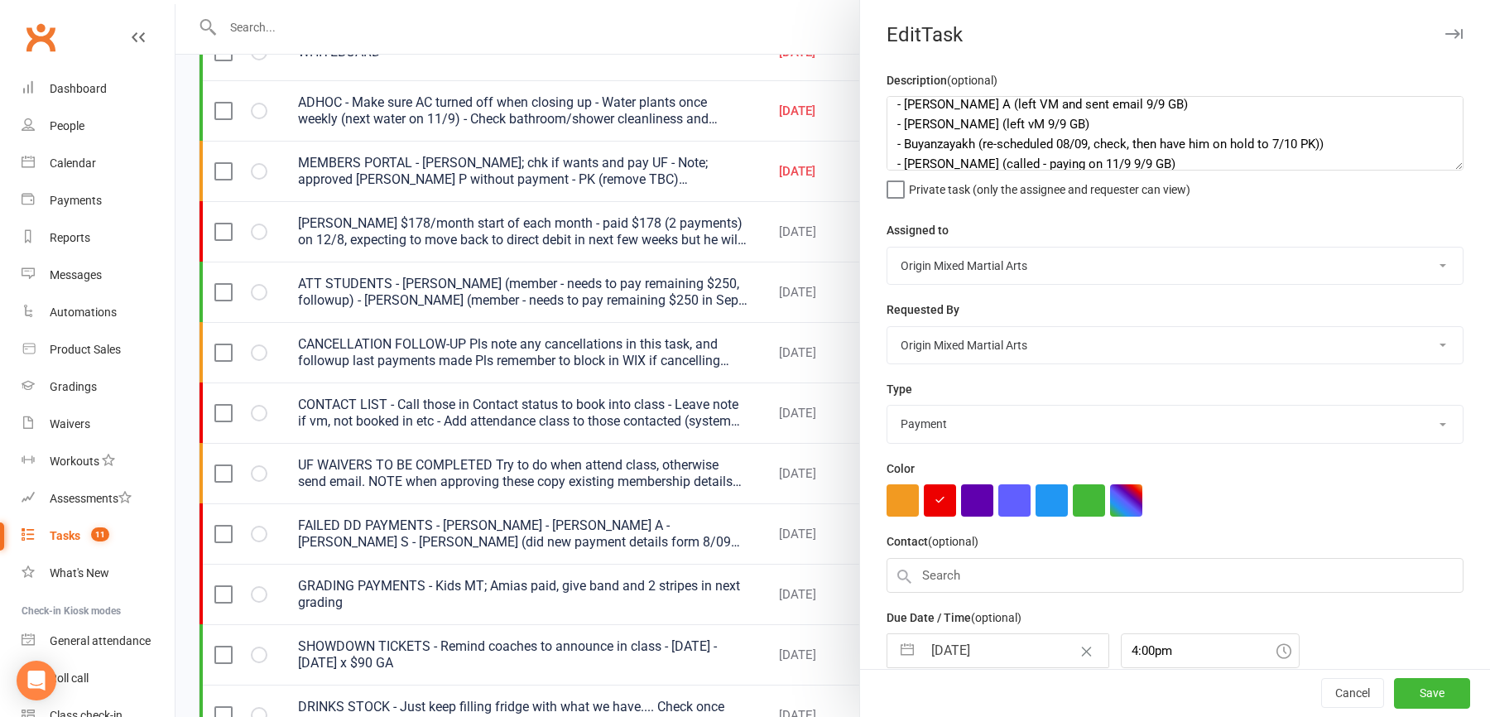
scroll to position [135, 0]
drag, startPoint x: 1329, startPoint y: 135, endPoint x: 869, endPoint y: 139, distance: 460.2
click at [869, 139] on div "Description (optional) FAILED DD PAYMENTS - Liam Hoad - Oscar A - Tana S - Fred…" at bounding box center [1175, 406] width 630 height 673
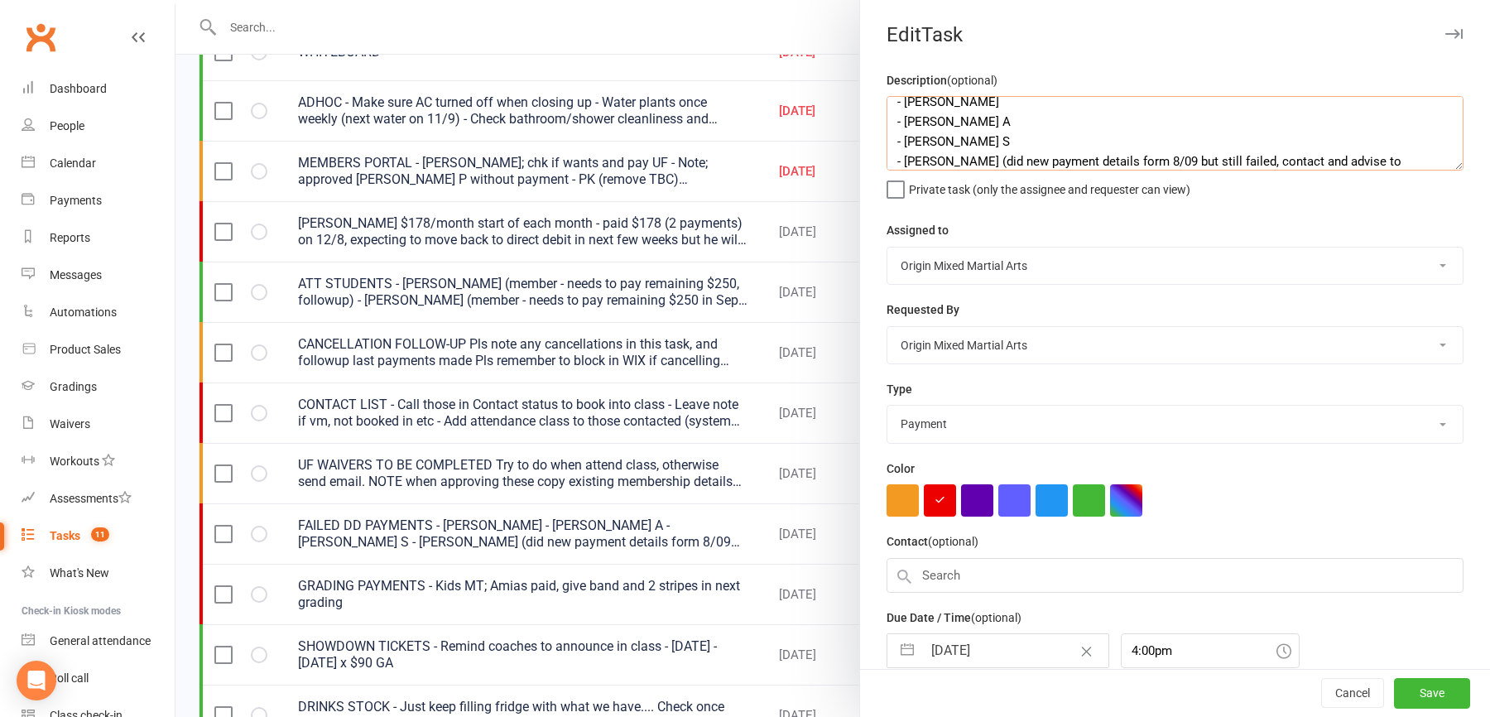
scroll to position [2, 0]
click at [1067, 111] on textarea "FAILED DD PAYMENTS - Liam Hoad - Oscar A - Tana S - Freddie T (did new payment …" at bounding box center [1174, 133] width 577 height 74
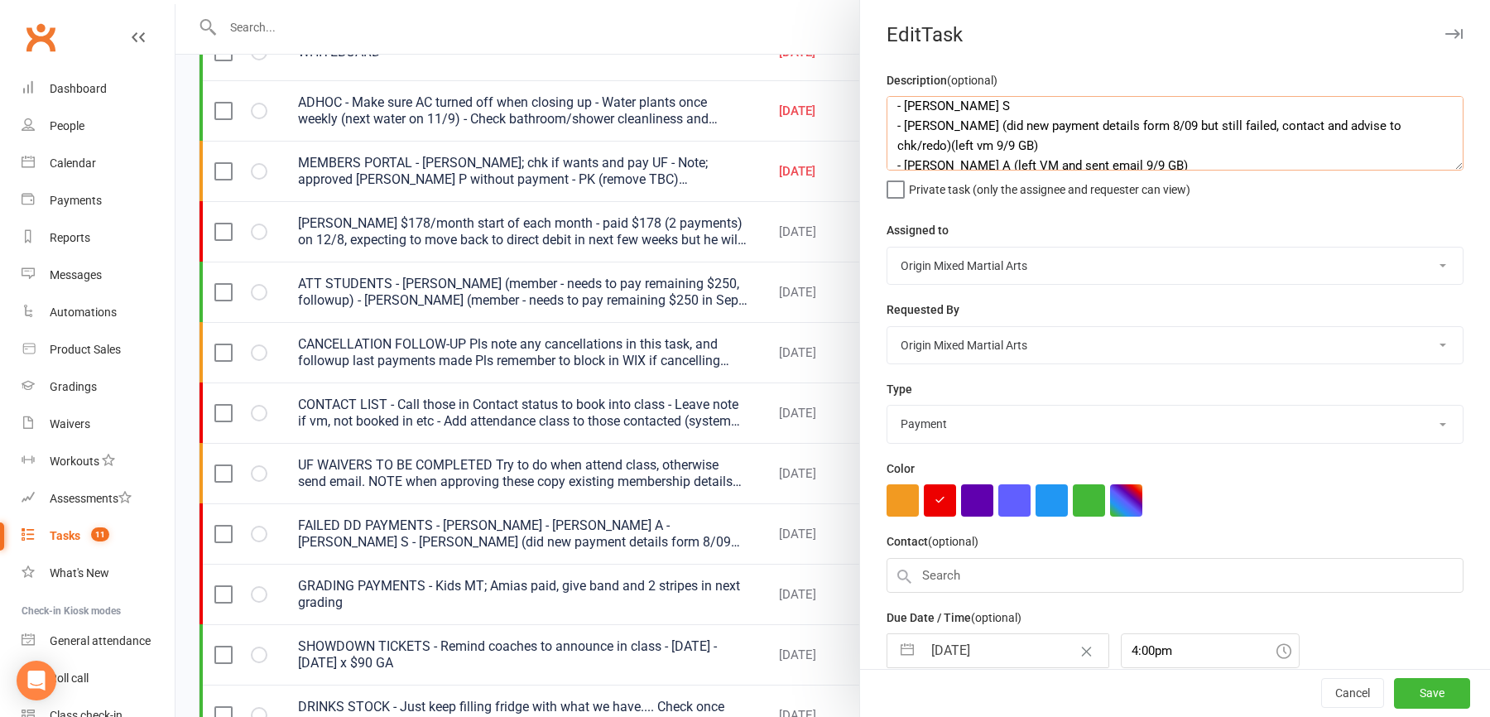
click at [987, 145] on textarea "FAILED DD PAYMENTS New pls followup today; - Liam Hoad - Oscar A - Tana S - Fre…" at bounding box center [1174, 133] width 577 height 74
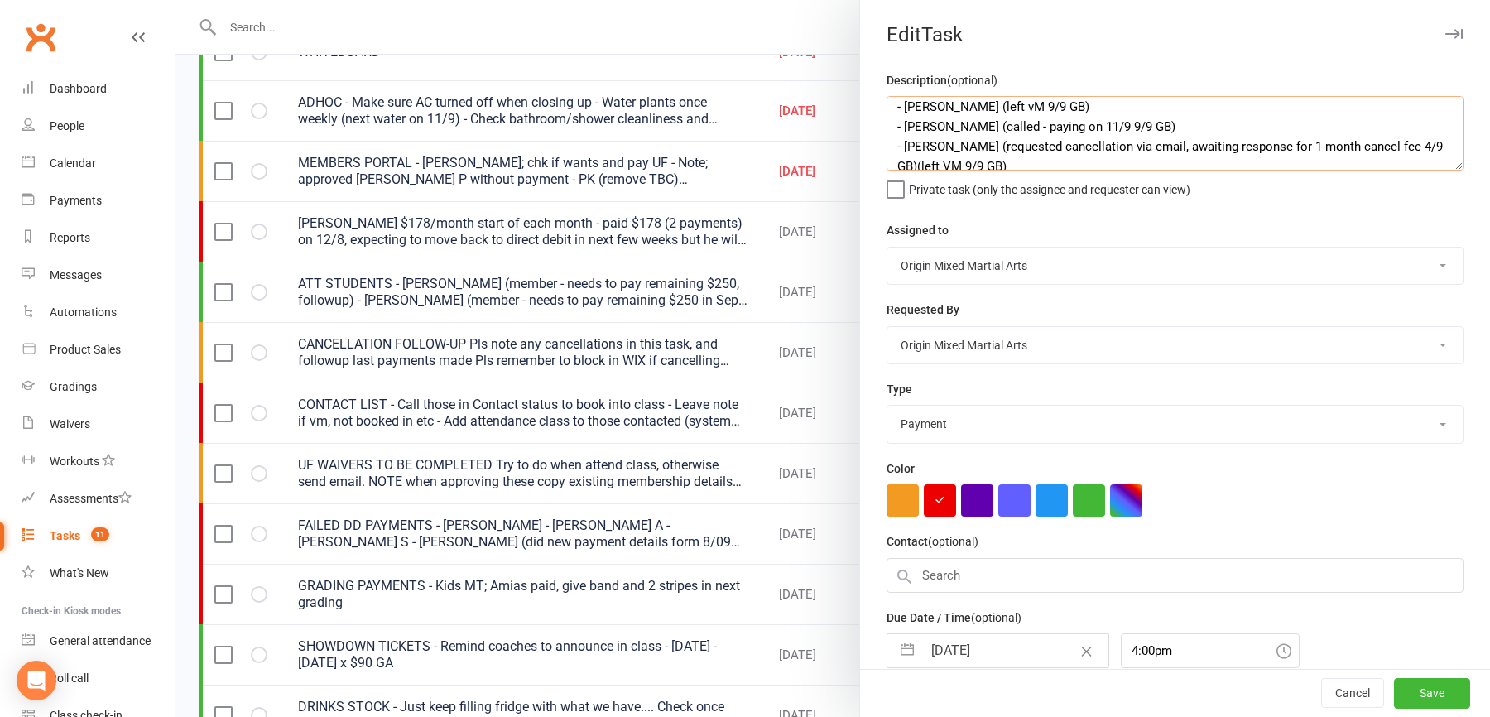
scroll to position [178, 0]
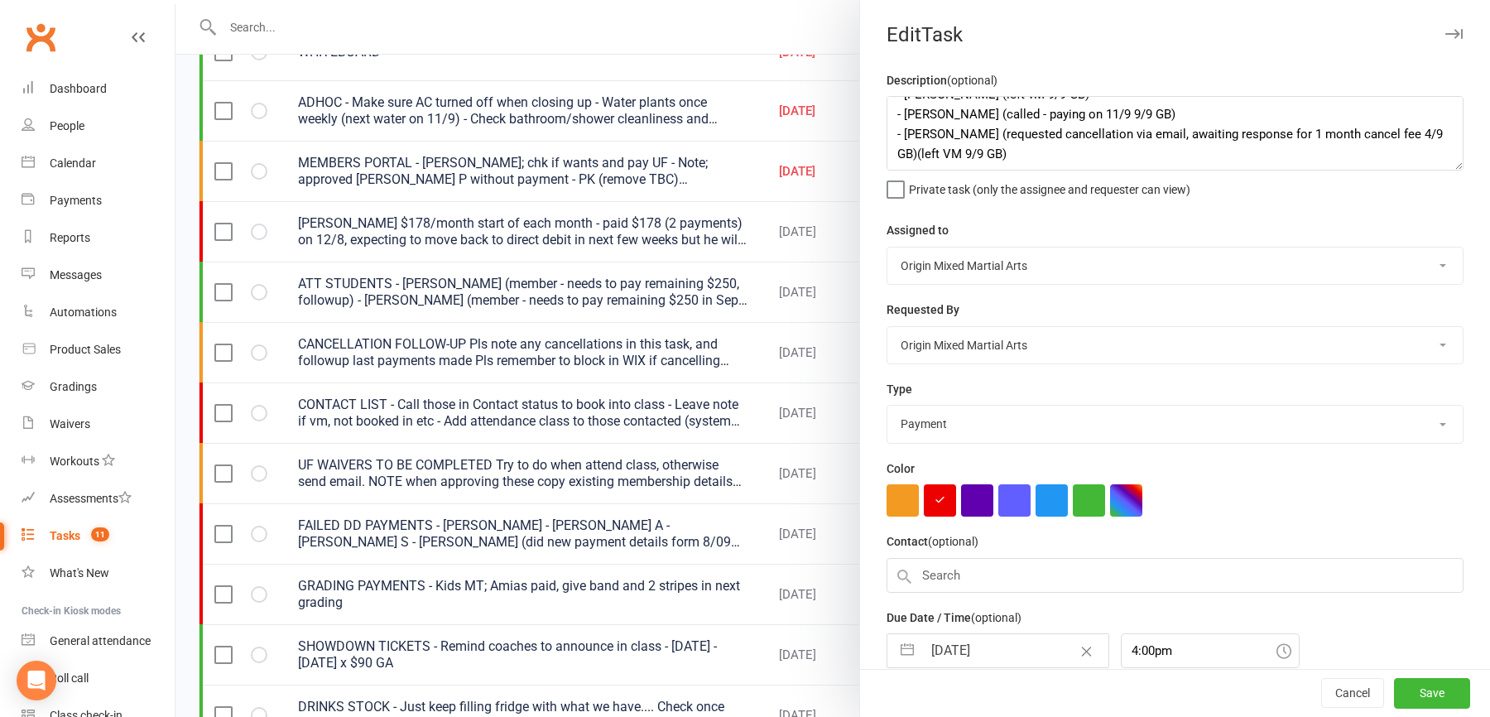
click at [1006, 650] on input "16 Sep 2025" at bounding box center [1015, 650] width 186 height 33
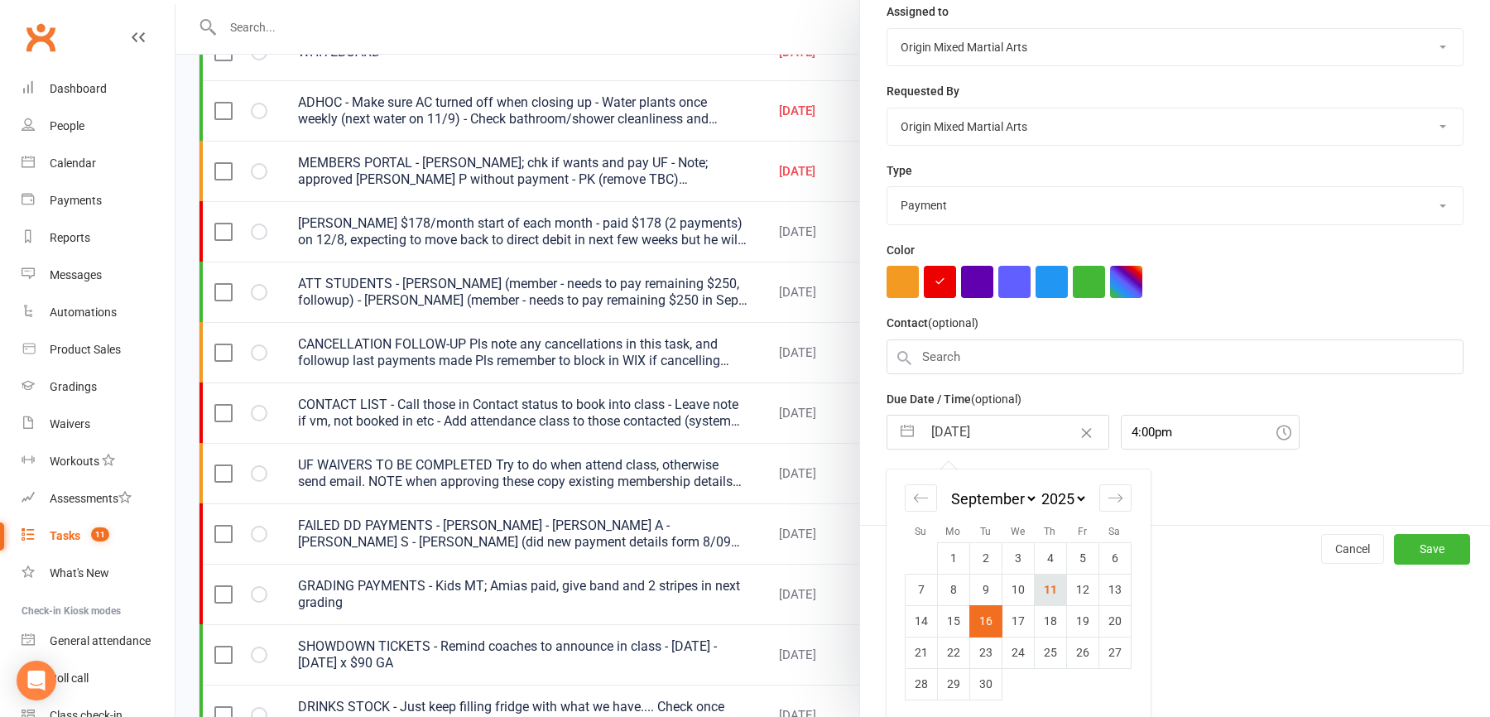
click at [1048, 593] on td "11" at bounding box center [1050, 589] width 32 height 31
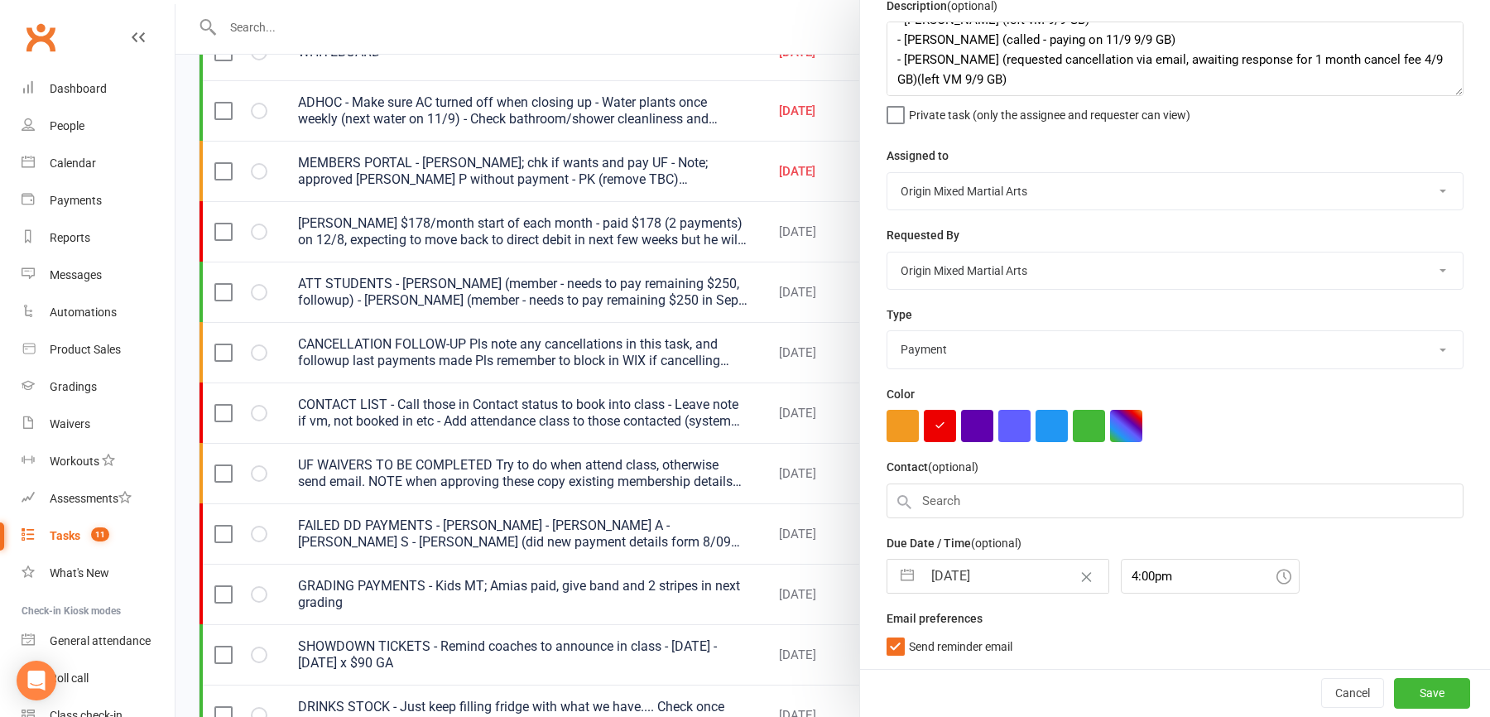
scroll to position [71, 0]
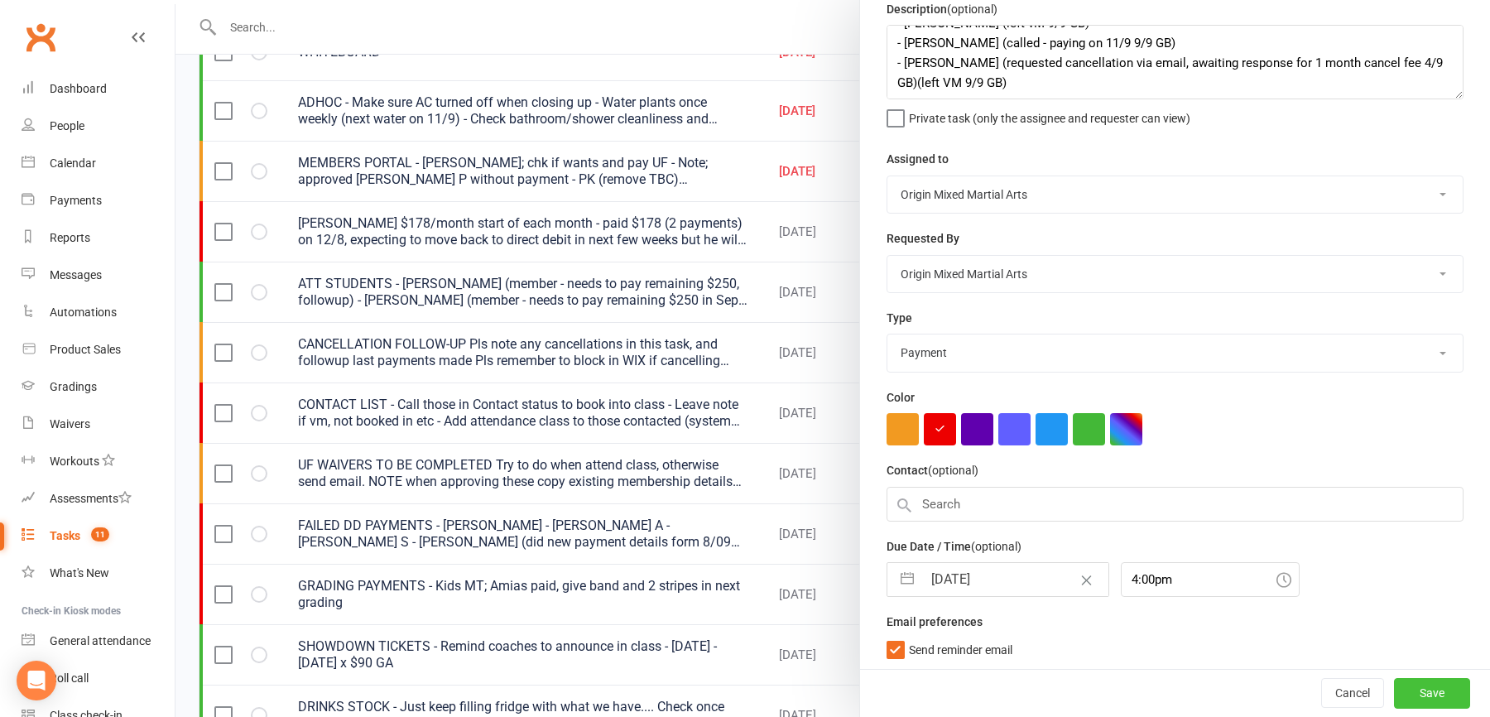
click at [1418, 698] on button "Save" at bounding box center [1432, 694] width 76 height 30
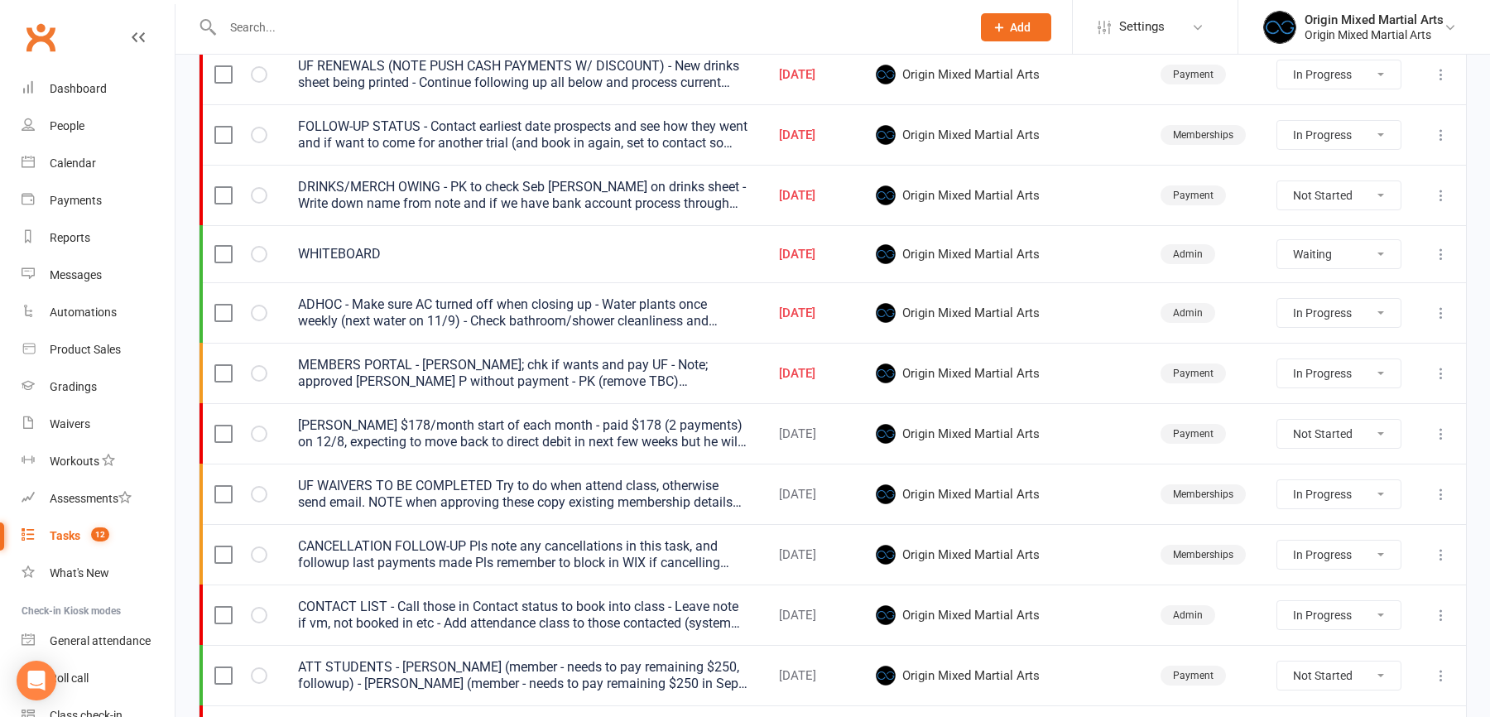
scroll to position [608, 0]
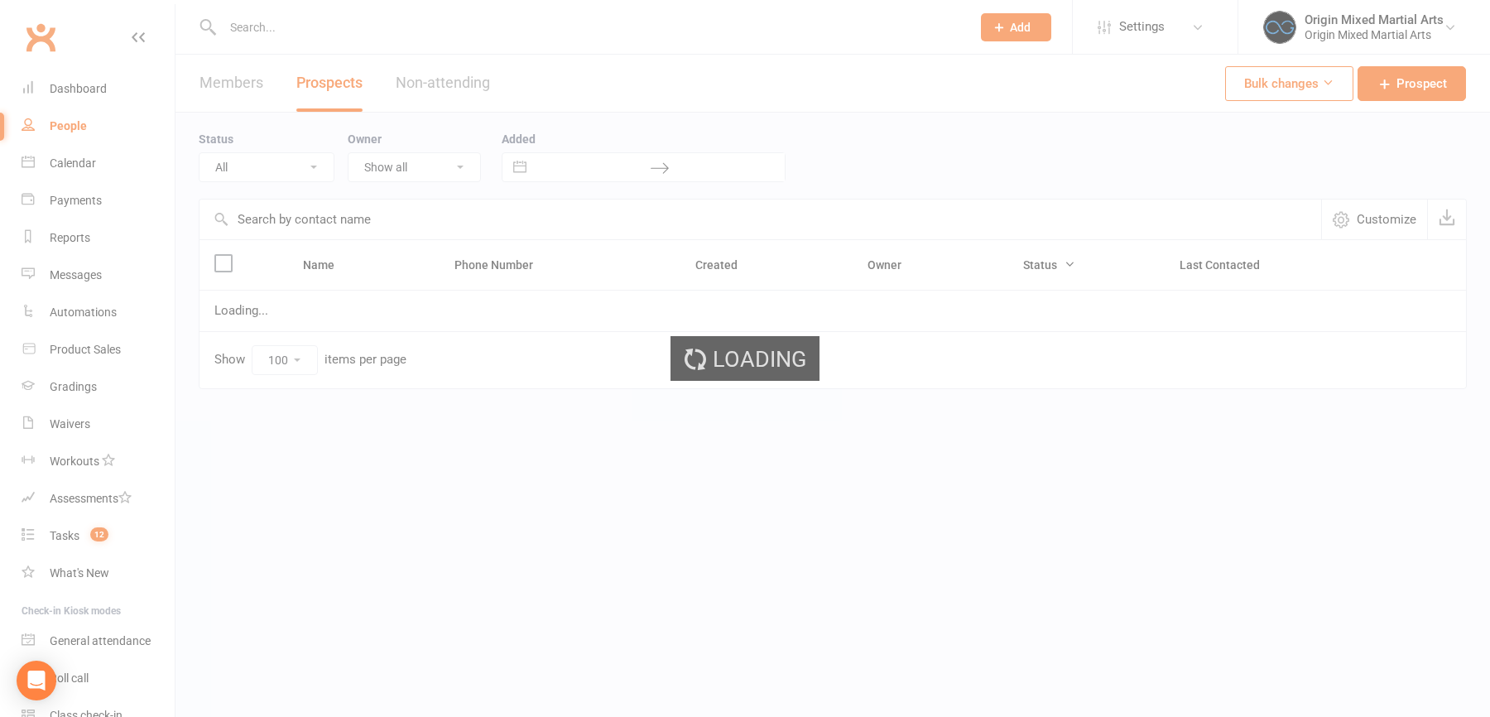
select select "100"
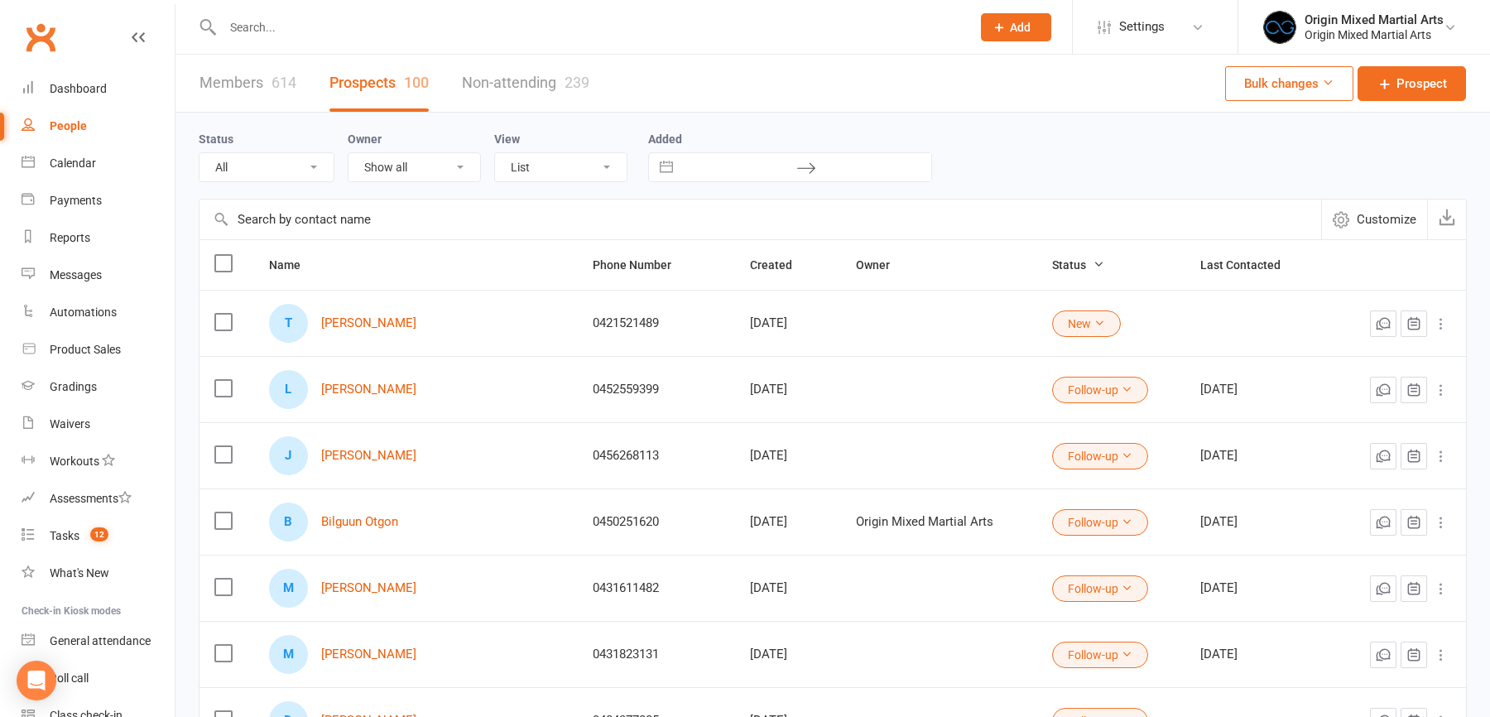
click at [234, 34] on input "text" at bounding box center [589, 27] width 742 height 23
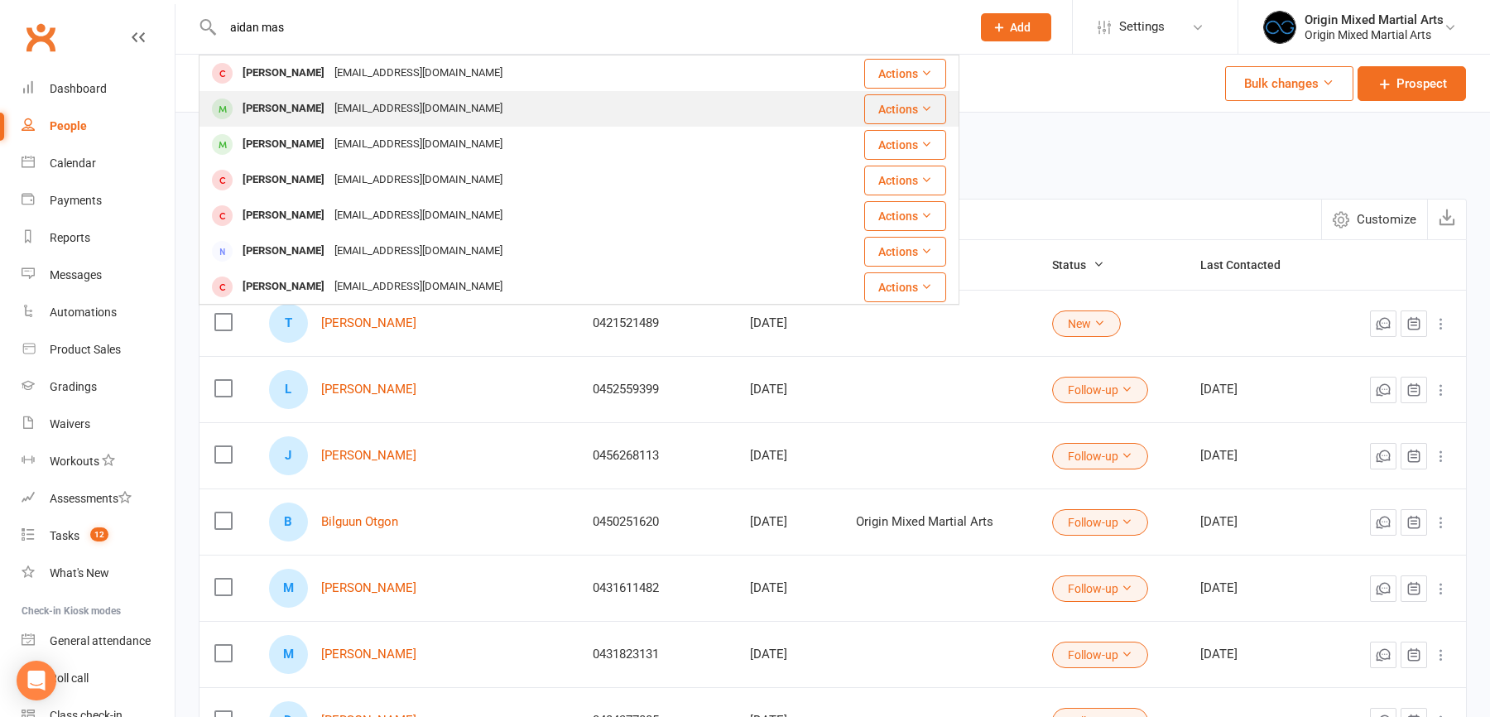
type input "aidan mas"
click at [291, 104] on div "Aidan Mastroianni" at bounding box center [284, 109] width 92 height 24
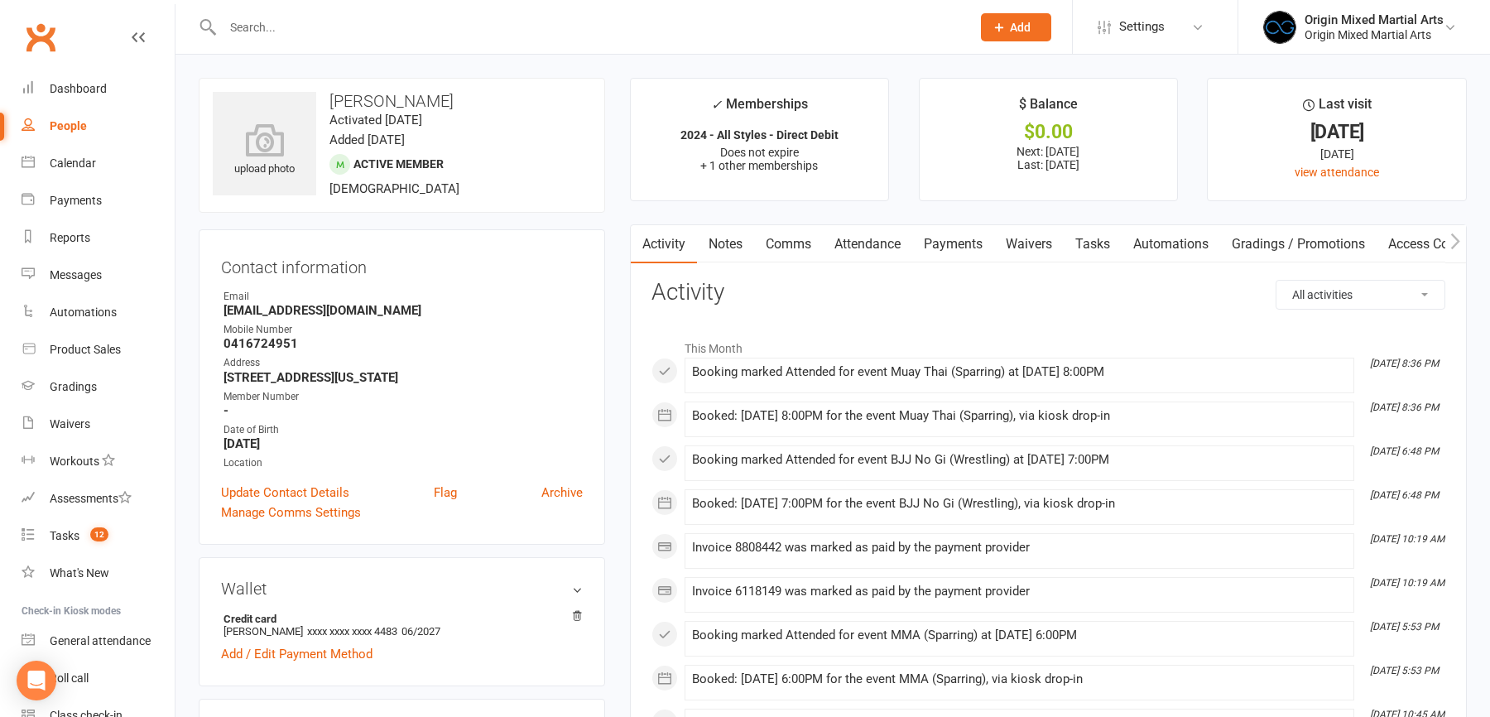
drag, startPoint x: 467, startPoint y: 98, endPoint x: 326, endPoint y: 103, distance: 140.8
click at [326, 103] on h3 "Aidan Mastroianni" at bounding box center [402, 101] width 378 height 18
copy h3 "Aidan Mastroianni"
click at [265, 26] on input "text" at bounding box center [589, 27] width 742 height 23
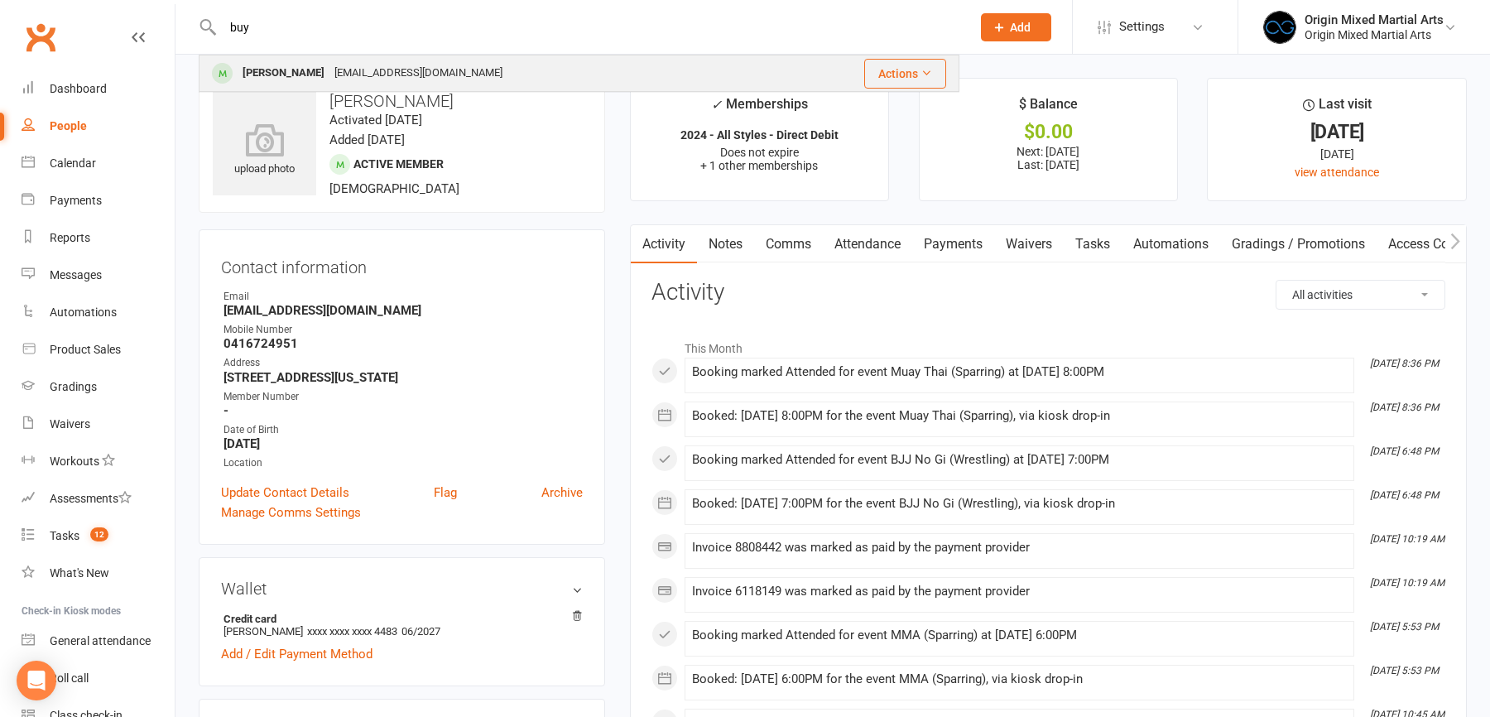
type input "buy"
click at [329, 74] on div "Buyanzayakh Batsukh" at bounding box center [284, 73] width 92 height 24
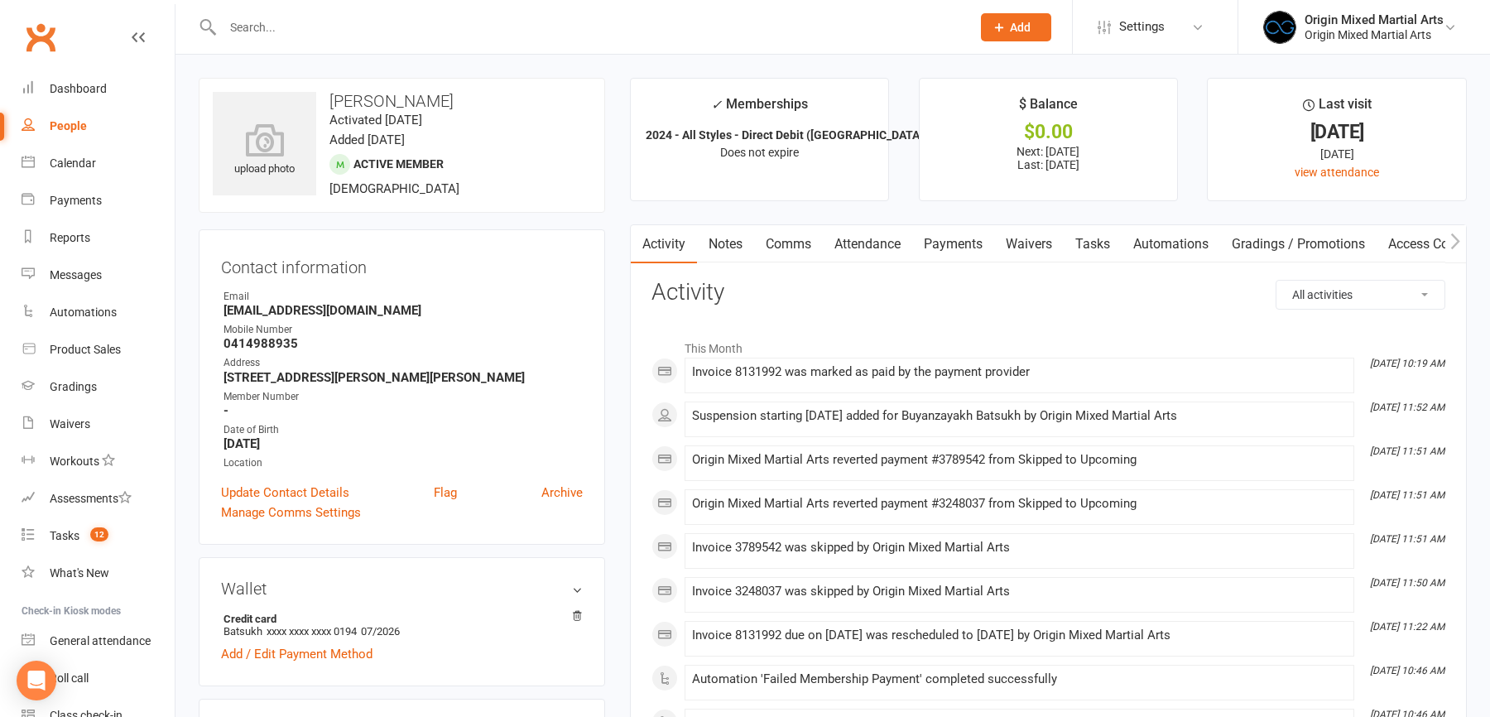
click at [947, 238] on link "Payments" at bounding box center [953, 244] width 82 height 38
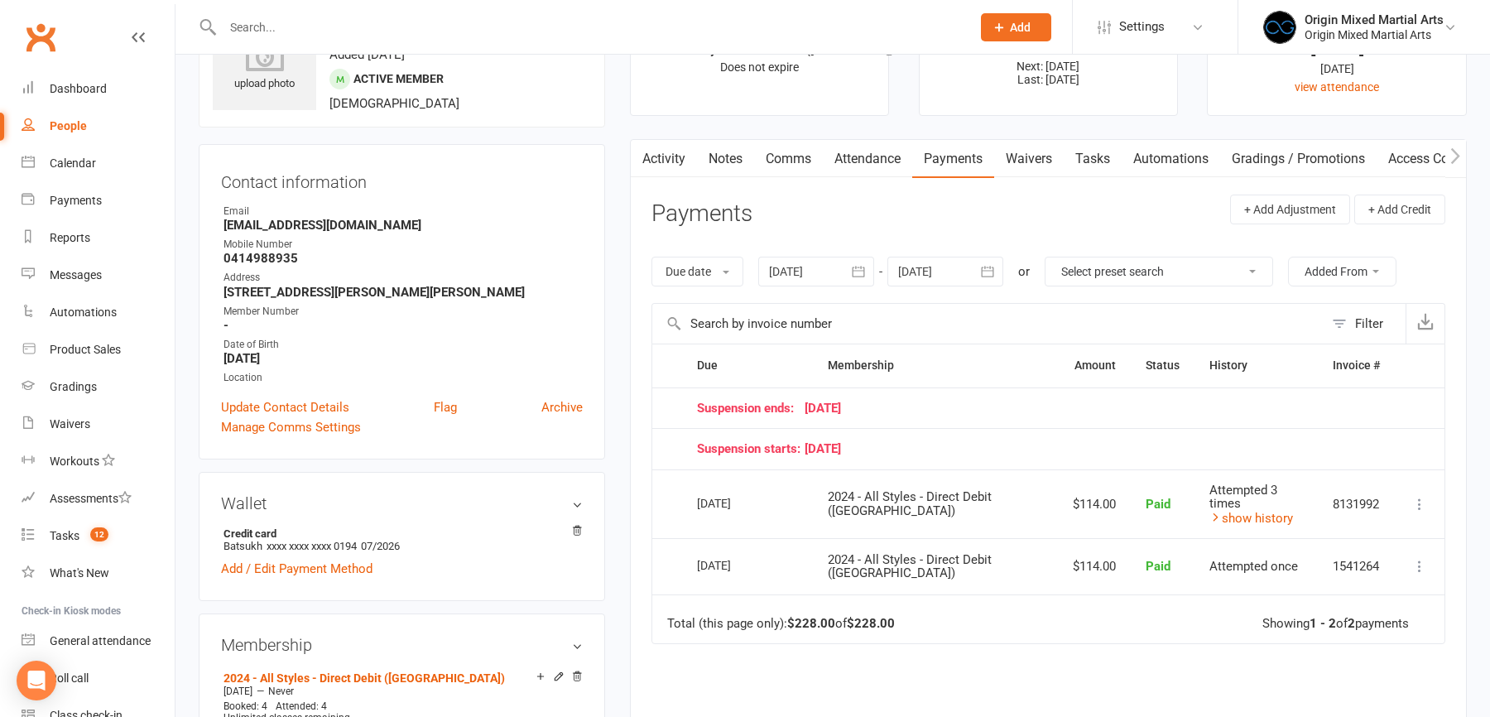
scroll to position [186, 0]
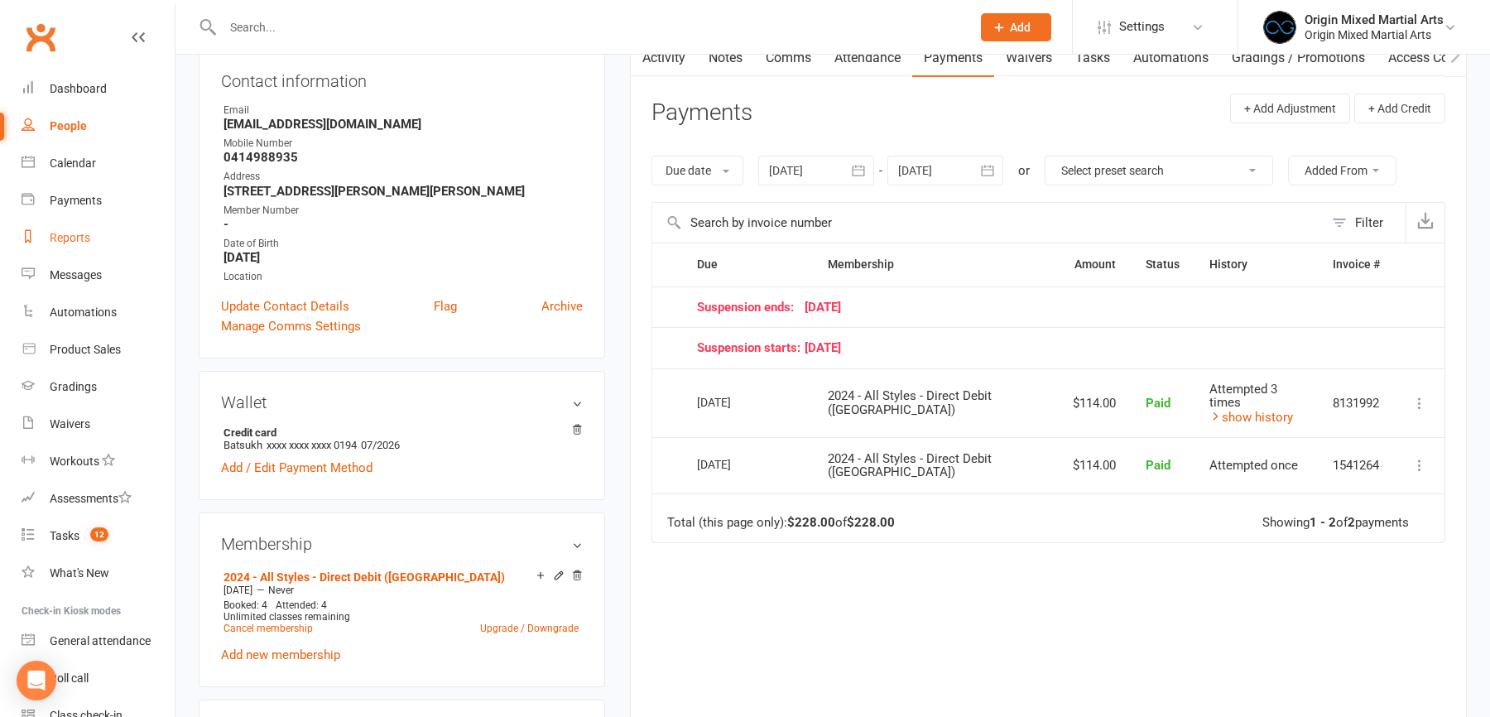
click at [71, 238] on div "Reports" at bounding box center [70, 237] width 41 height 13
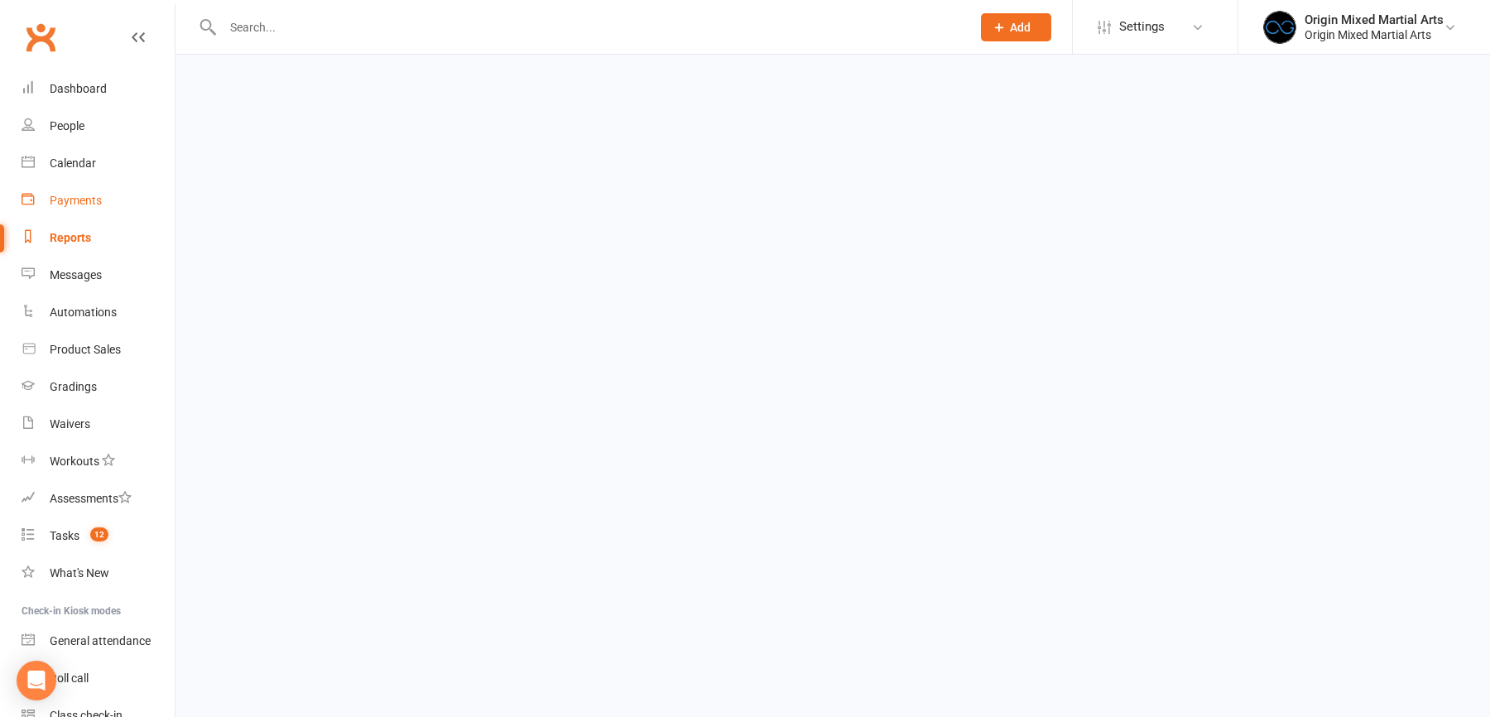
select select "50"
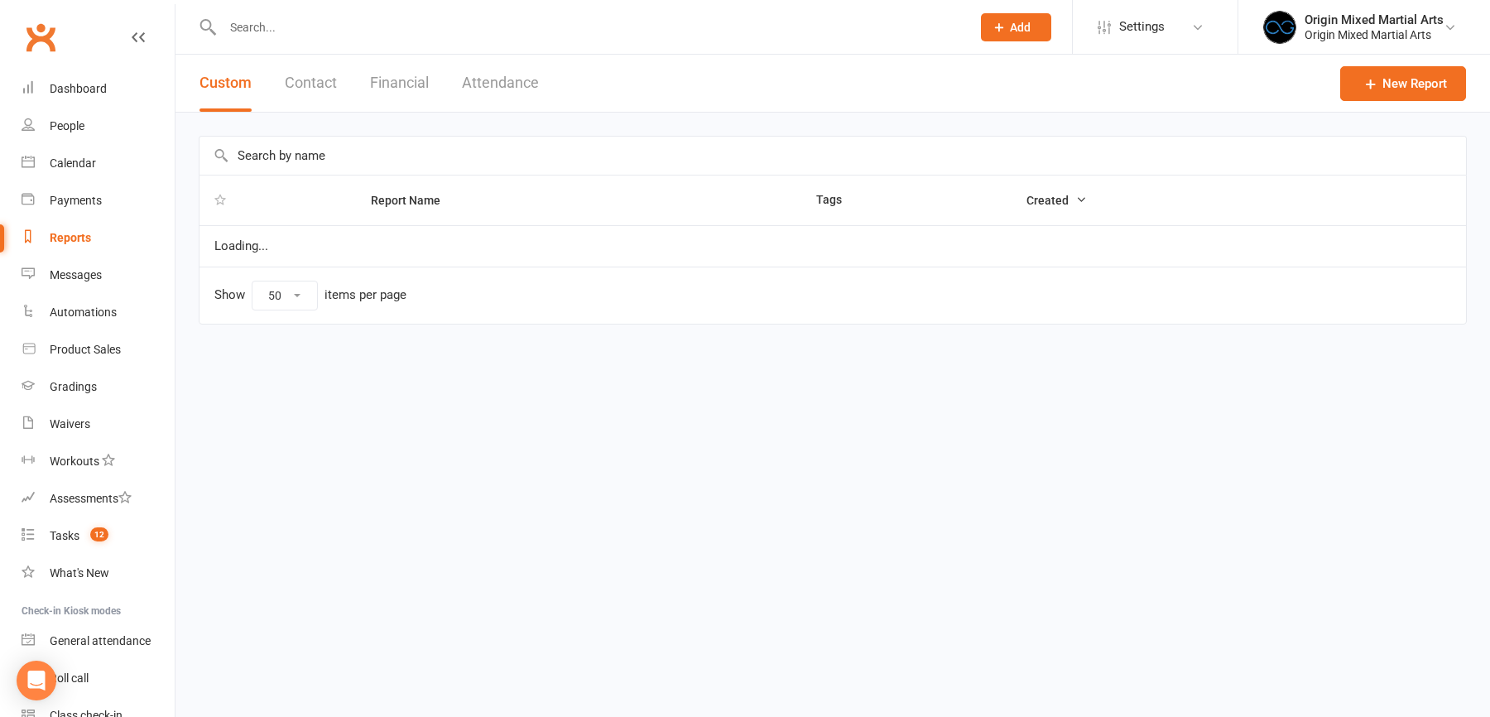
click at [382, 79] on button "Financial" at bounding box center [399, 83] width 59 height 57
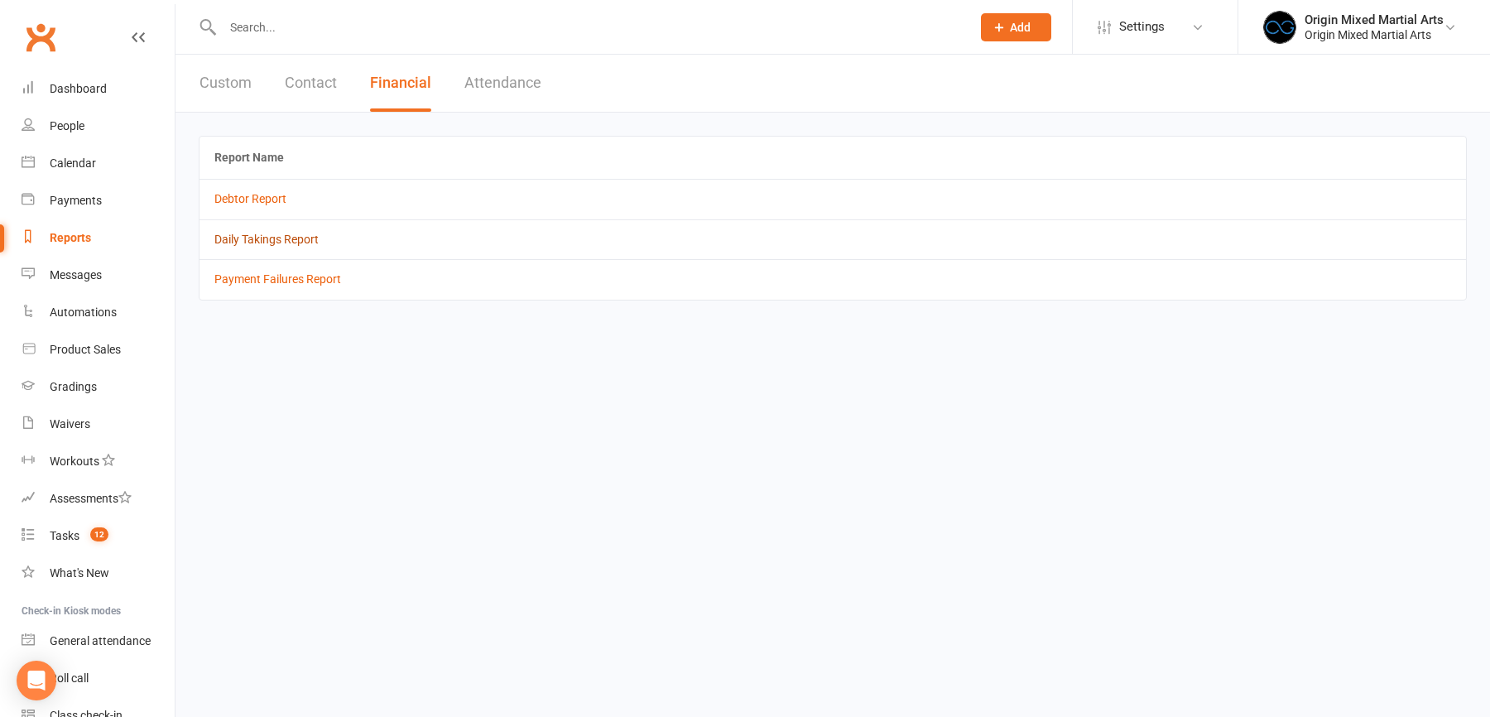
click at [291, 241] on link "Daily Takings Report" at bounding box center [266, 239] width 104 height 13
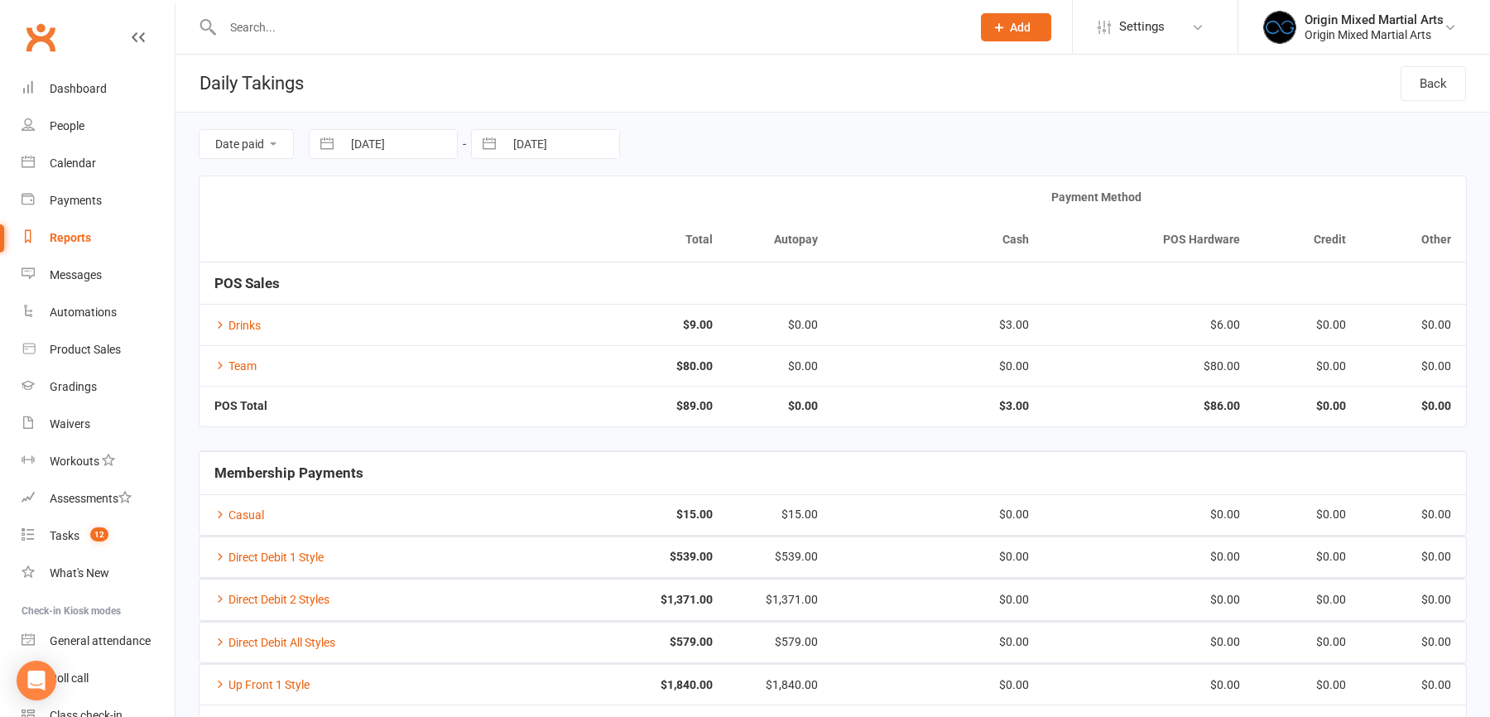
click at [406, 146] on input "[DATE]" at bounding box center [399, 144] width 115 height 28
select select "7"
select select "2025"
select select "8"
select select "2025"
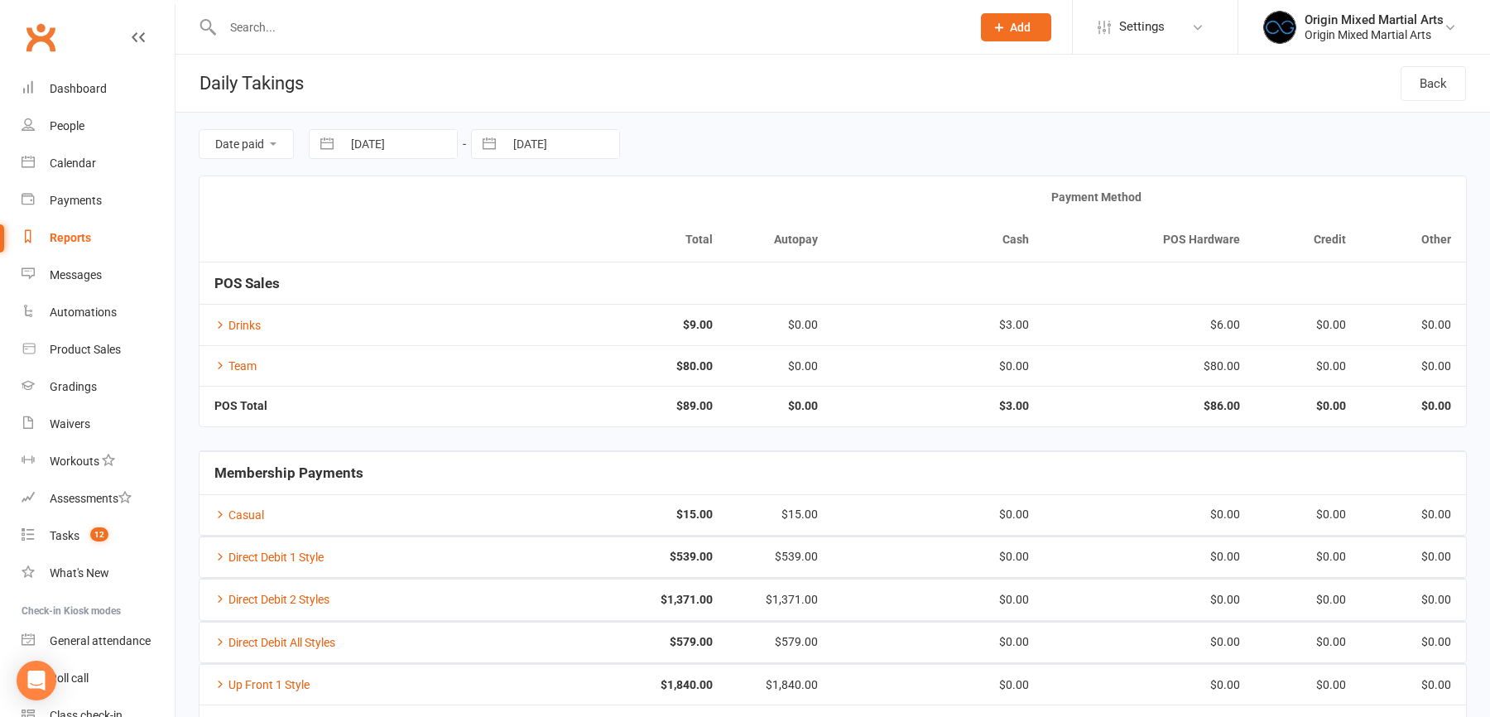
select select "9"
select select "2025"
click at [404, 299] on td "9" at bounding box center [408, 303] width 32 height 31
type input "09 Sep 2025"
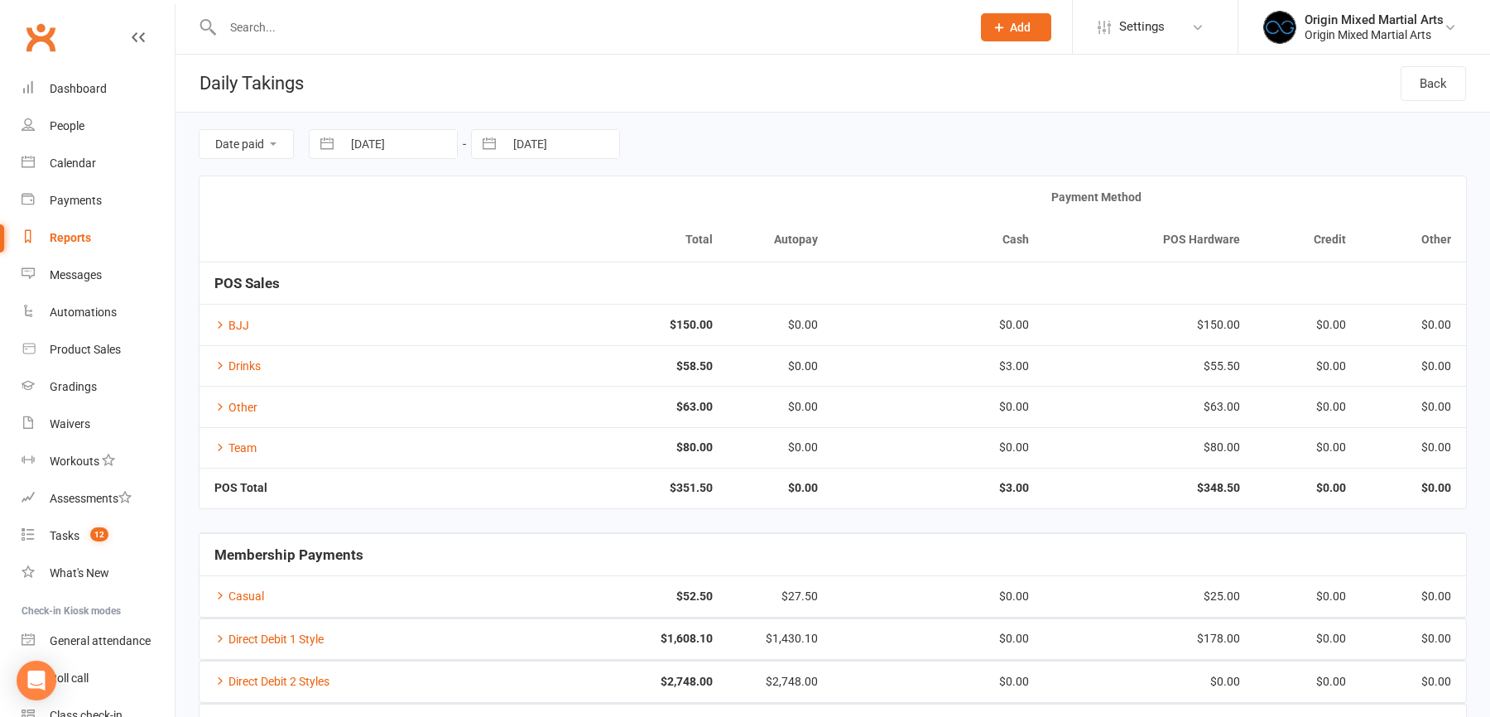
select select "7"
select select "2025"
select select "8"
select select "2025"
select select "9"
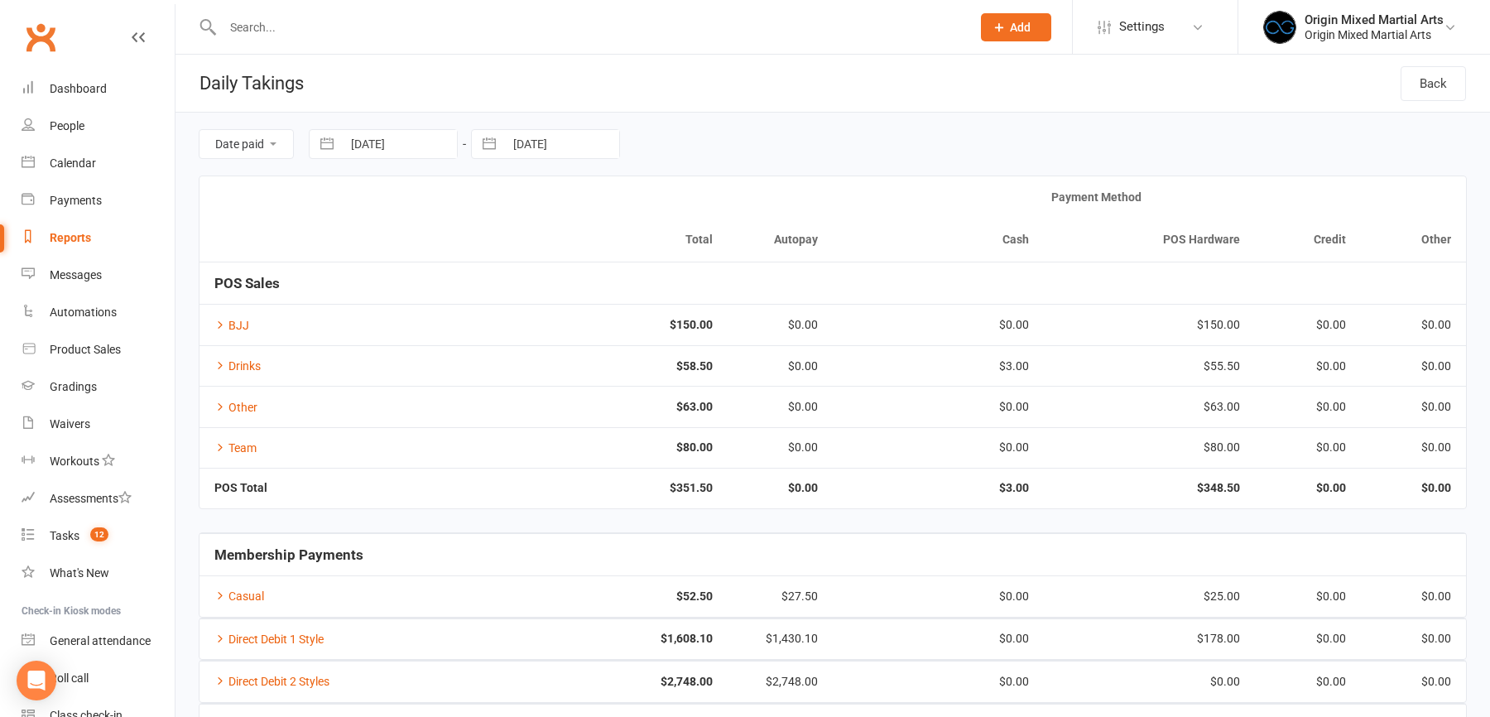
select select "2025"
click at [555, 133] on input "11 Sep 2025" at bounding box center [561, 144] width 115 height 28
click at [568, 309] on td "9" at bounding box center [571, 303] width 32 height 31
type input "09 Sep 2025"
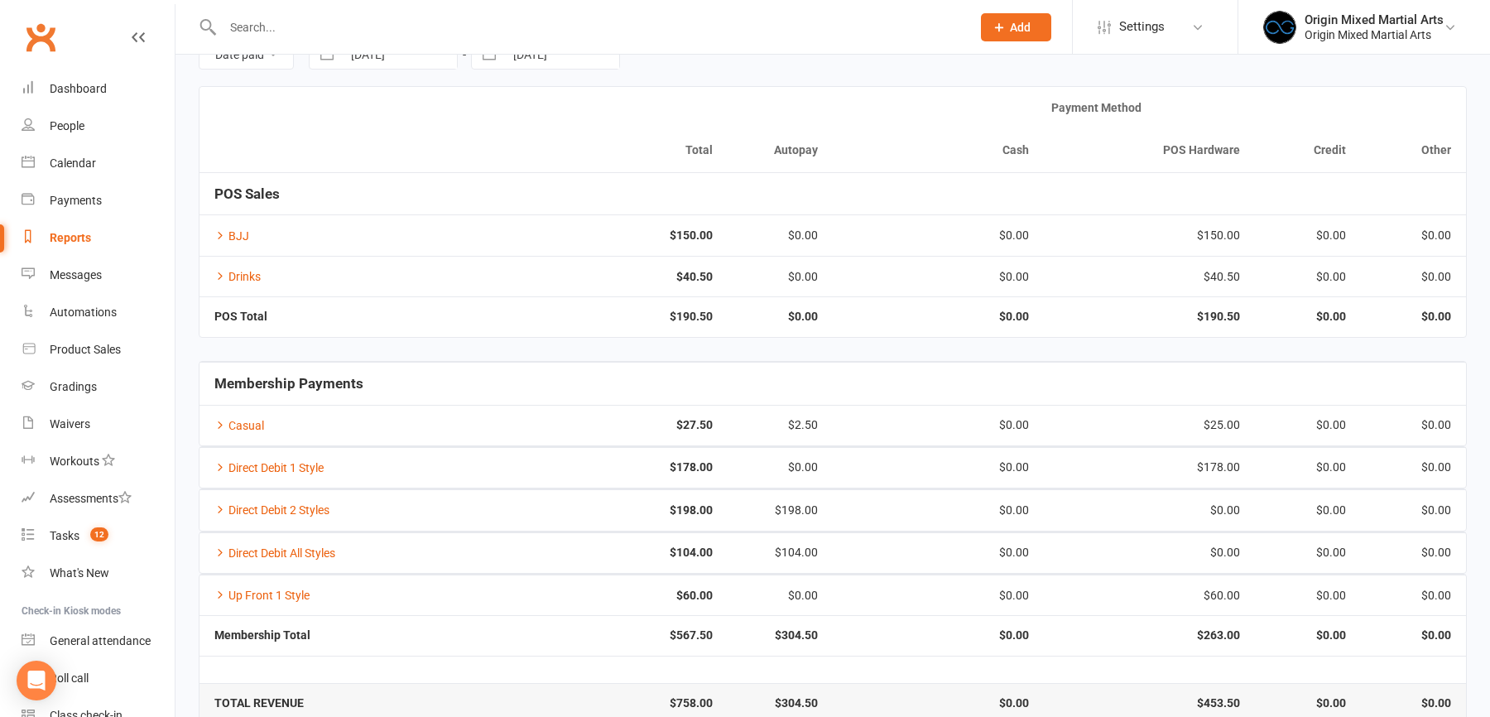
scroll to position [110, 0]
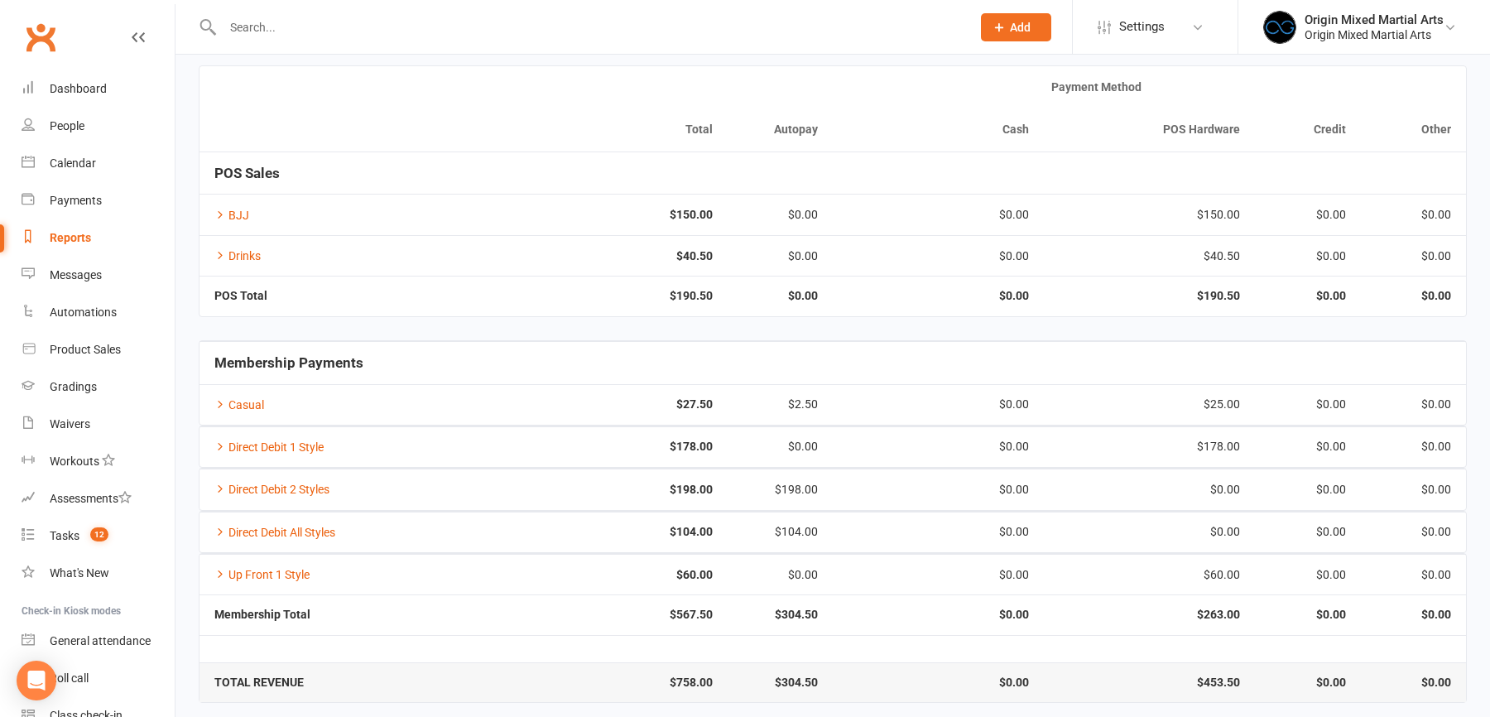
click at [249, 19] on input "text" at bounding box center [589, 27] width 742 height 23
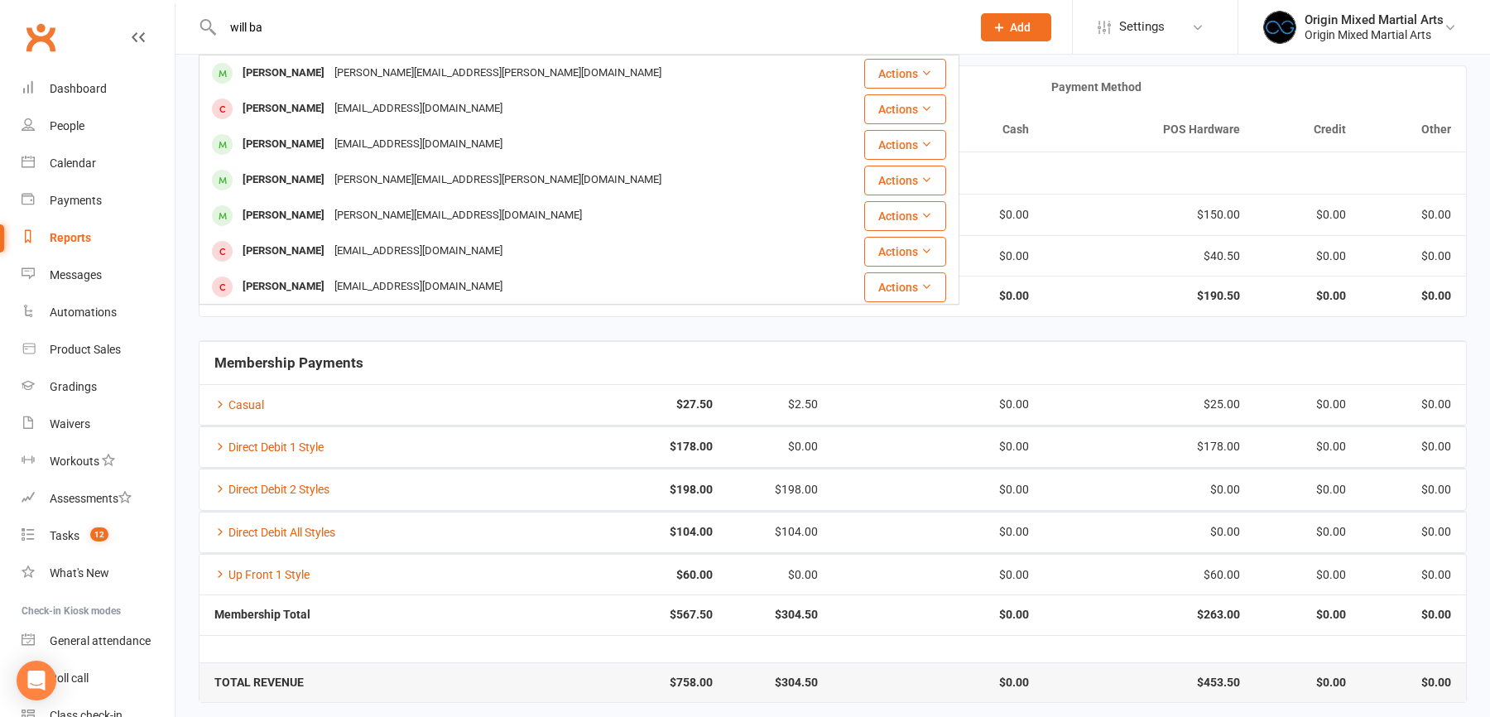
type input "will ba"
click at [309, 78] on div "William Bakhos" at bounding box center [284, 73] width 92 height 24
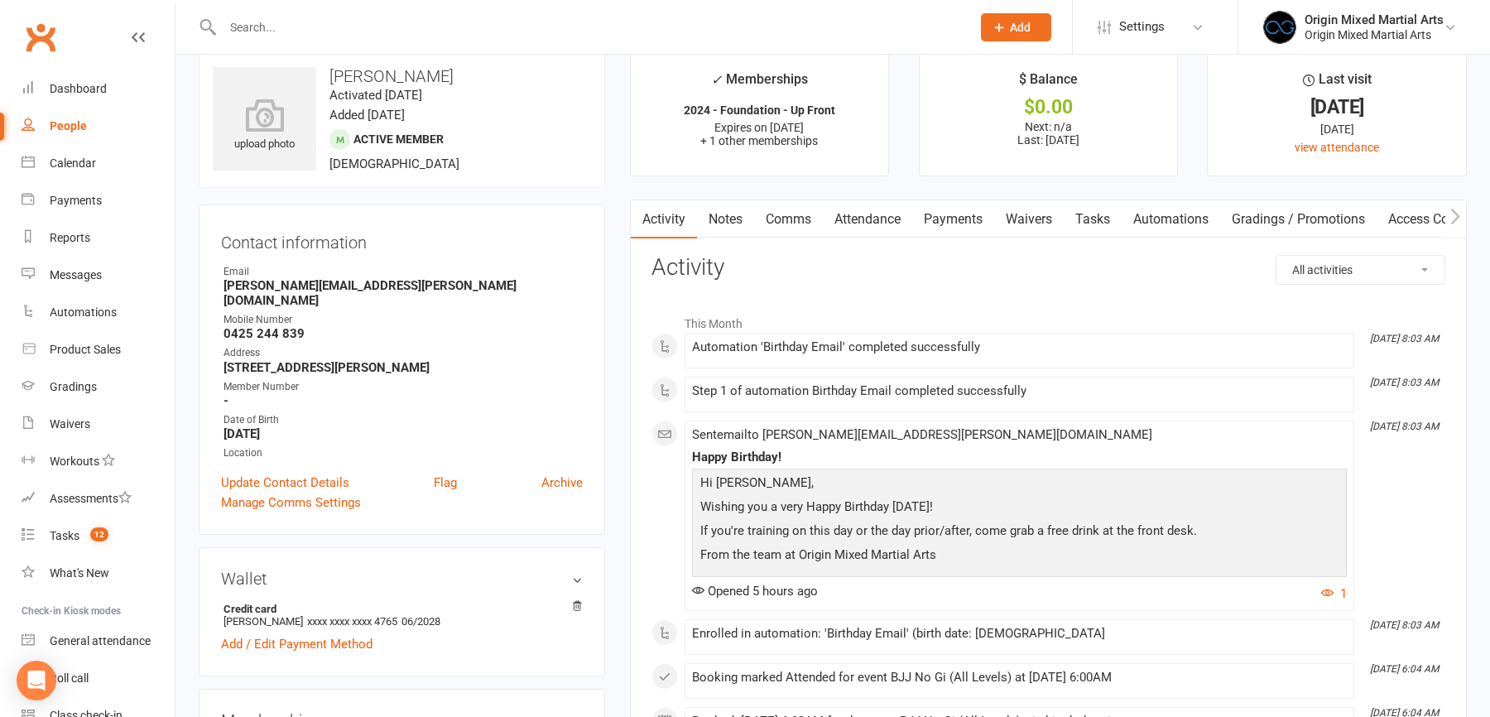
scroll to position [27, 0]
click at [88, 123] on link "People" at bounding box center [98, 126] width 153 height 37
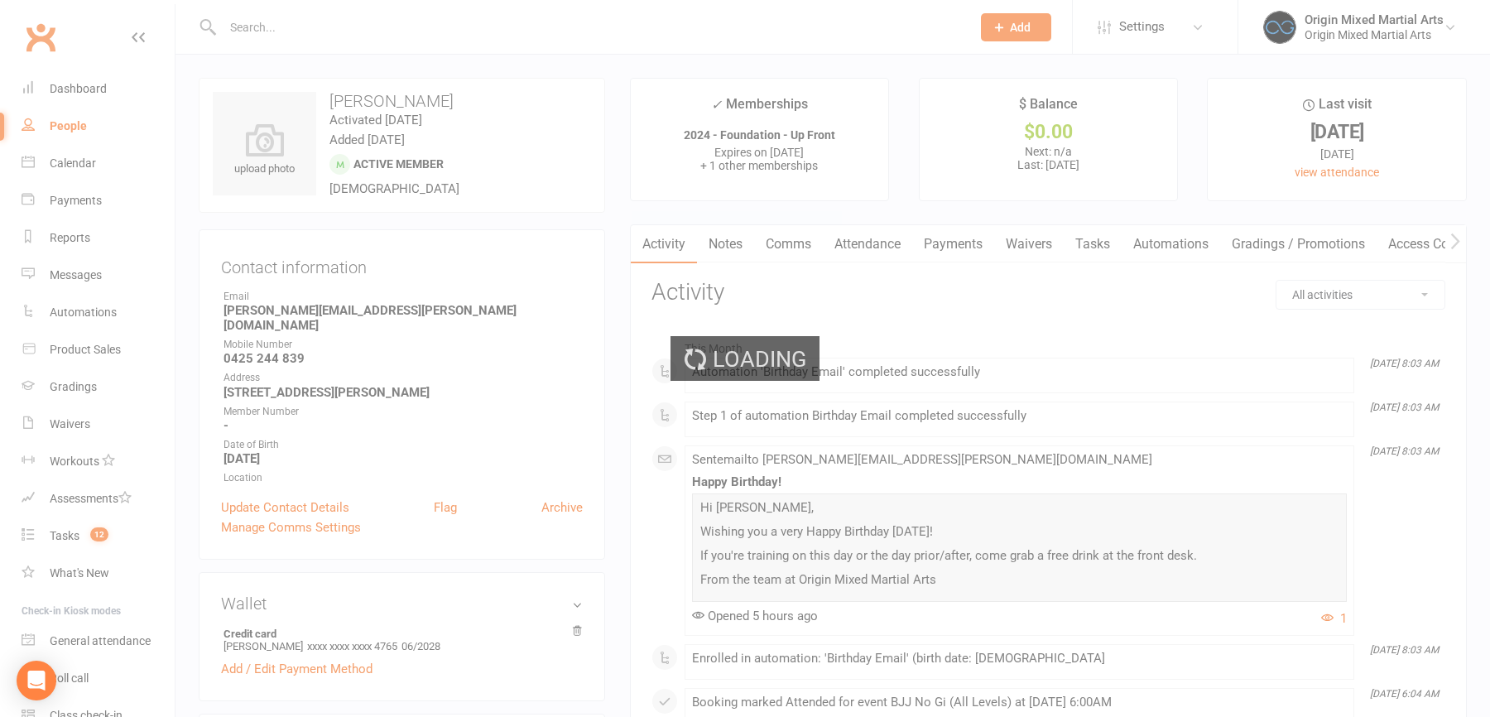
select select "100"
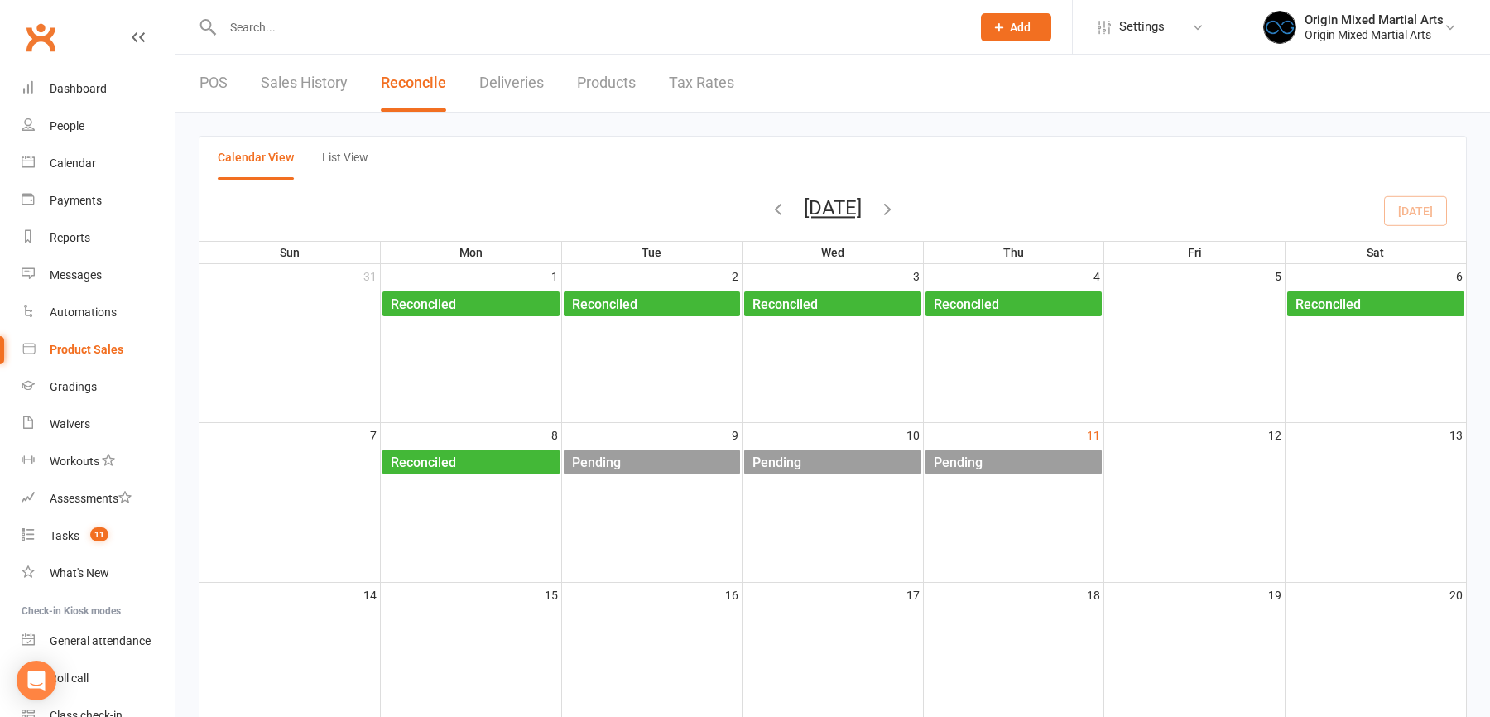
click at [214, 73] on link "POS" at bounding box center [213, 83] width 28 height 57
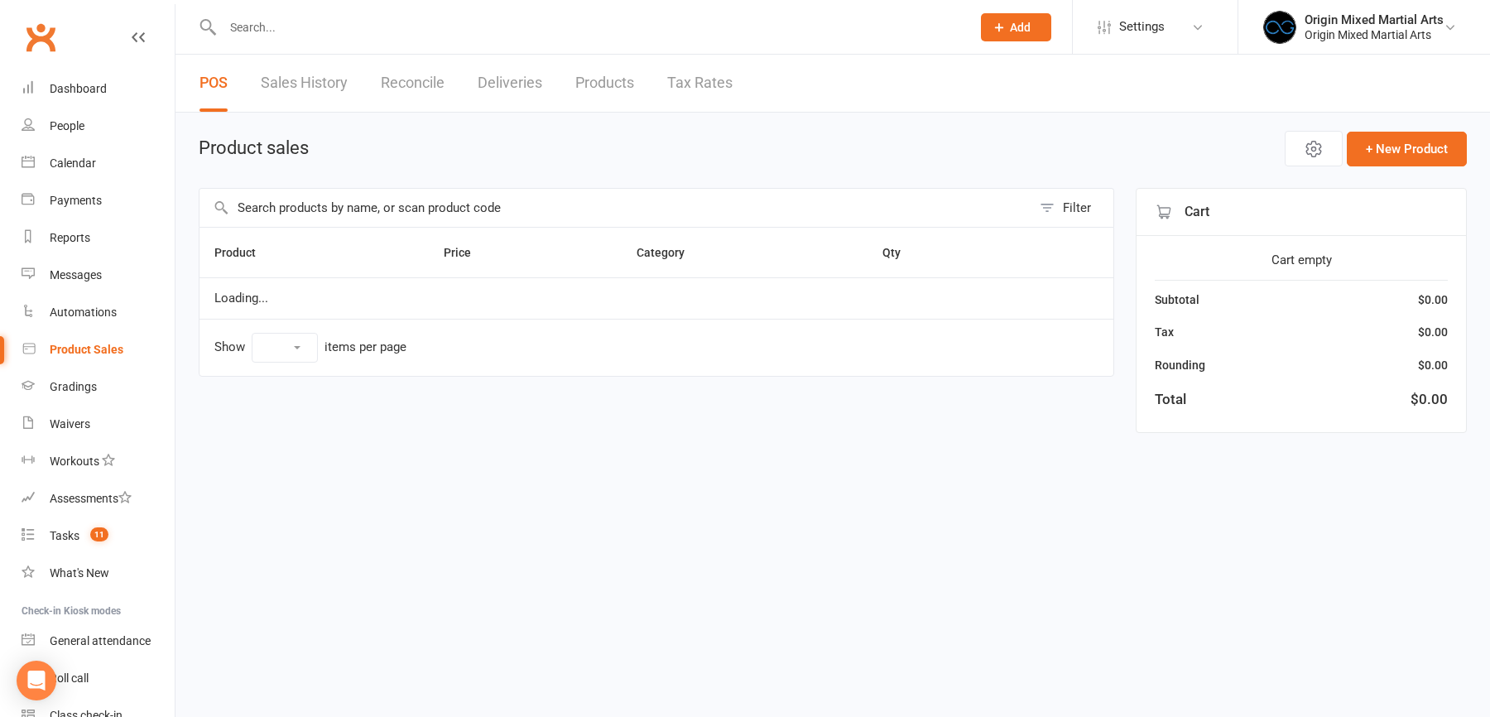
select select "10"
click at [303, 201] on input "text" at bounding box center [615, 208] width 832 height 38
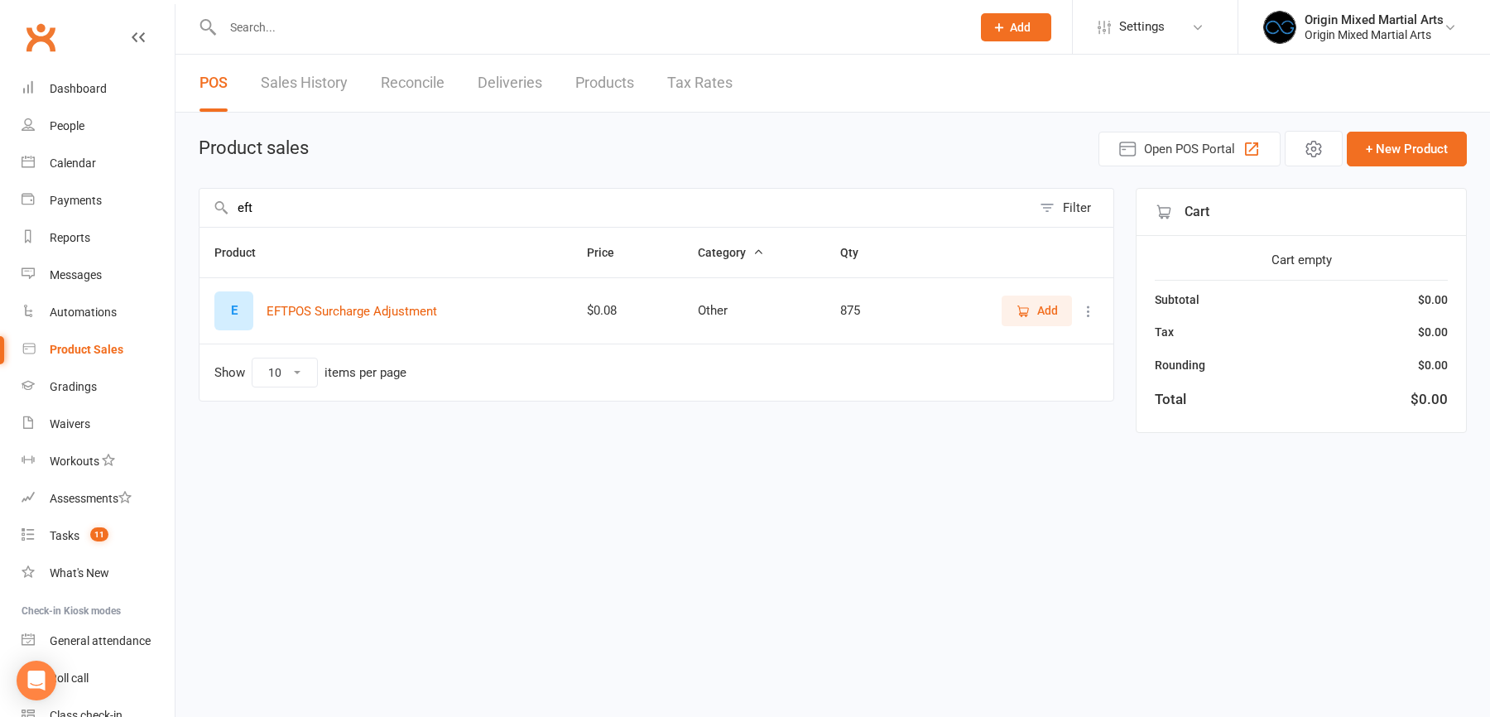
type input "eft"
click at [1088, 305] on icon at bounding box center [1088, 311] width 17 height 17
click at [1027, 353] on link "View / Edit" at bounding box center [1016, 340] width 164 height 33
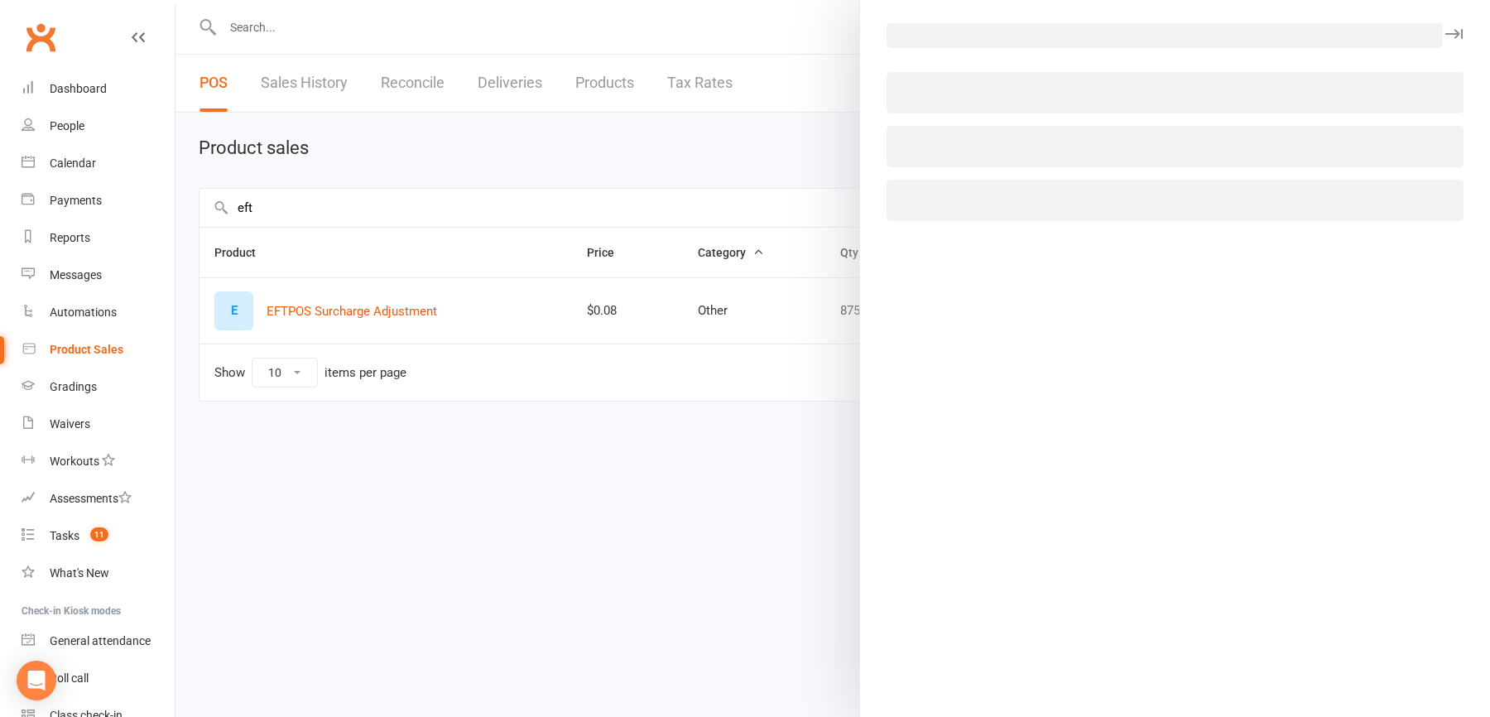
select select "2536"
select select "1027"
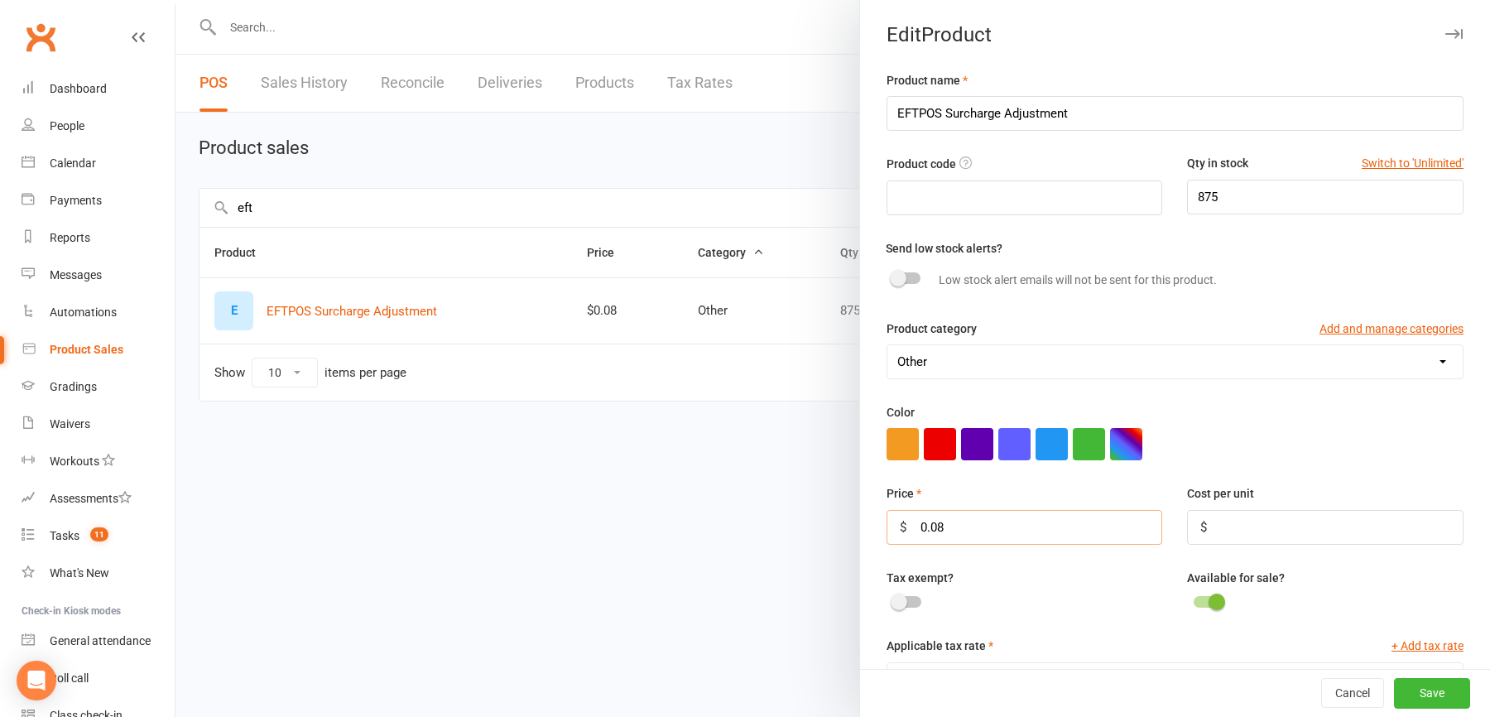
drag, startPoint x: 968, startPoint y: 522, endPoint x: 833, endPoint y: 522, distance: 134.9
click at [175, 0] on react-component "Edit Product Product name EFTPOS Surcharge Adjustment Product code Qty in stock…" at bounding box center [175, 0] width 0 height 0
type input "6.84"
click at [1410, 693] on button "Save" at bounding box center [1432, 694] width 76 height 30
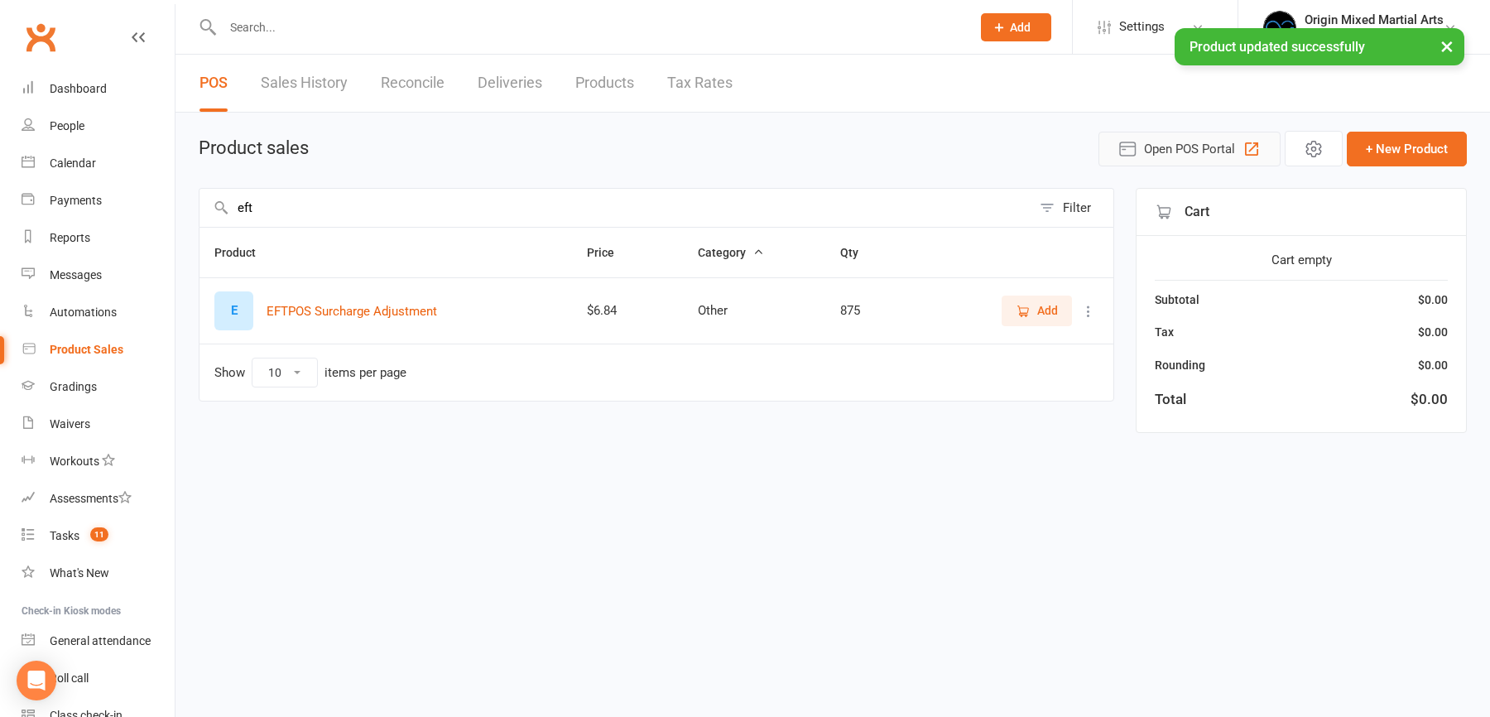
click at [1195, 147] on span "Open POS Portal" at bounding box center [1189, 149] width 91 height 20
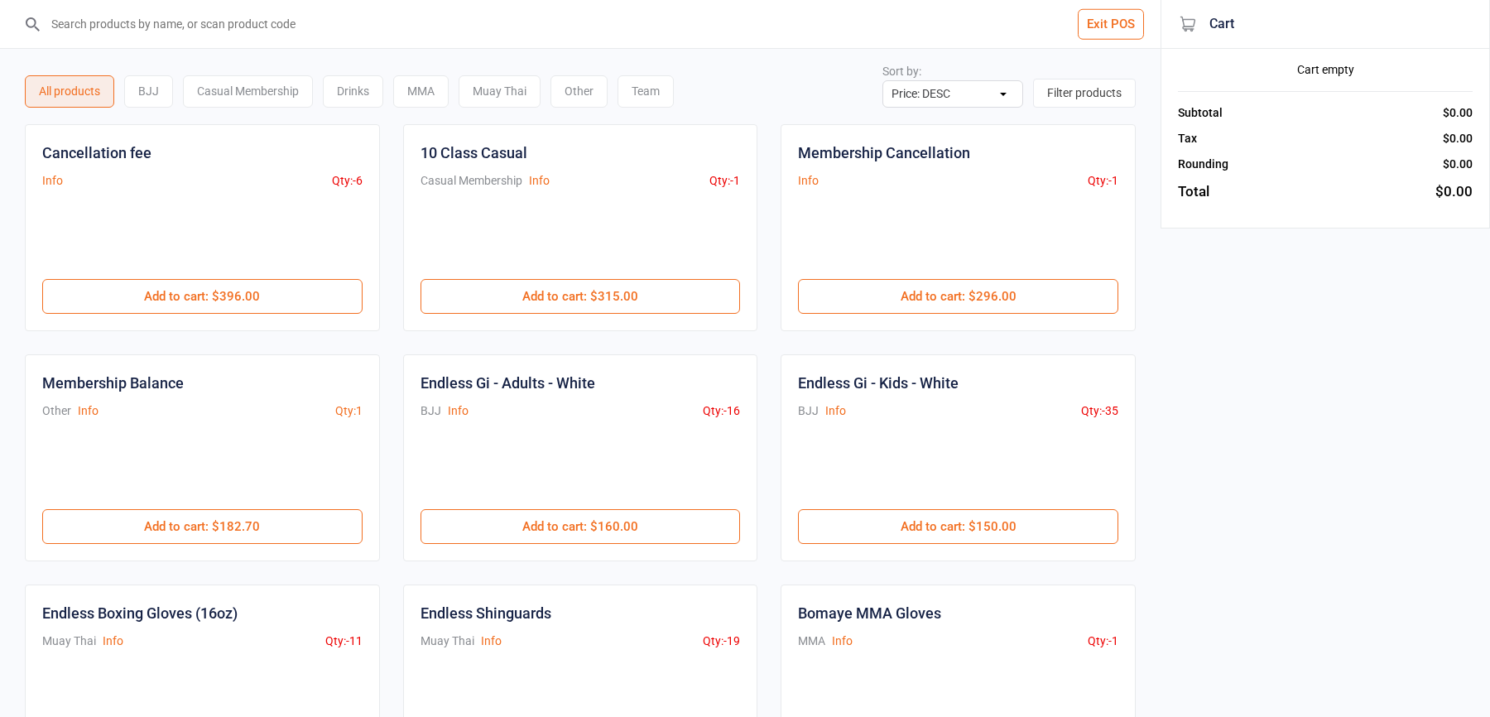
select select "price-desc"
click at [294, 17] on input "search" at bounding box center [590, 24] width 1094 height 48
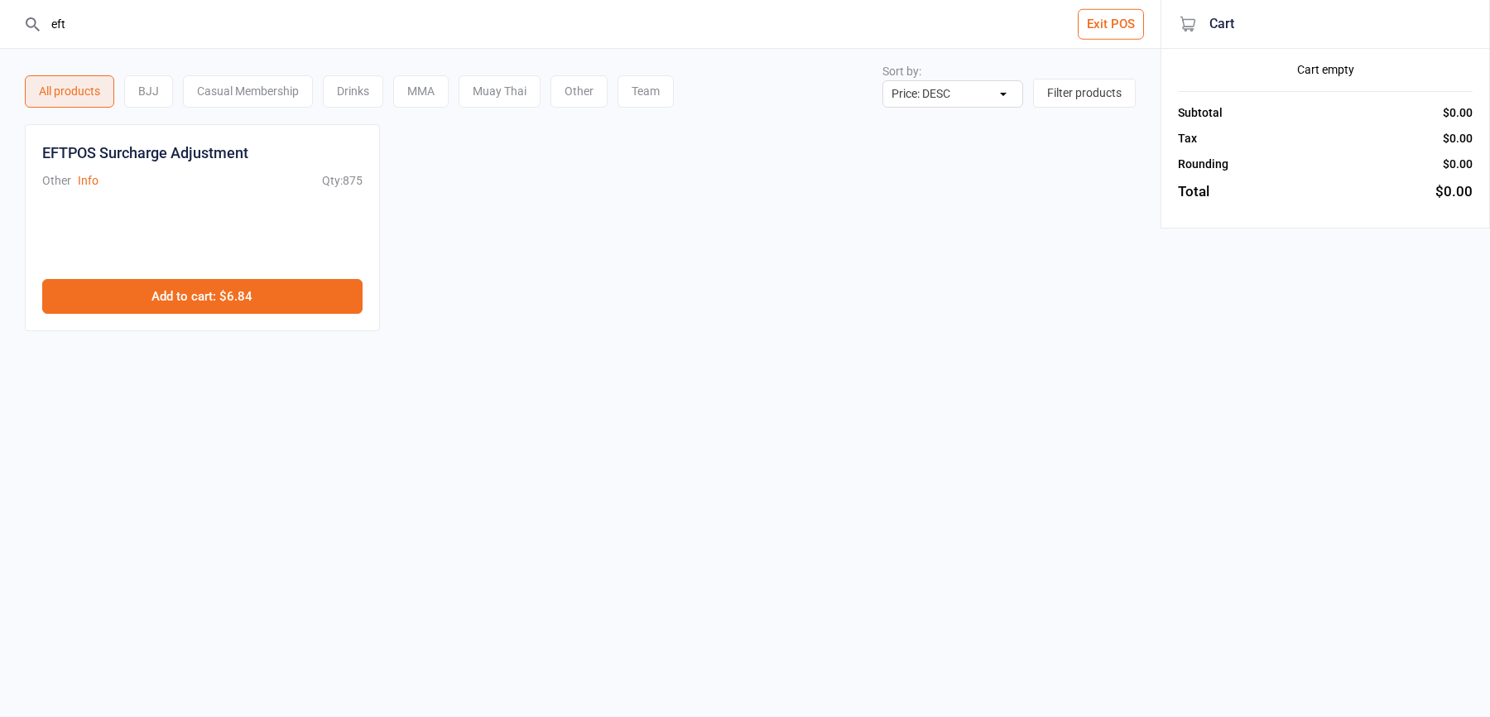
type input "eft"
click at [299, 291] on button "Add to cart : $6.84" at bounding box center [202, 296] width 320 height 35
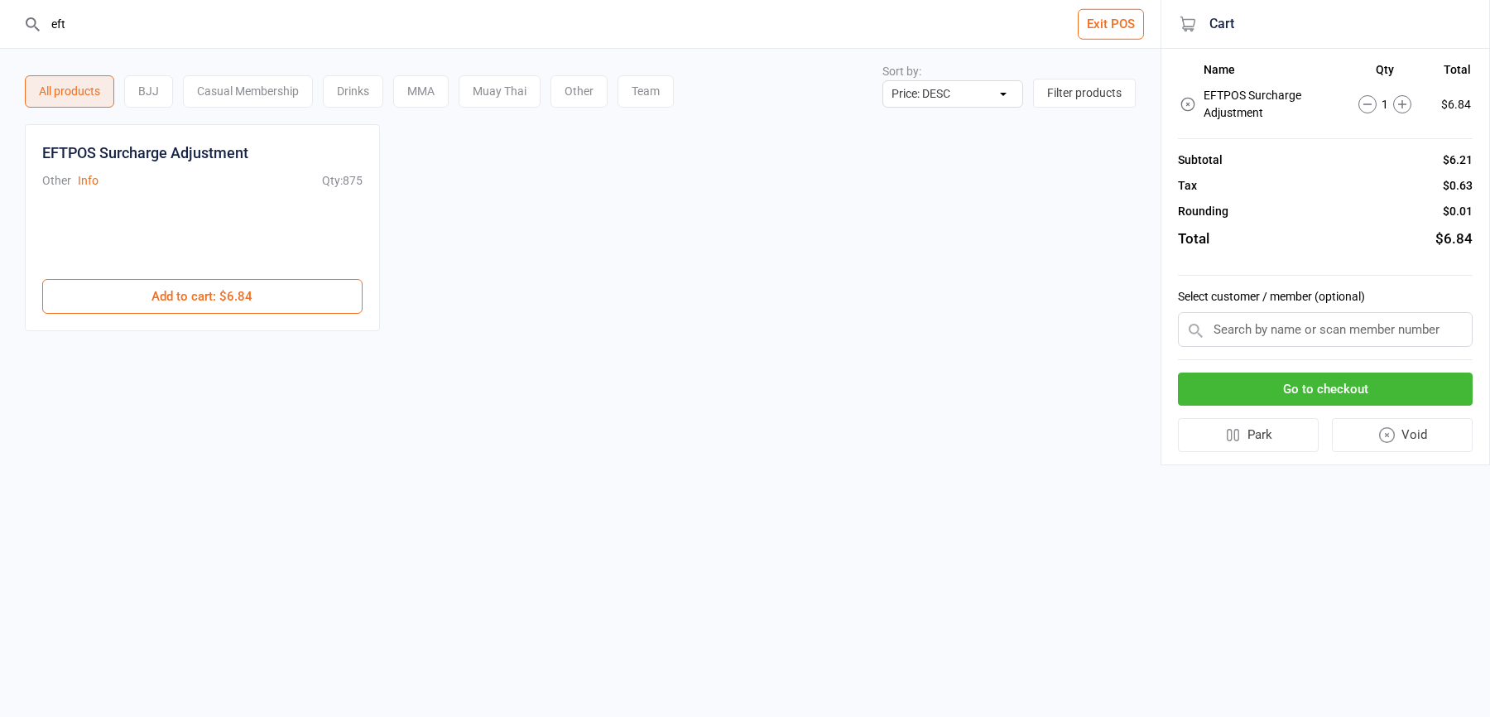
click at [1290, 391] on button "Go to checkout" at bounding box center [1325, 389] width 295 height 34
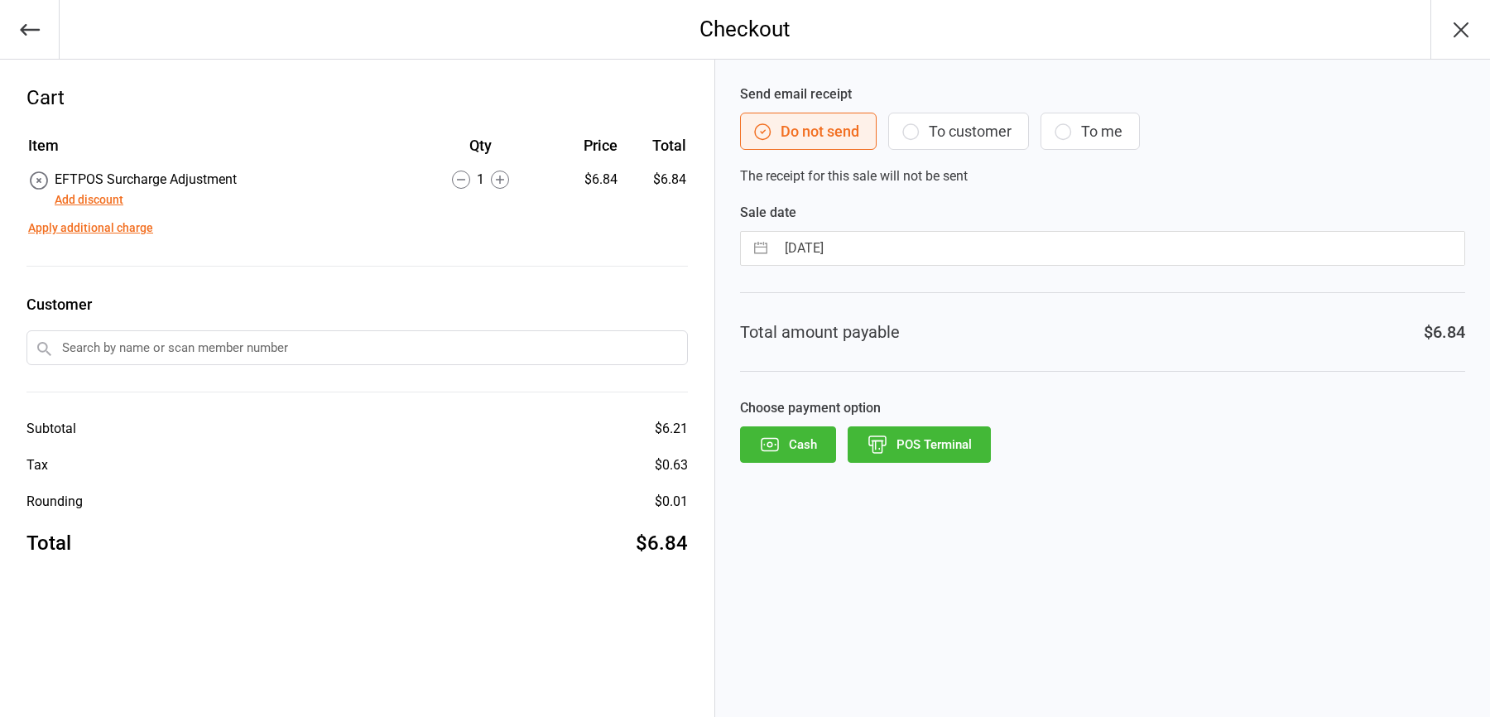
select select "7"
select select "2025"
select select "8"
select select "2025"
select select "9"
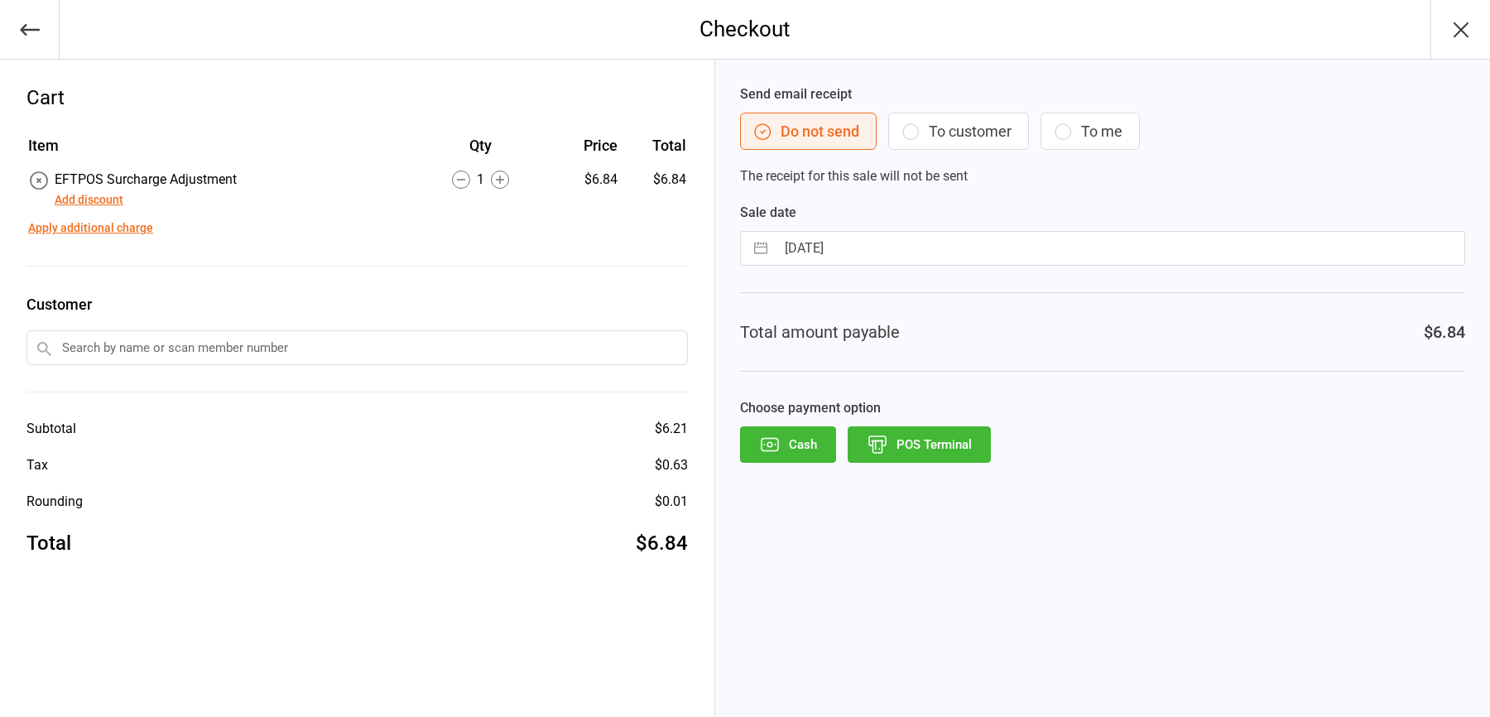
select select "2025"
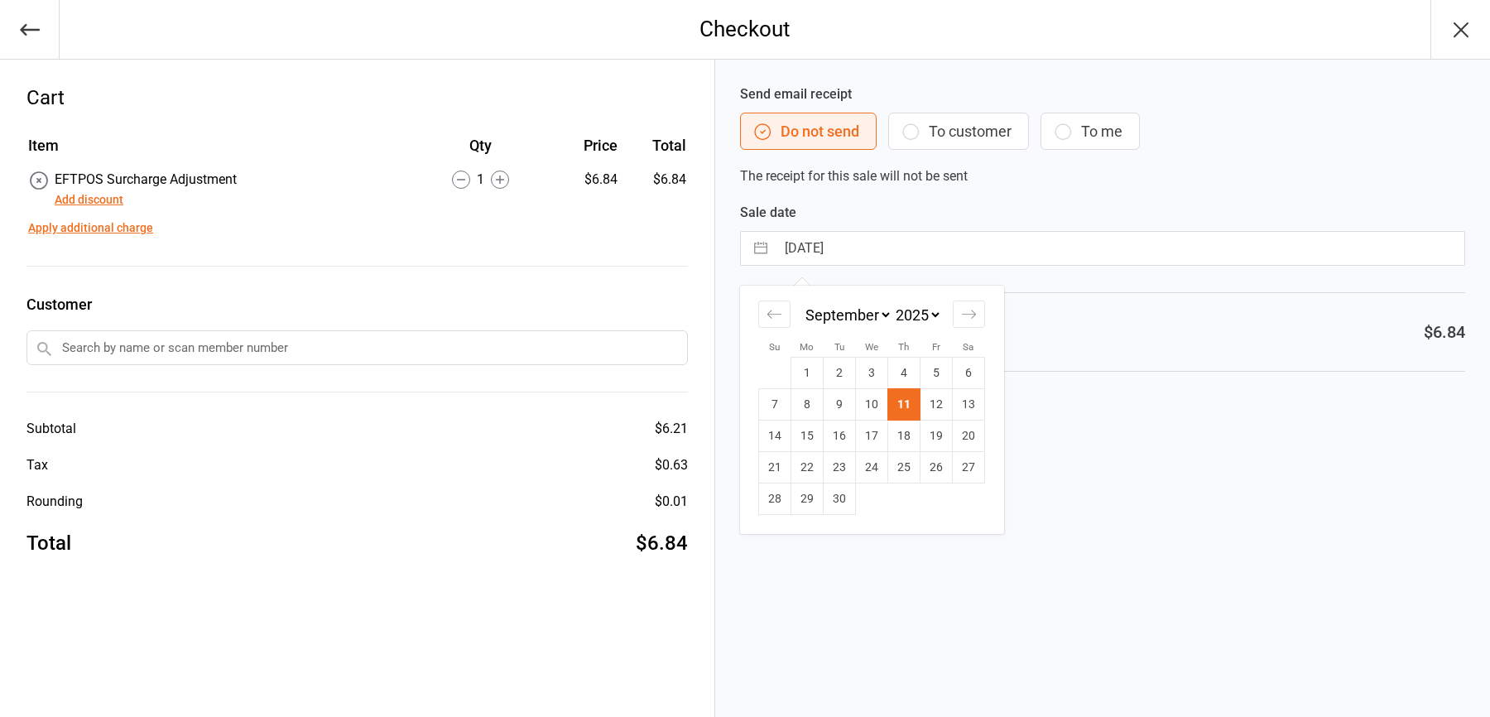
click at [851, 248] on input "[DATE]" at bounding box center [1120, 248] width 689 height 33
click at [839, 400] on td "9" at bounding box center [840, 404] width 32 height 31
type input "09 Sep 2025"
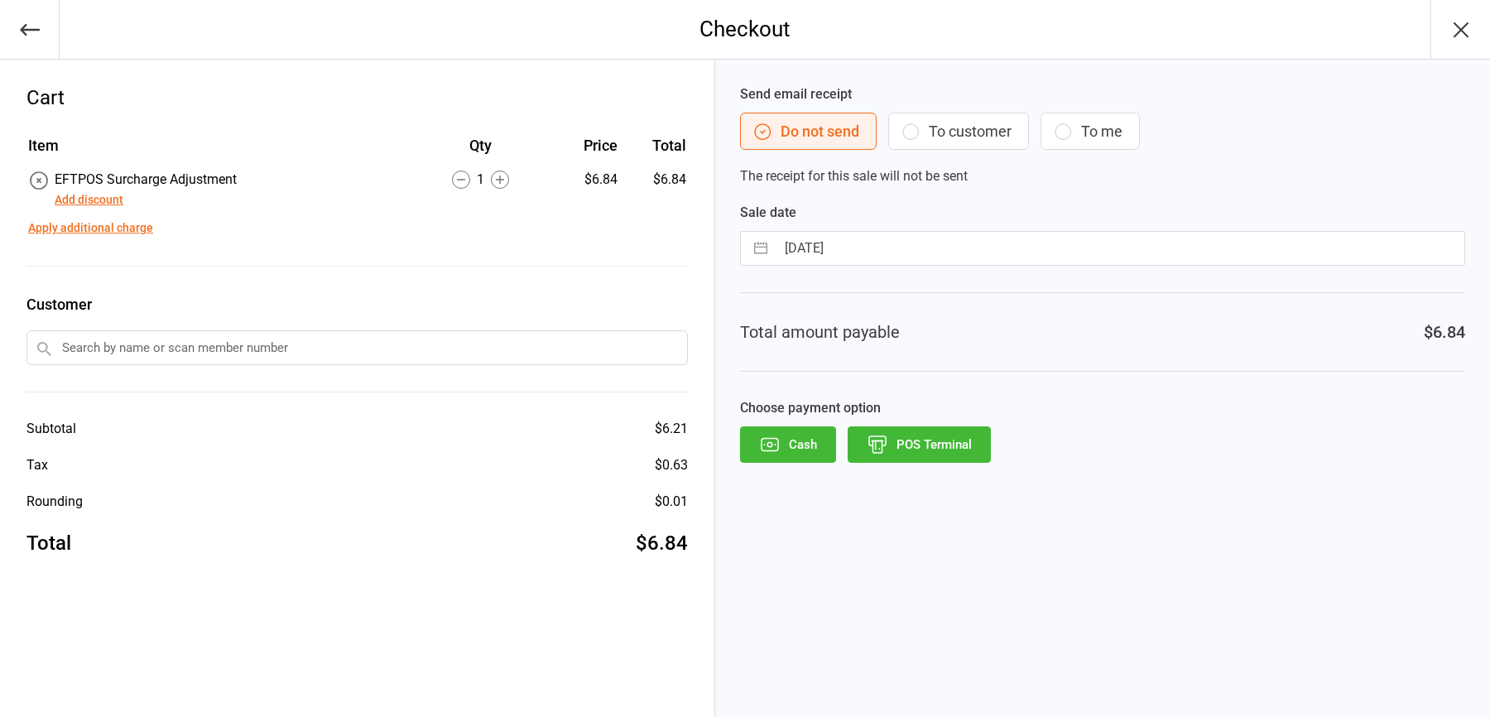
click at [916, 436] on button "POS Terminal" at bounding box center [919, 444] width 143 height 36
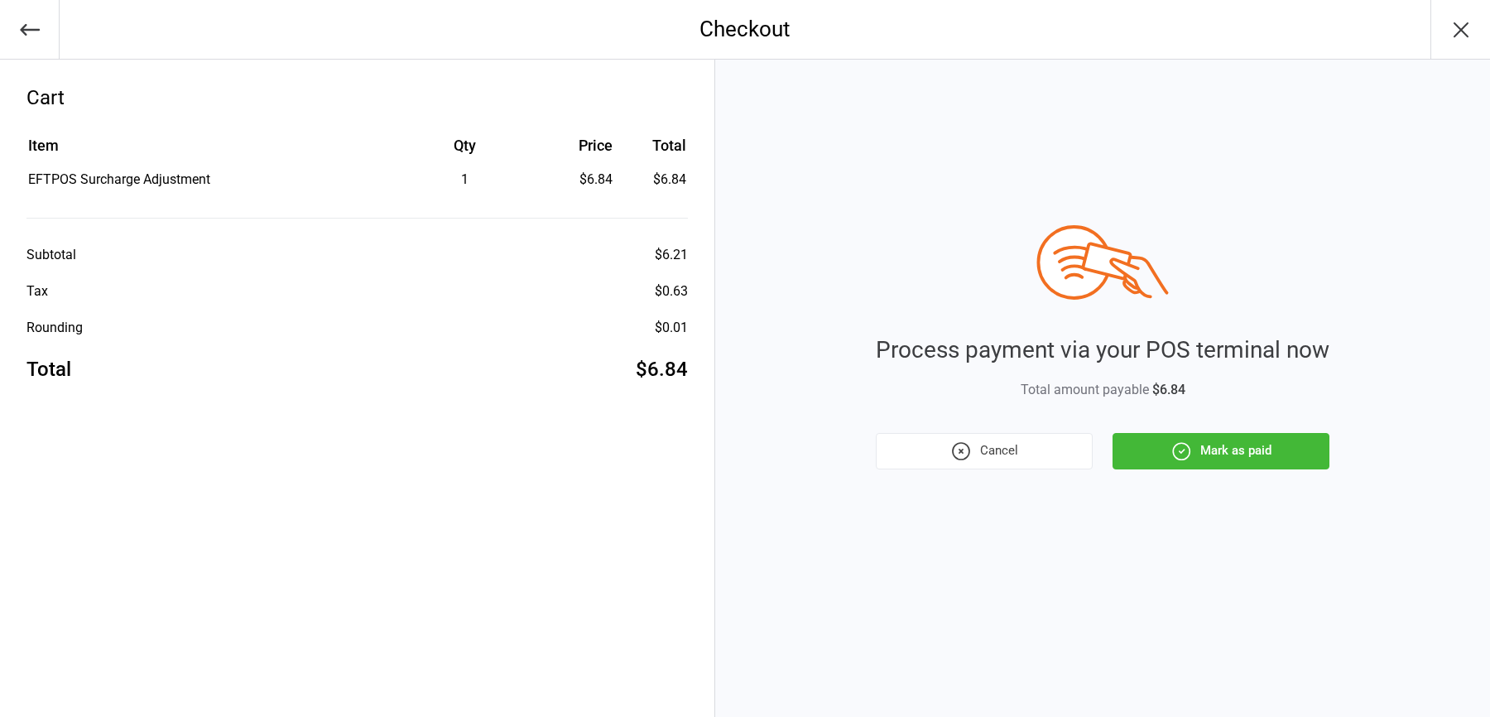
click at [1185, 457] on icon "button" at bounding box center [1181, 451] width 22 height 22
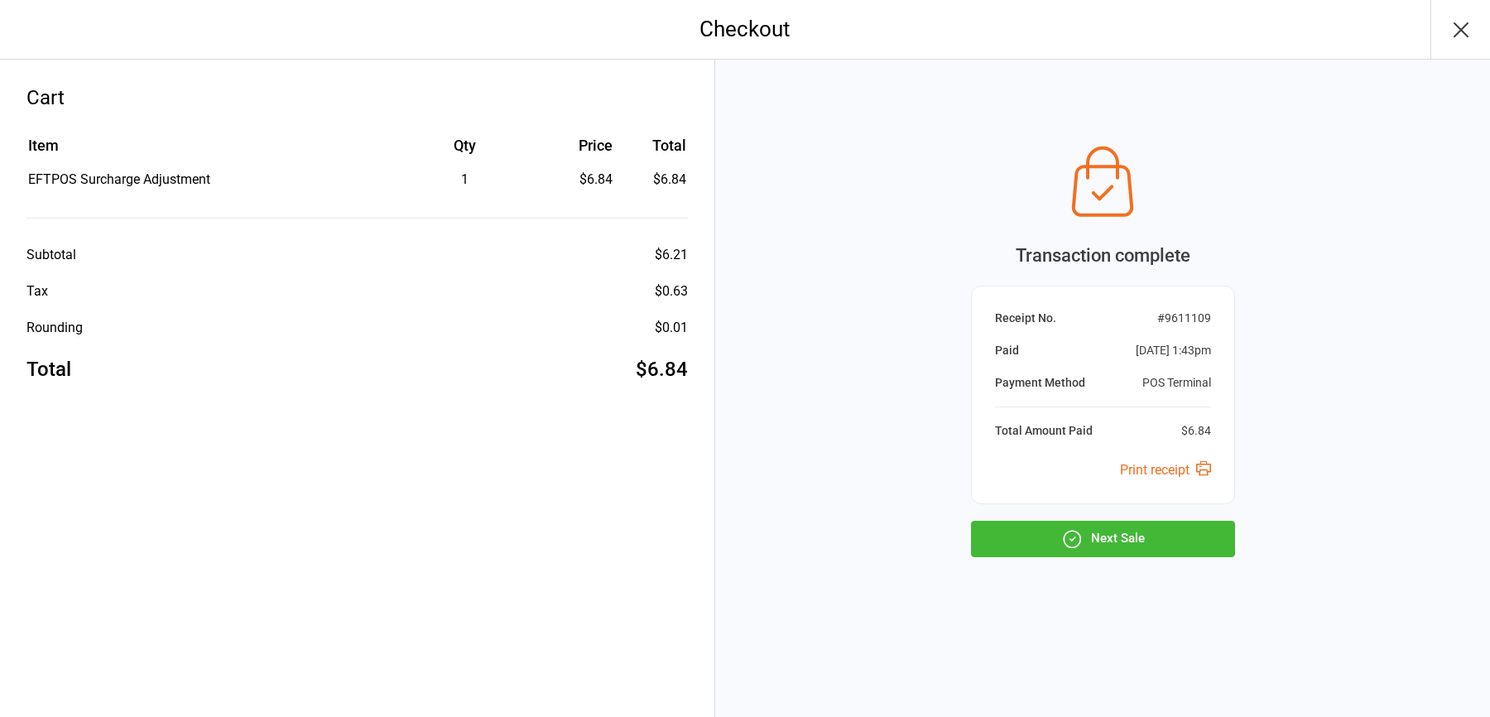
click at [1190, 518] on div "Transaction complete Receipt No. # 9611109 Paid Sep 11, 2025 1:43pm Payment Met…" at bounding box center [1103, 347] width 264 height 420
click at [1179, 534] on button "Next Sale" at bounding box center [1103, 539] width 264 height 36
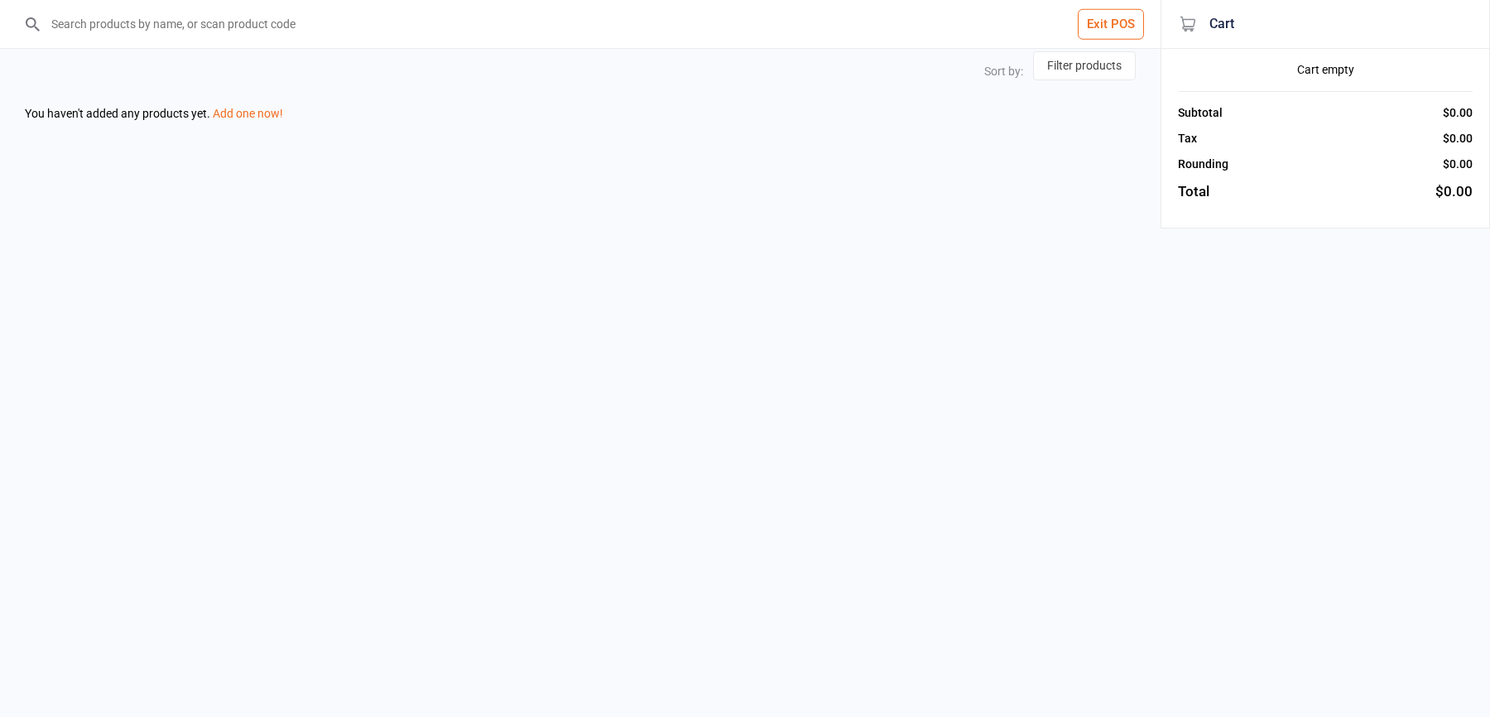
select select "price-desc"
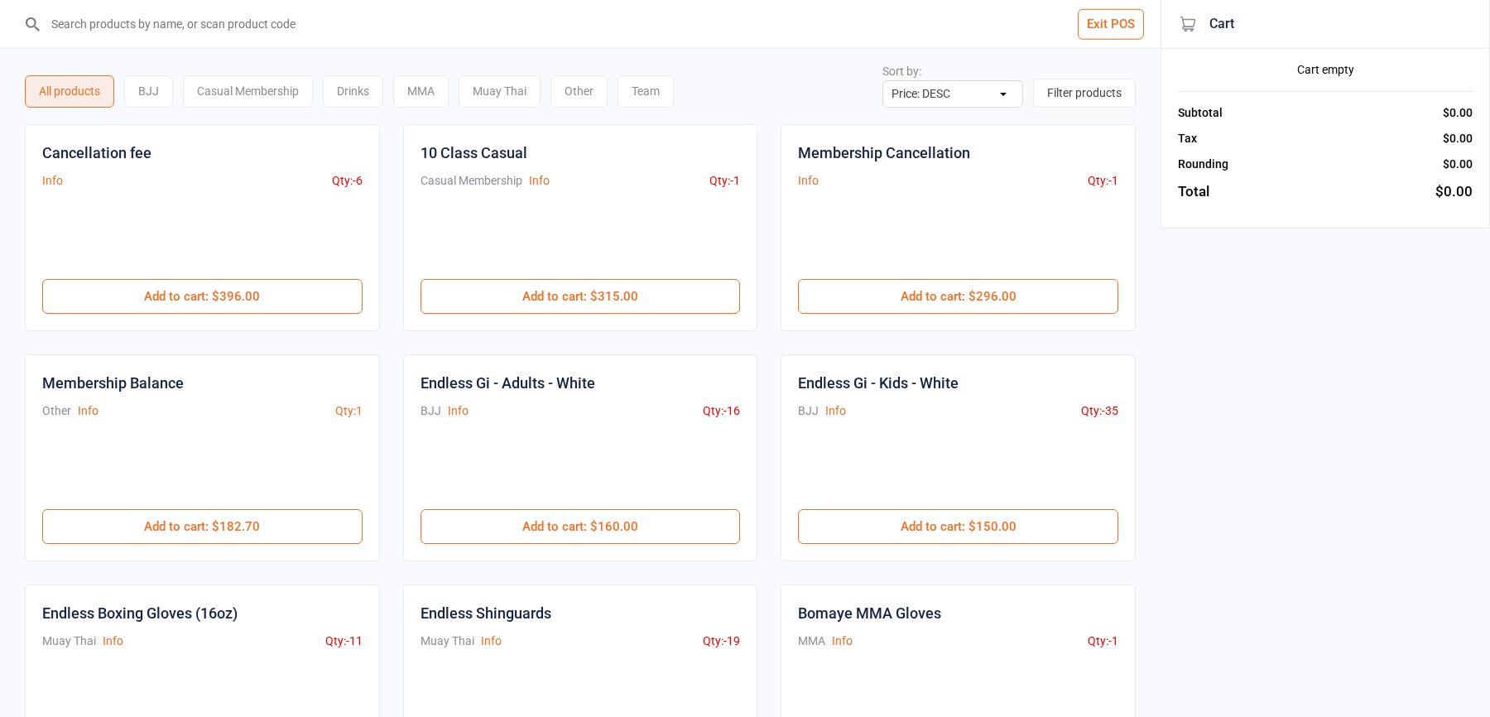
click at [1102, 22] on button "Exit POS" at bounding box center [1111, 24] width 66 height 31
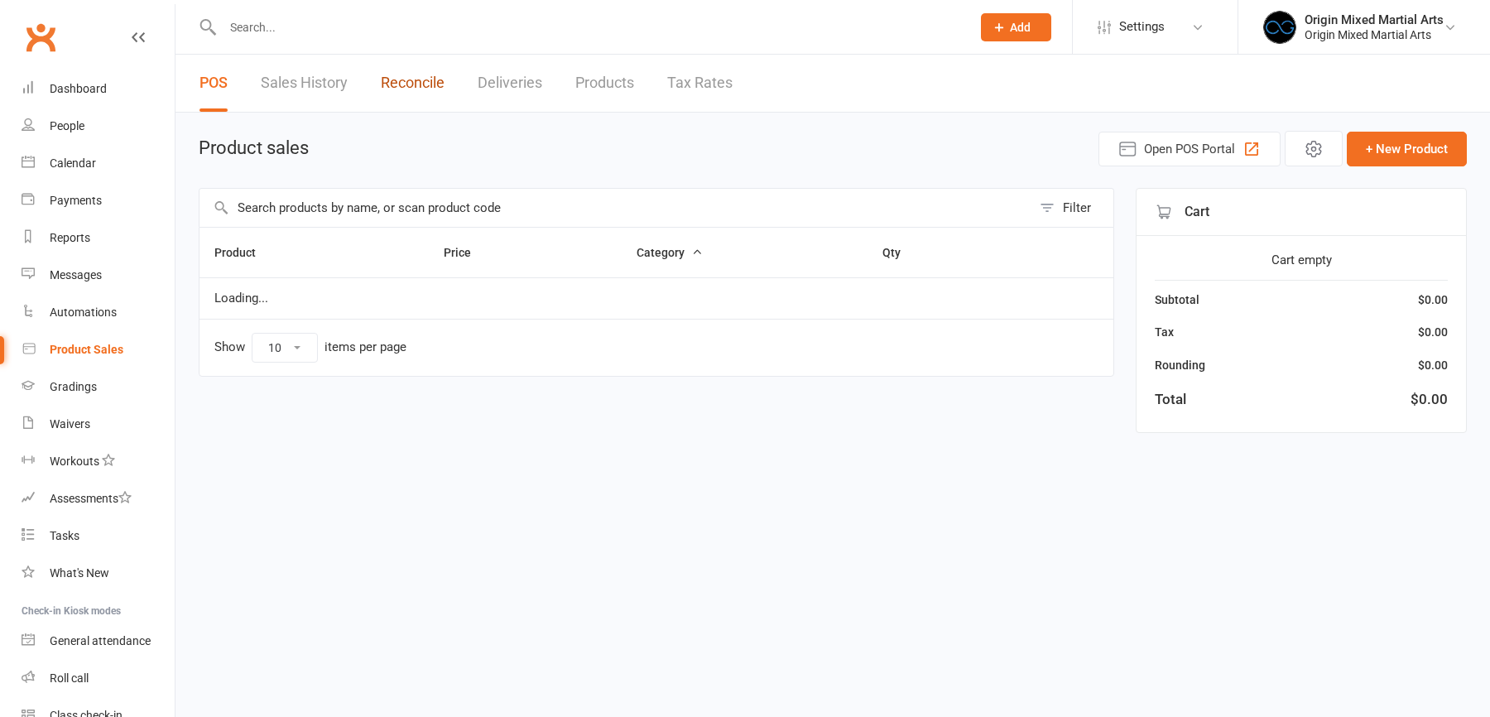
click at [431, 79] on link "Reconcile" at bounding box center [413, 83] width 64 height 57
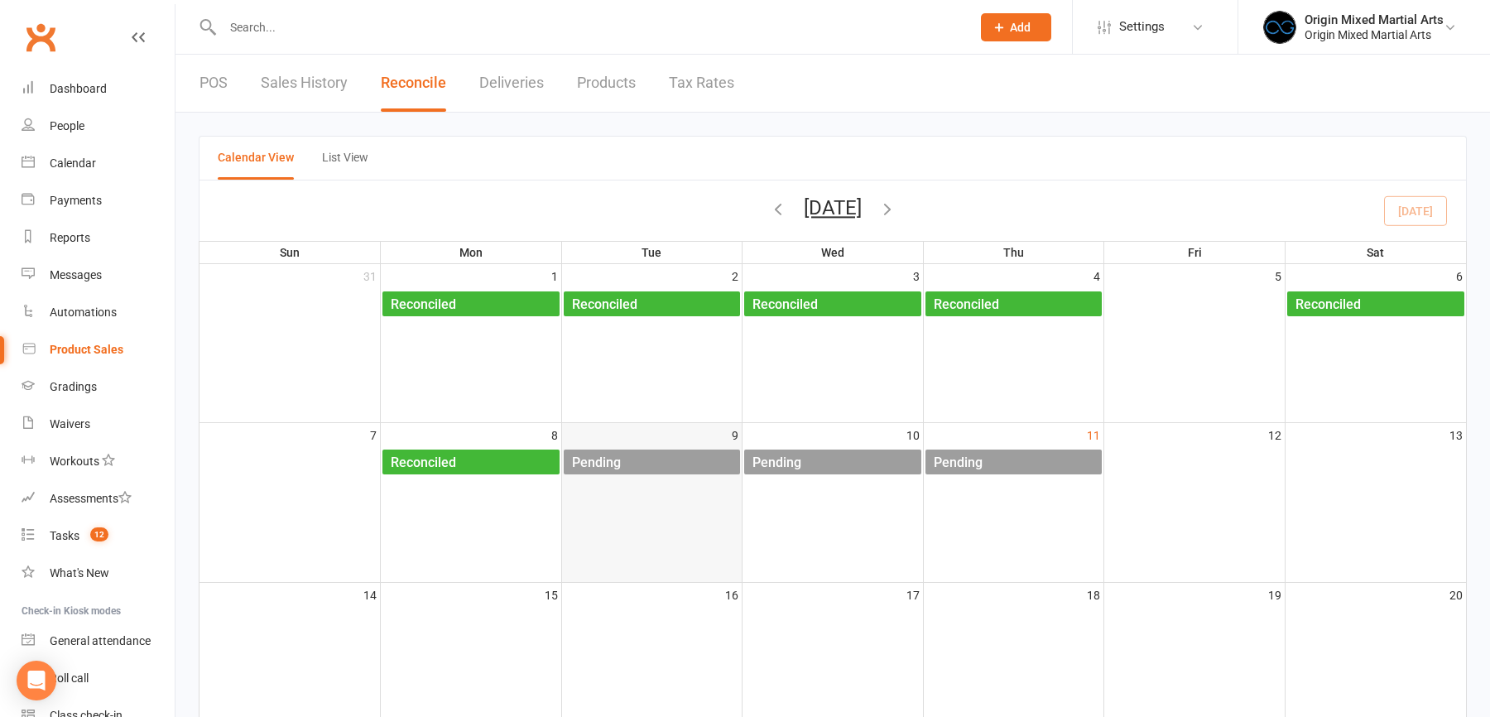
click at [634, 453] on div "Pending" at bounding box center [656, 462] width 170 height 26
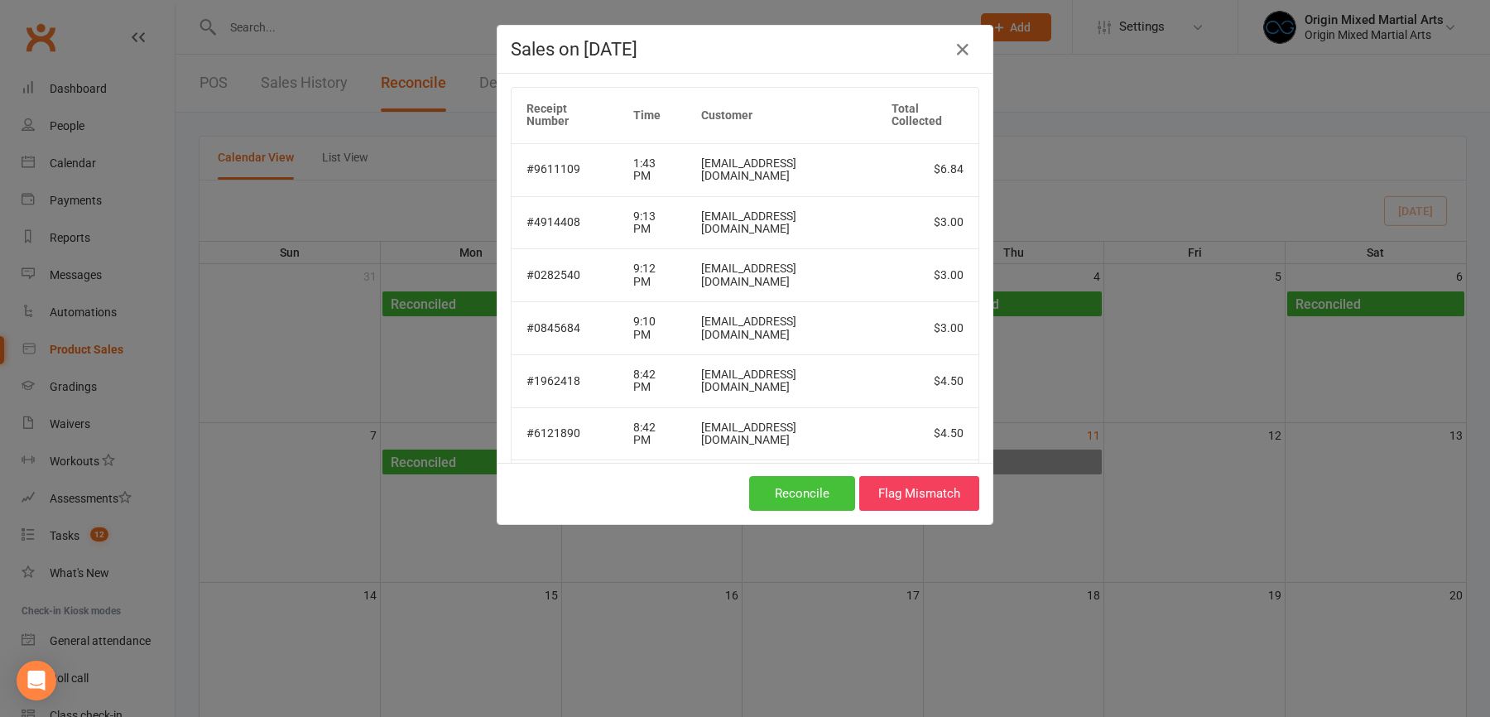
click at [804, 485] on button "Reconcile" at bounding box center [802, 493] width 106 height 35
